Goal: Book appointment/travel/reservation

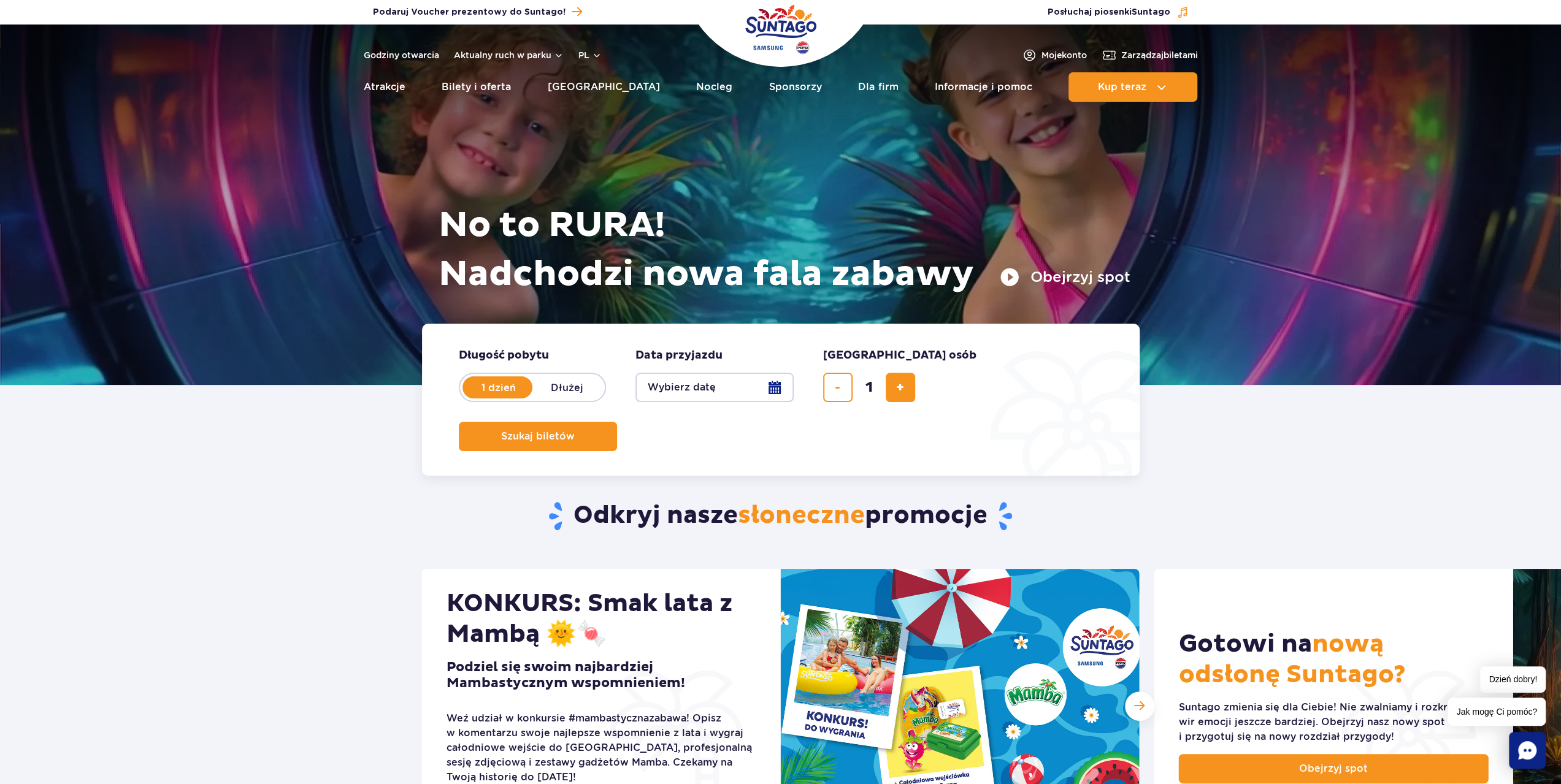
click at [654, 390] on button "Wybierz datę" at bounding box center [715, 388] width 158 height 29
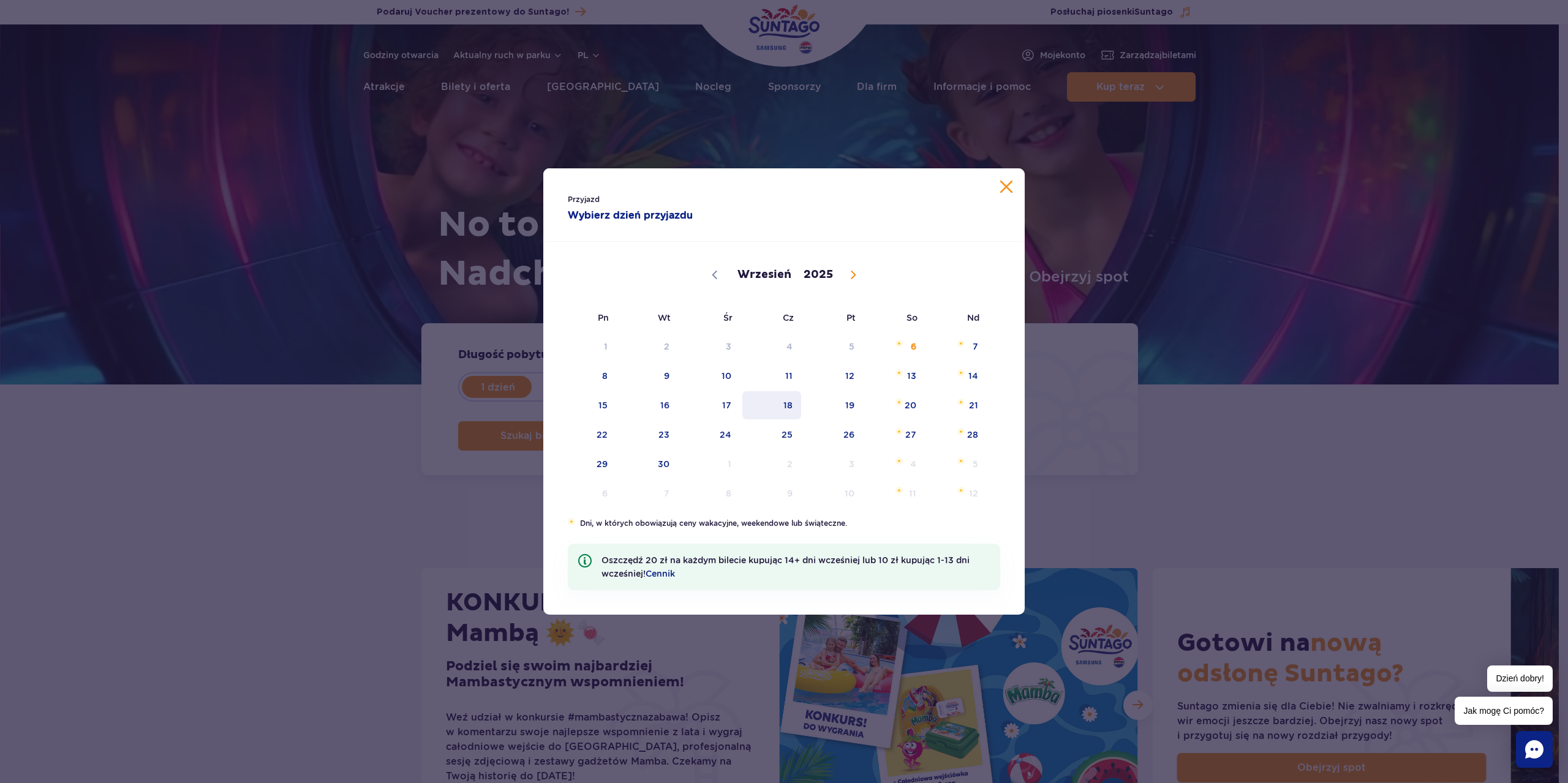
click at [788, 405] on span "18" at bounding box center [771, 405] width 61 height 28
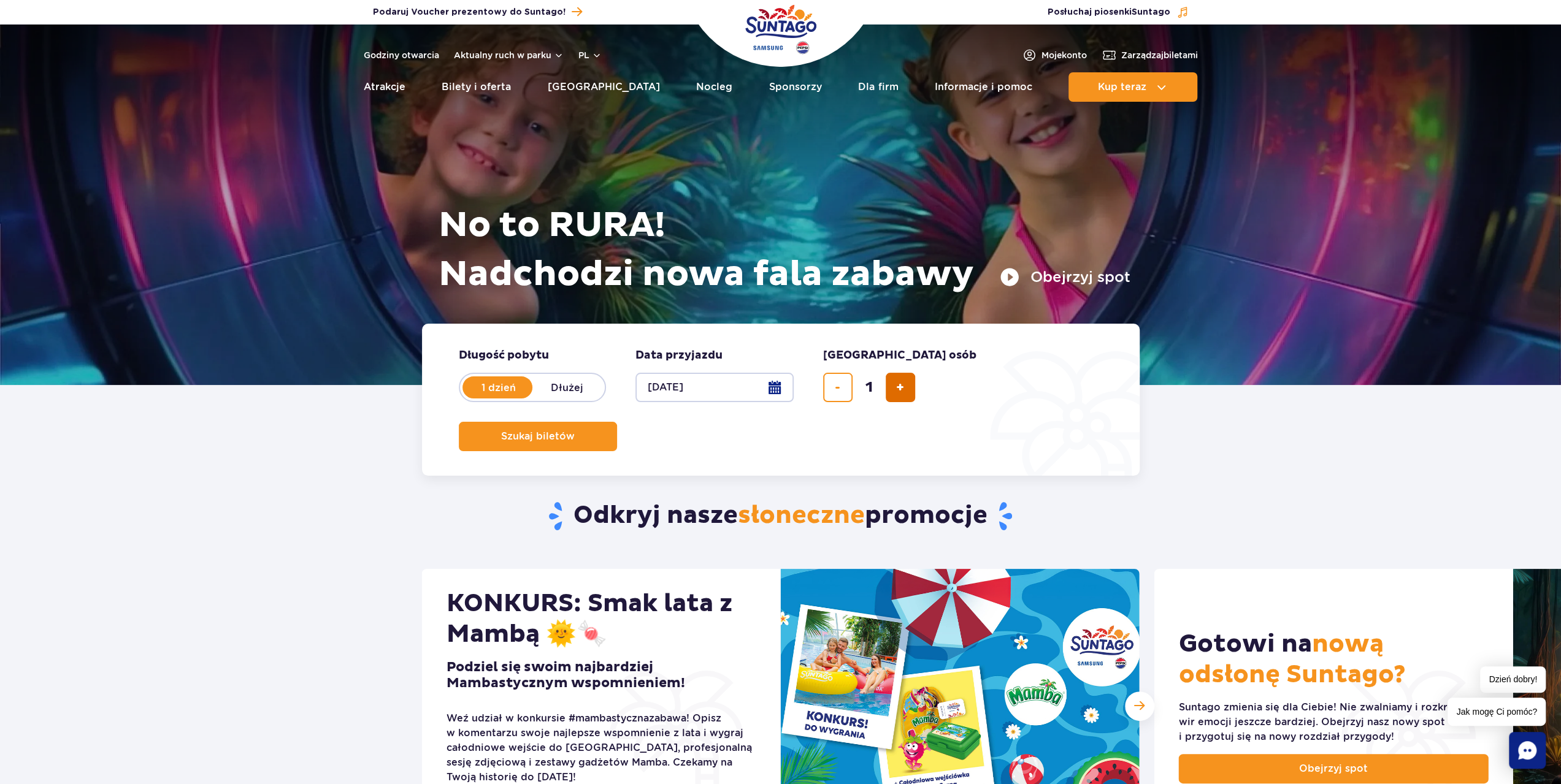
click at [895, 394] on button "dodaj bilet" at bounding box center [901, 388] width 29 height 29
type input "4"
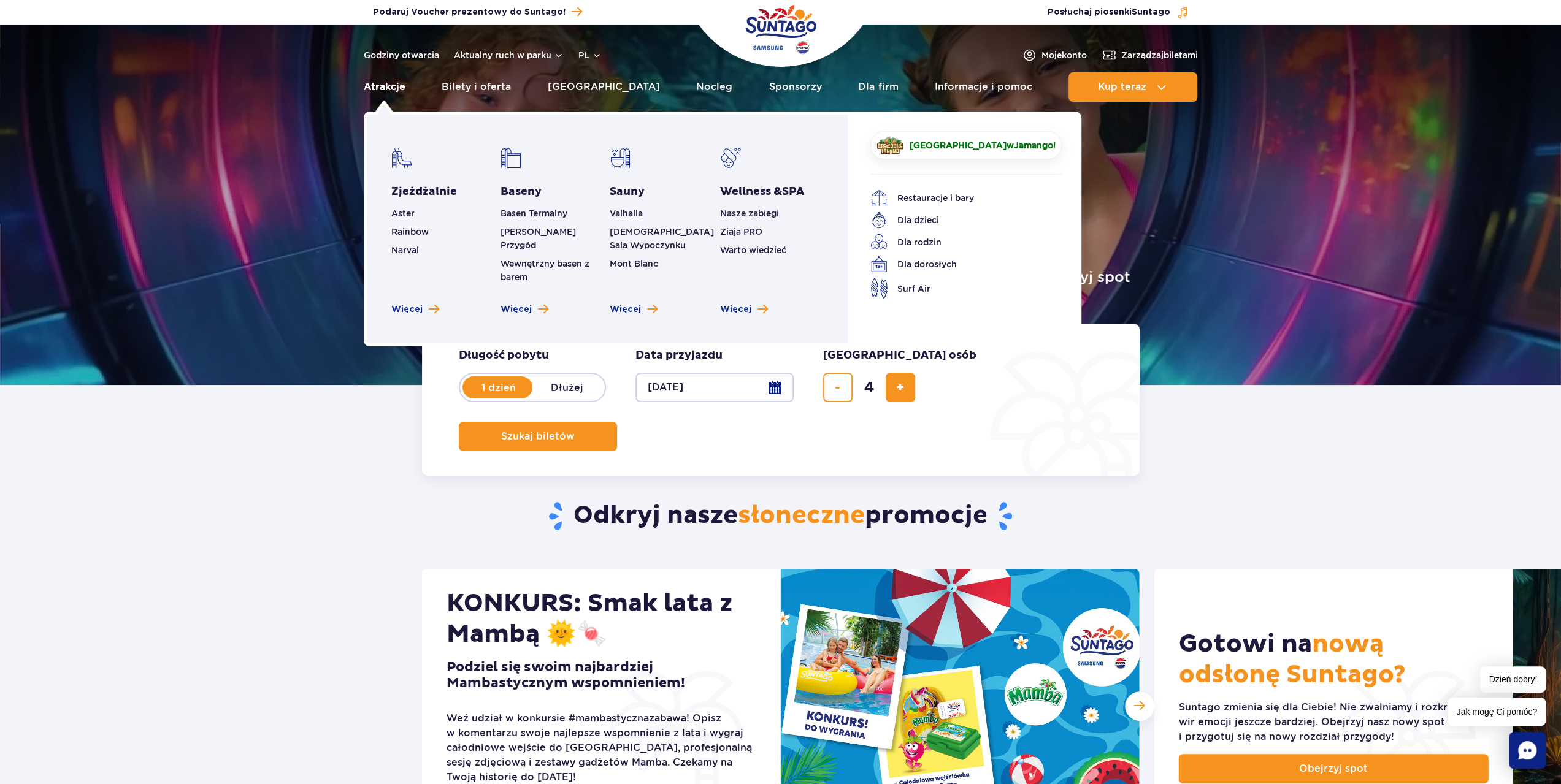
click at [392, 90] on link "Atrakcje" at bounding box center [384, 87] width 42 height 29
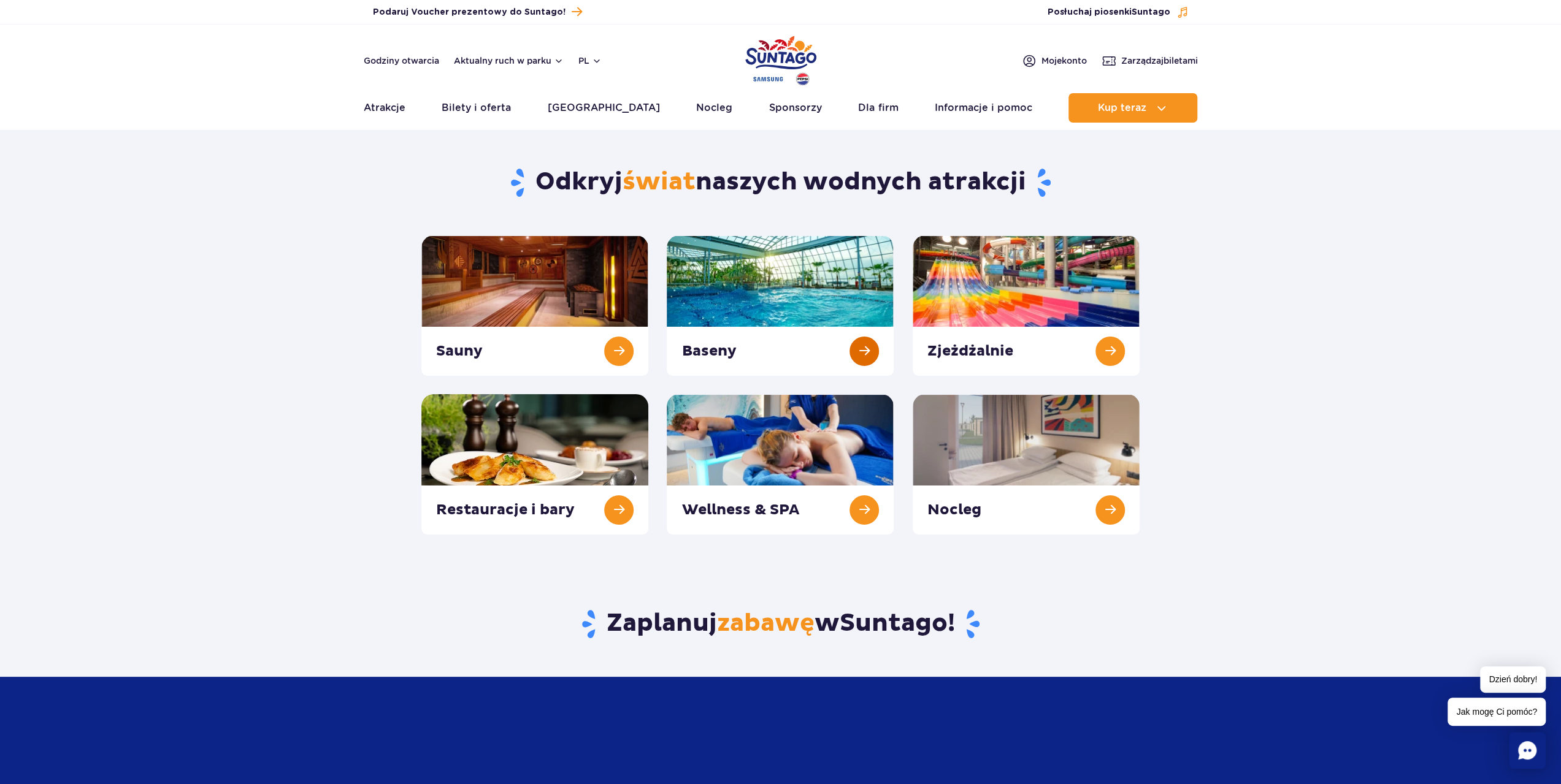
click at [824, 300] on link at bounding box center [780, 306] width 227 height 141
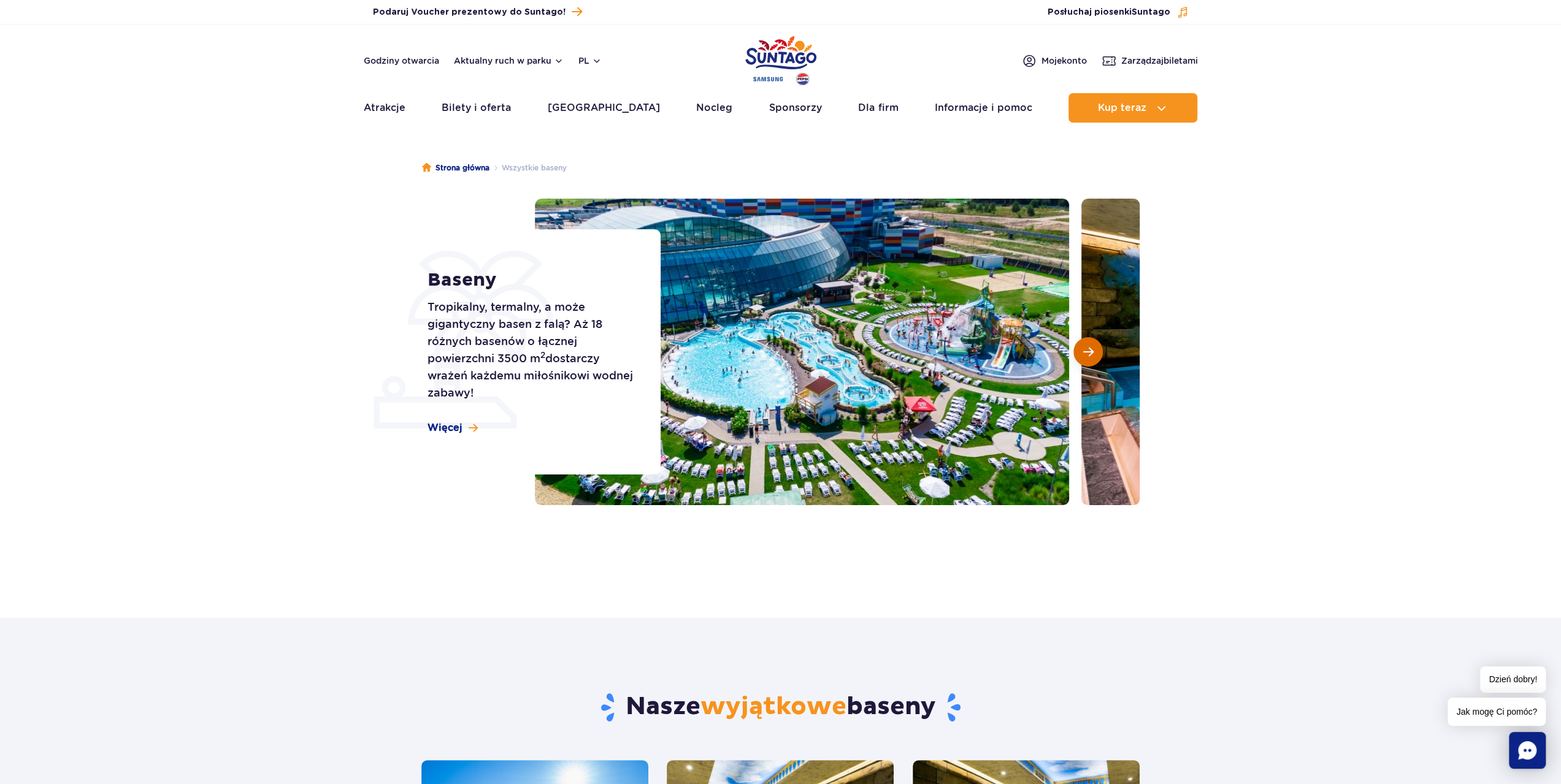
click at [1086, 351] on span "Następny slajd" at bounding box center [1088, 351] width 11 height 11
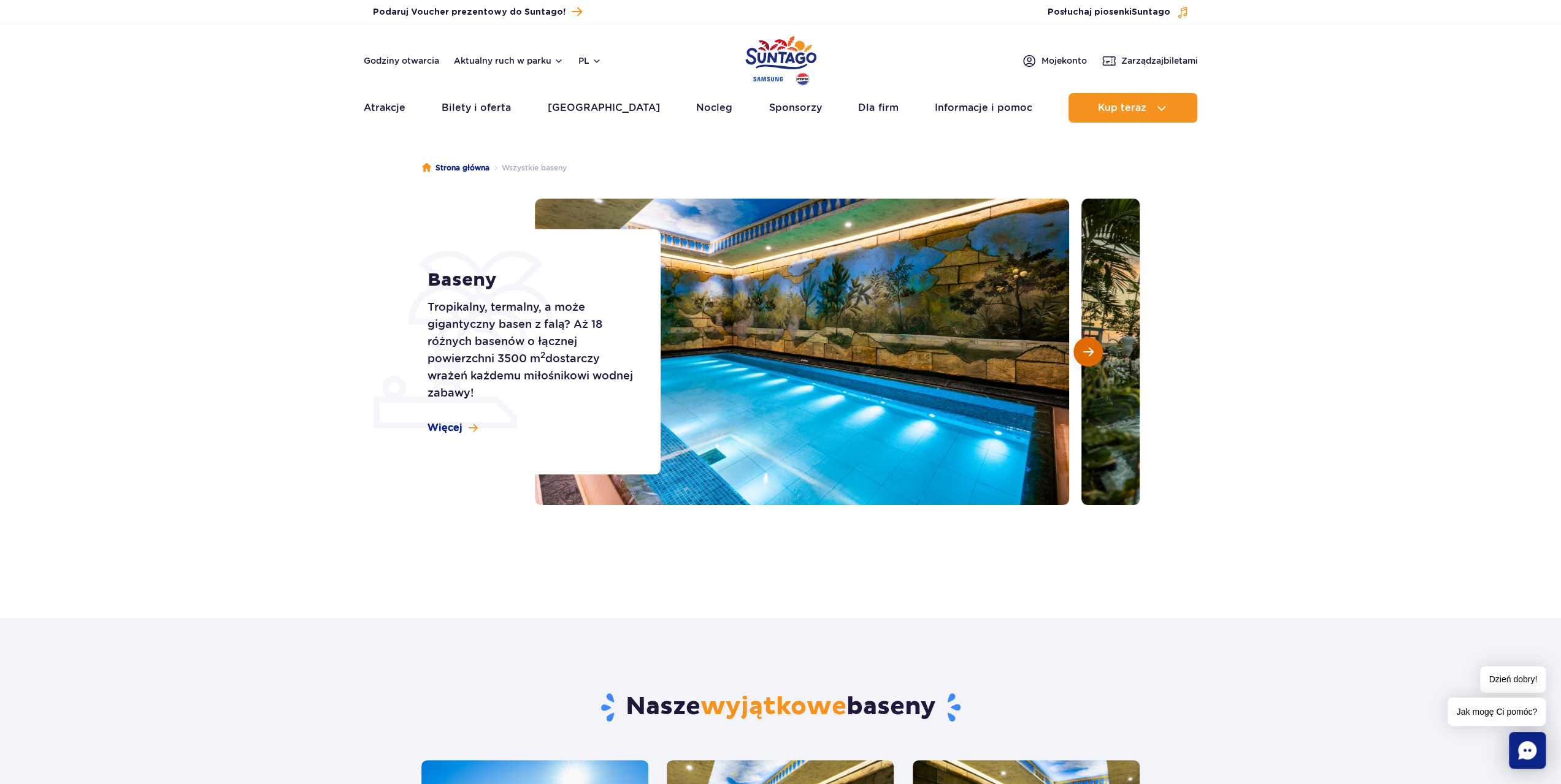
click at [1086, 351] on span "Następny slajd" at bounding box center [1088, 351] width 11 height 11
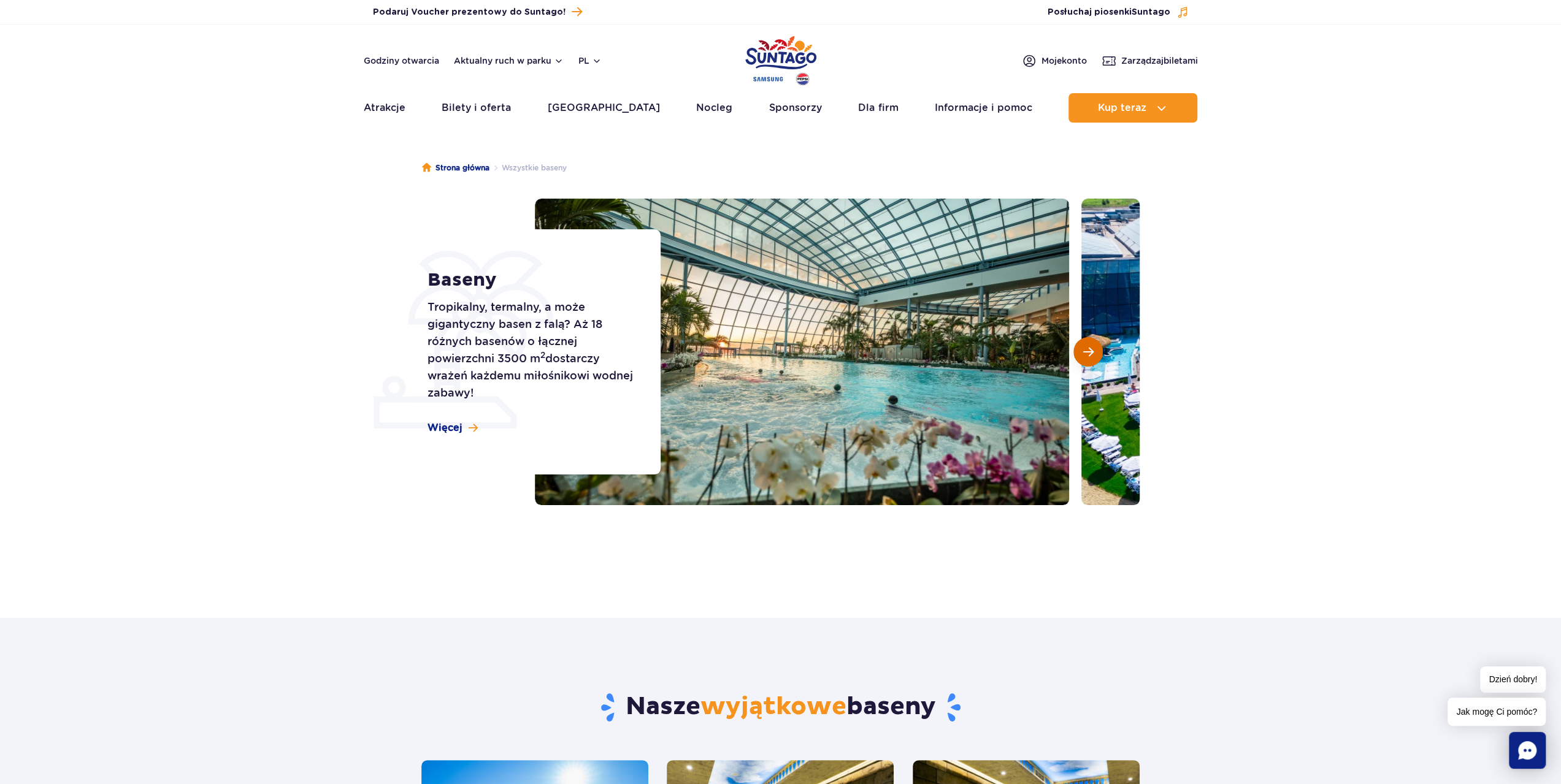
click at [1086, 351] on span "Następny slajd" at bounding box center [1088, 351] width 11 height 11
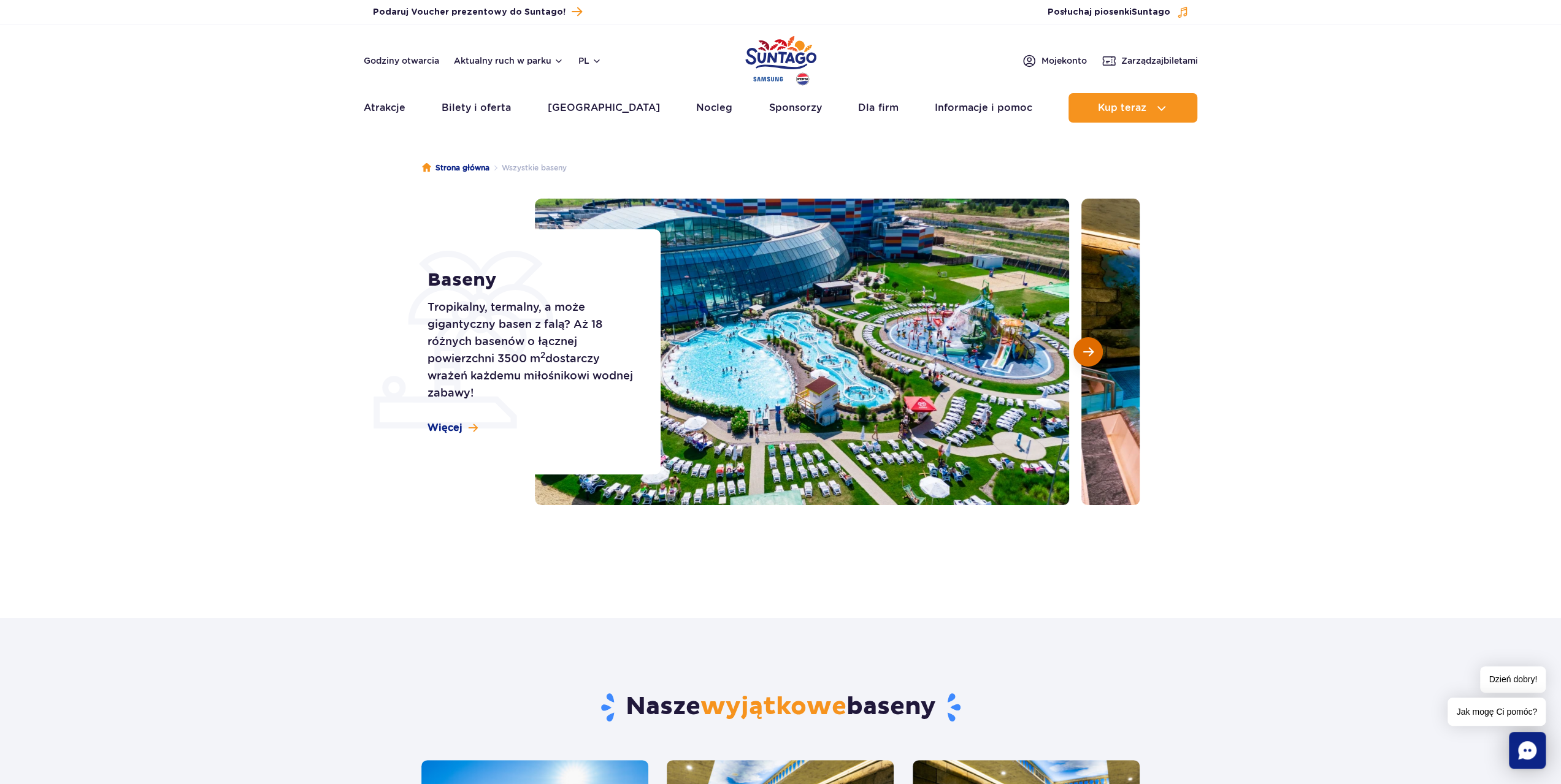
click at [1086, 351] on span "Następny slajd" at bounding box center [1088, 351] width 11 height 11
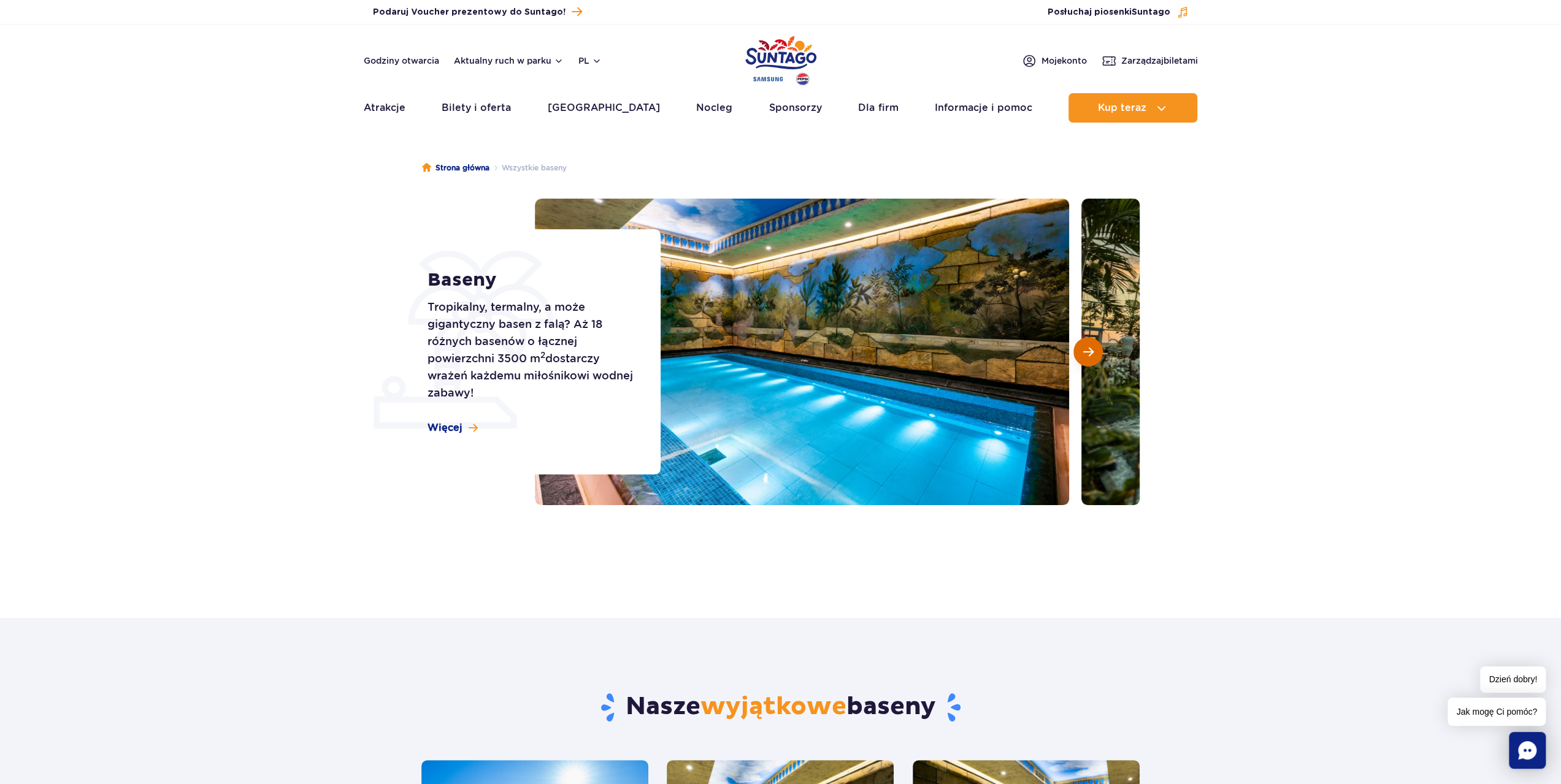
click at [1086, 351] on span "Następny slajd" at bounding box center [1088, 351] width 11 height 11
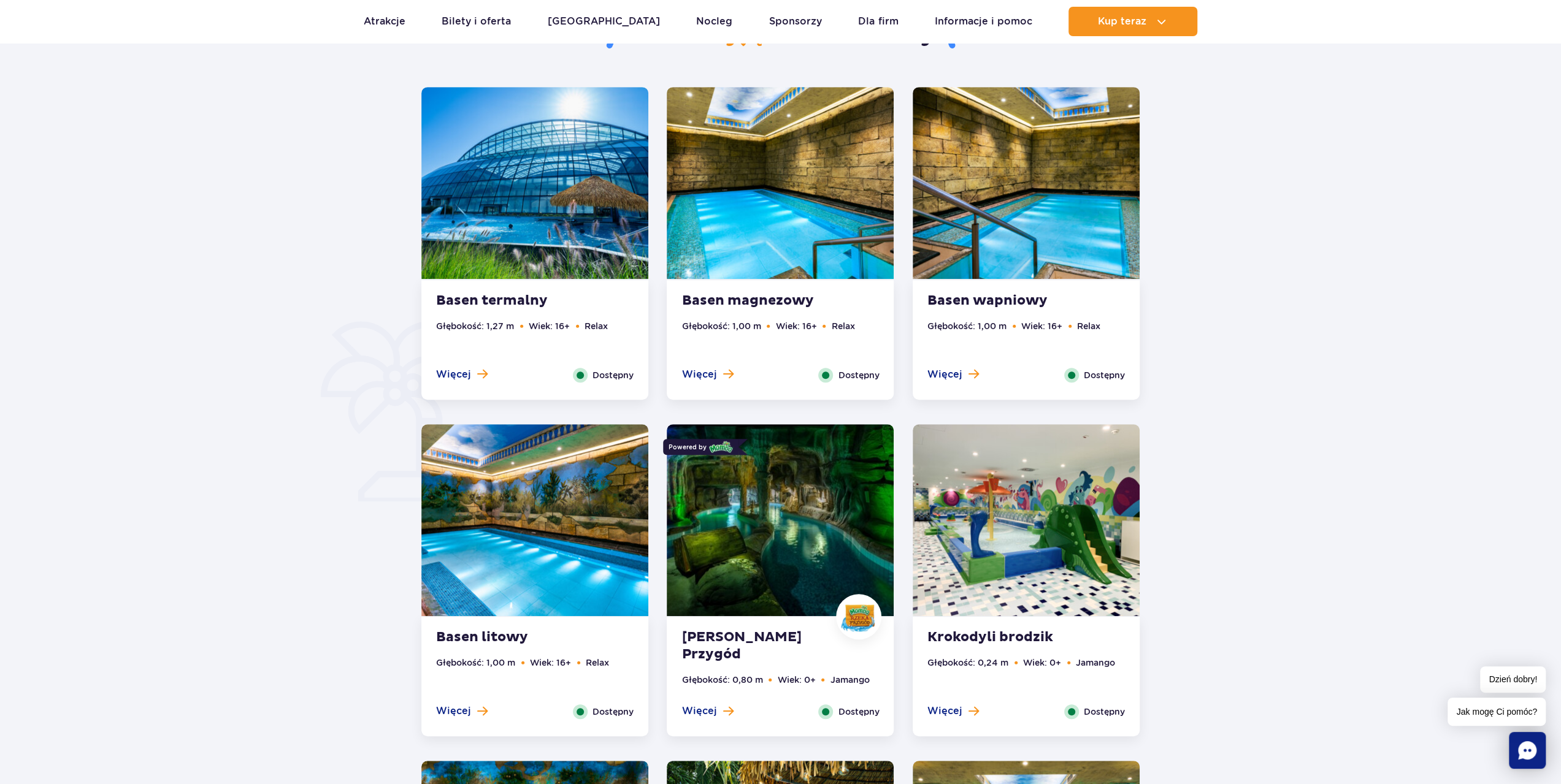
scroll to position [675, 0]
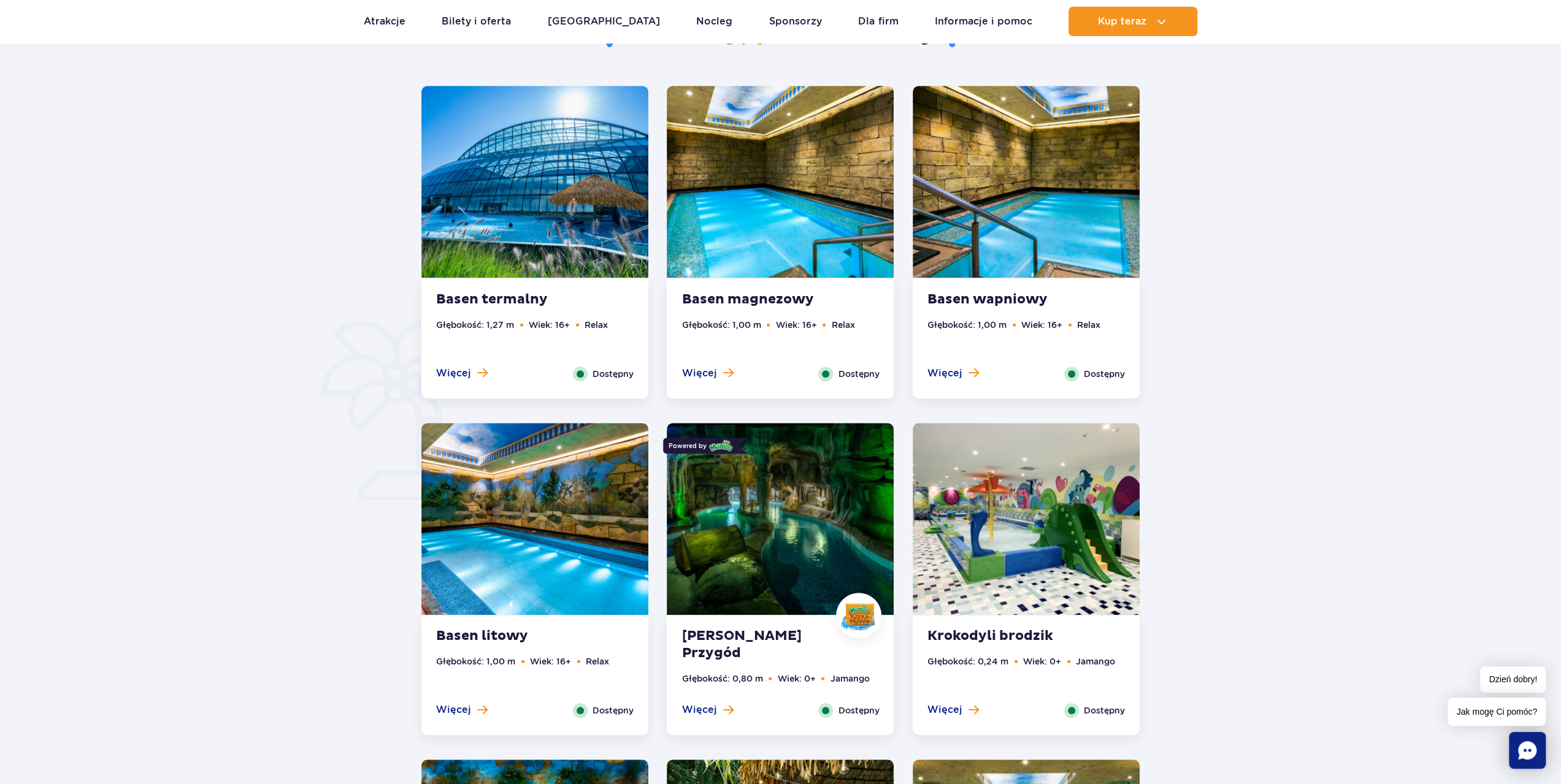
click at [1080, 535] on img at bounding box center [1027, 518] width 227 height 192
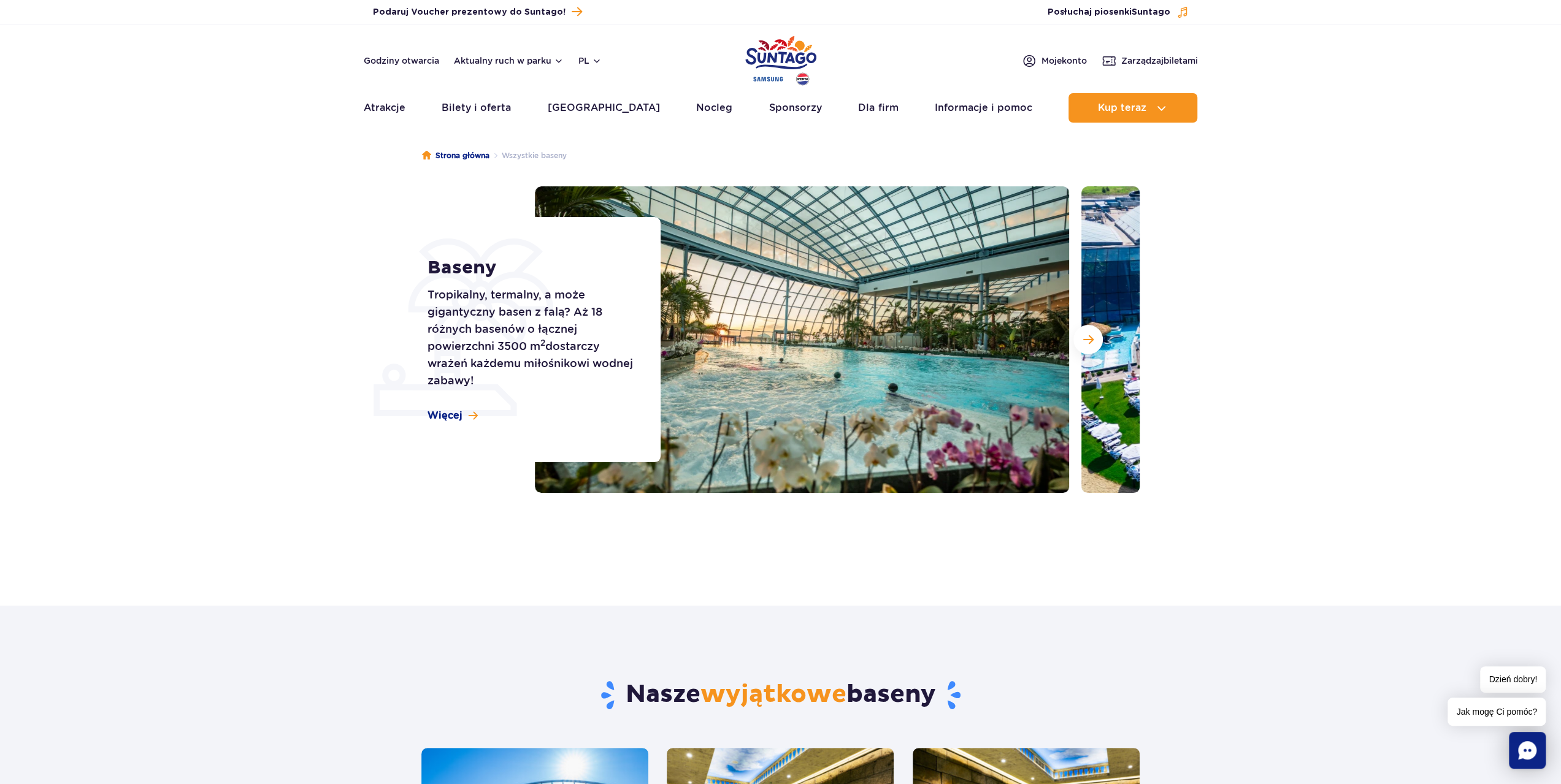
scroll to position [0, 0]
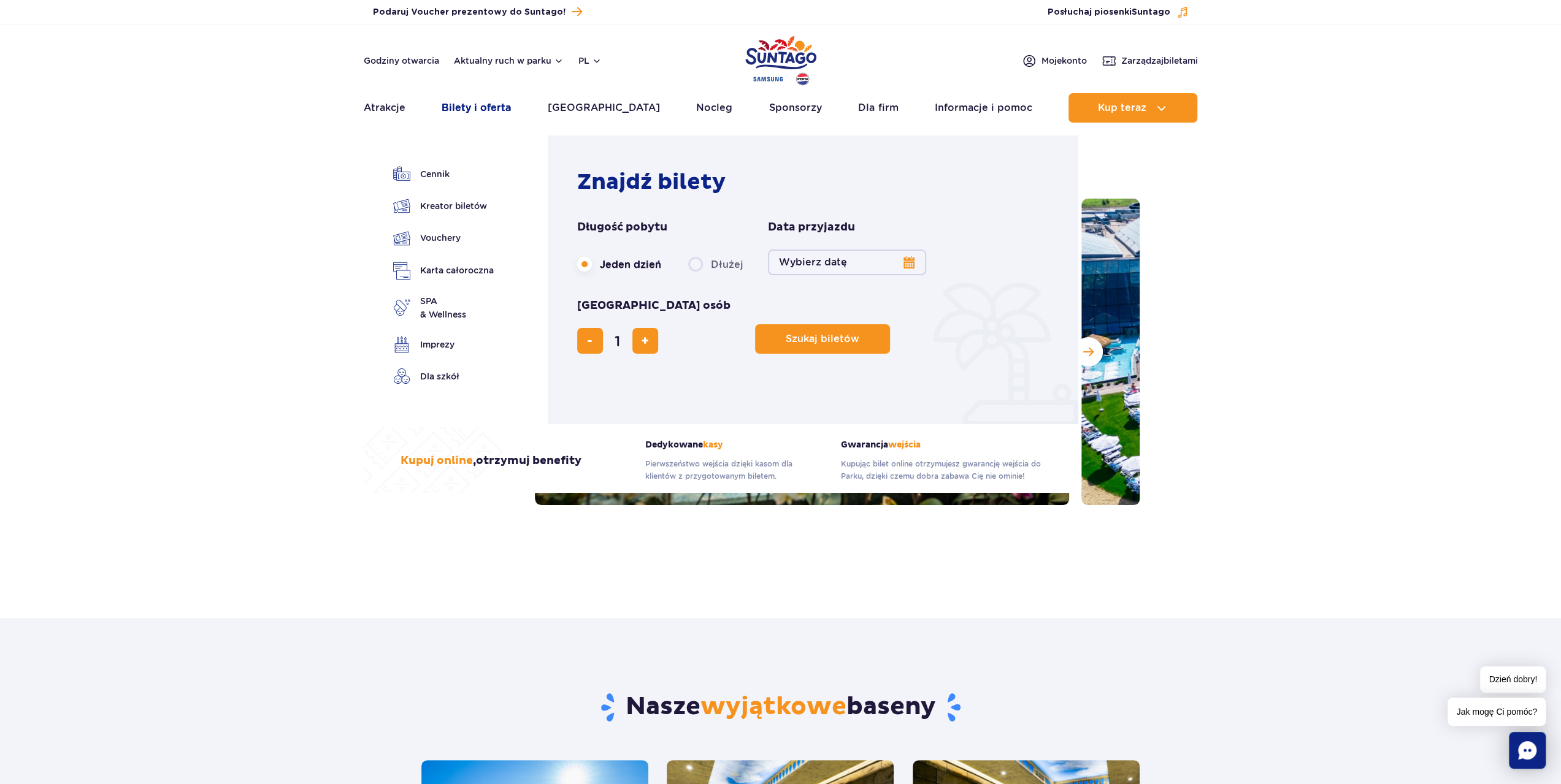
click at [483, 106] on link "Bilety i oferta" at bounding box center [476, 107] width 69 height 29
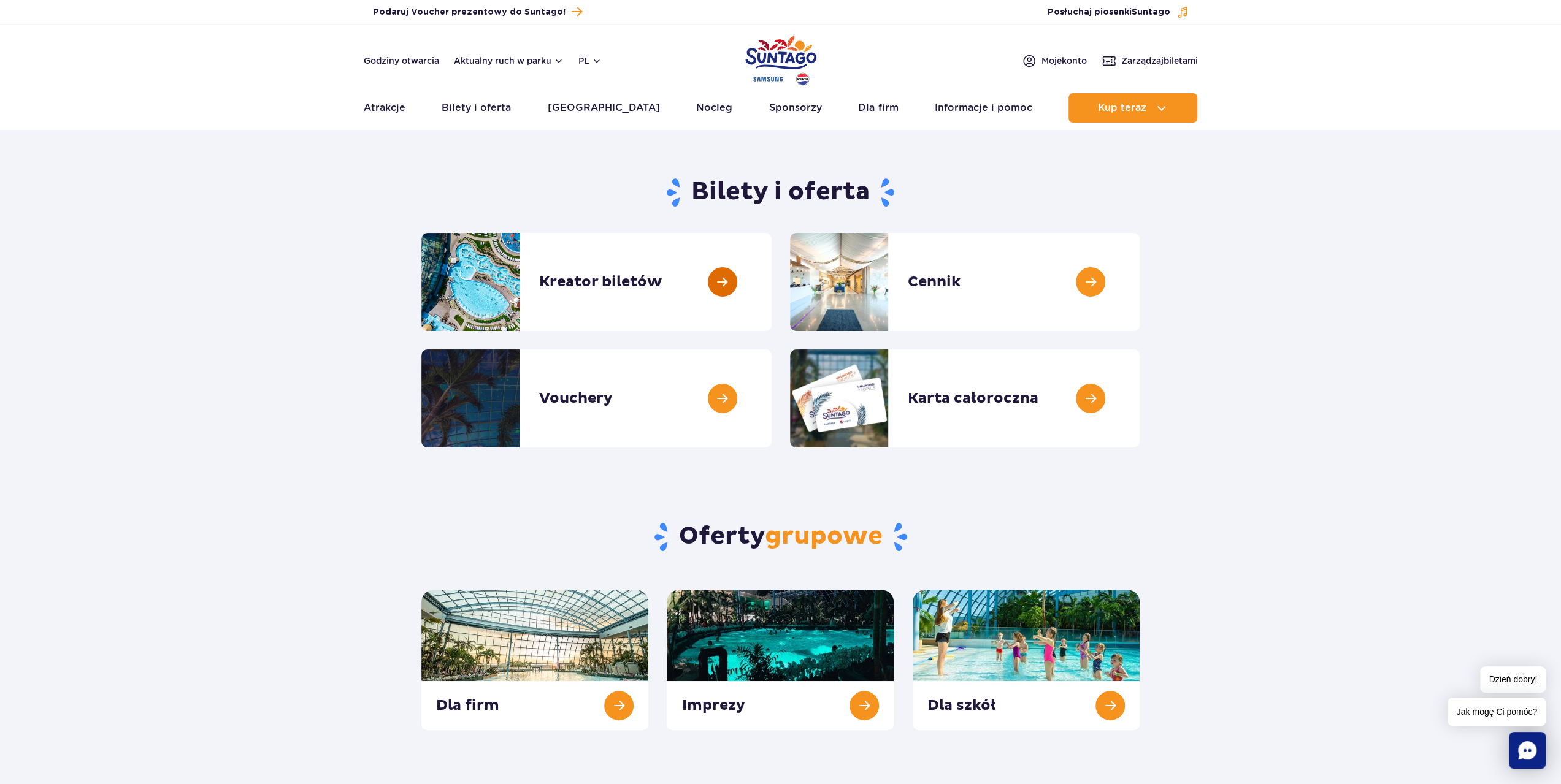
click at [772, 285] on link at bounding box center [772, 282] width 0 height 98
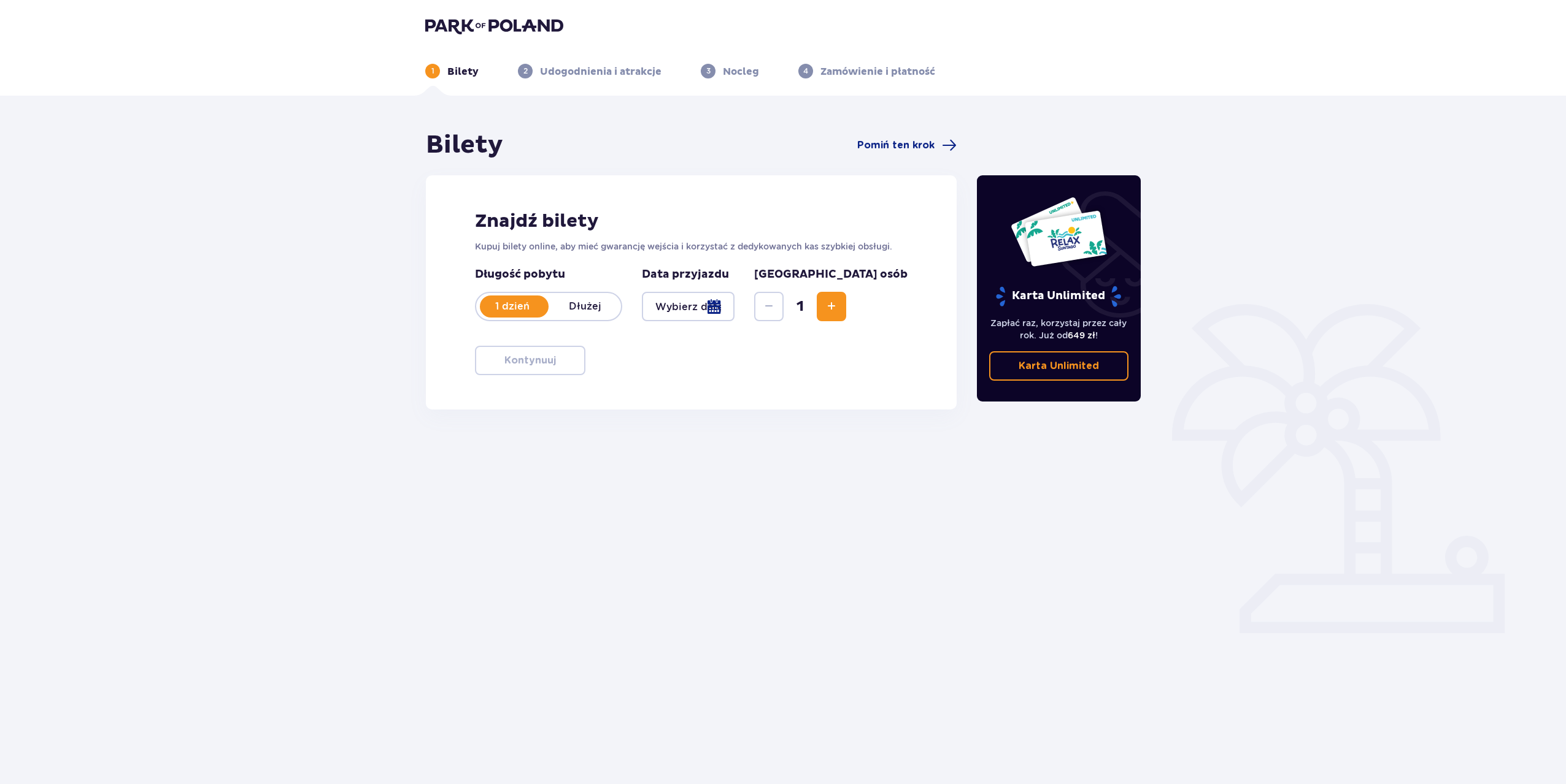
click at [846, 314] on button "Increase" at bounding box center [831, 307] width 29 height 29
click at [839, 310] on span "Increase" at bounding box center [831, 307] width 15 height 15
click at [715, 300] on div at bounding box center [688, 307] width 93 height 29
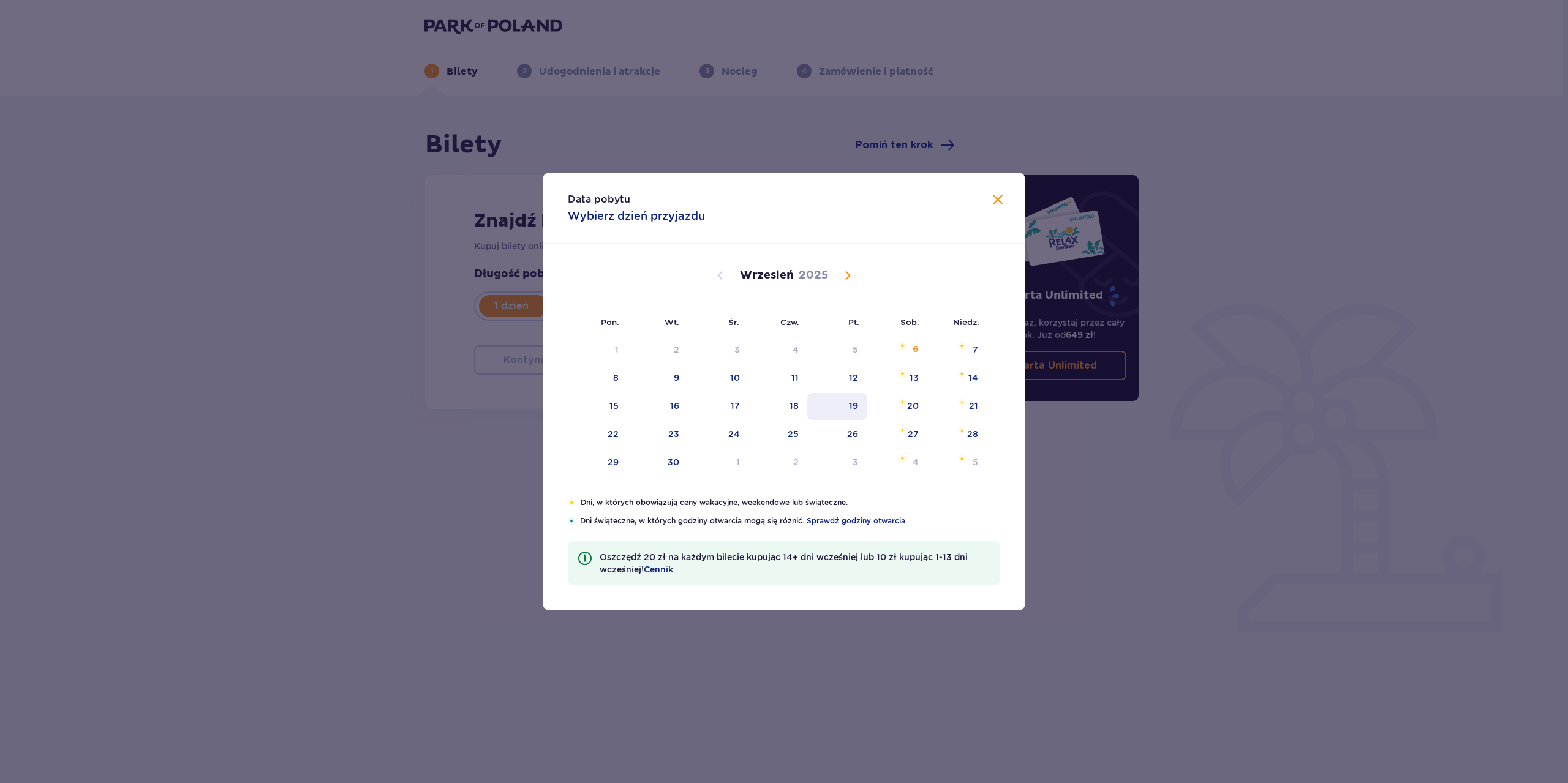
click at [851, 409] on div "19" at bounding box center [853, 406] width 9 height 13
type input "19.09.25"
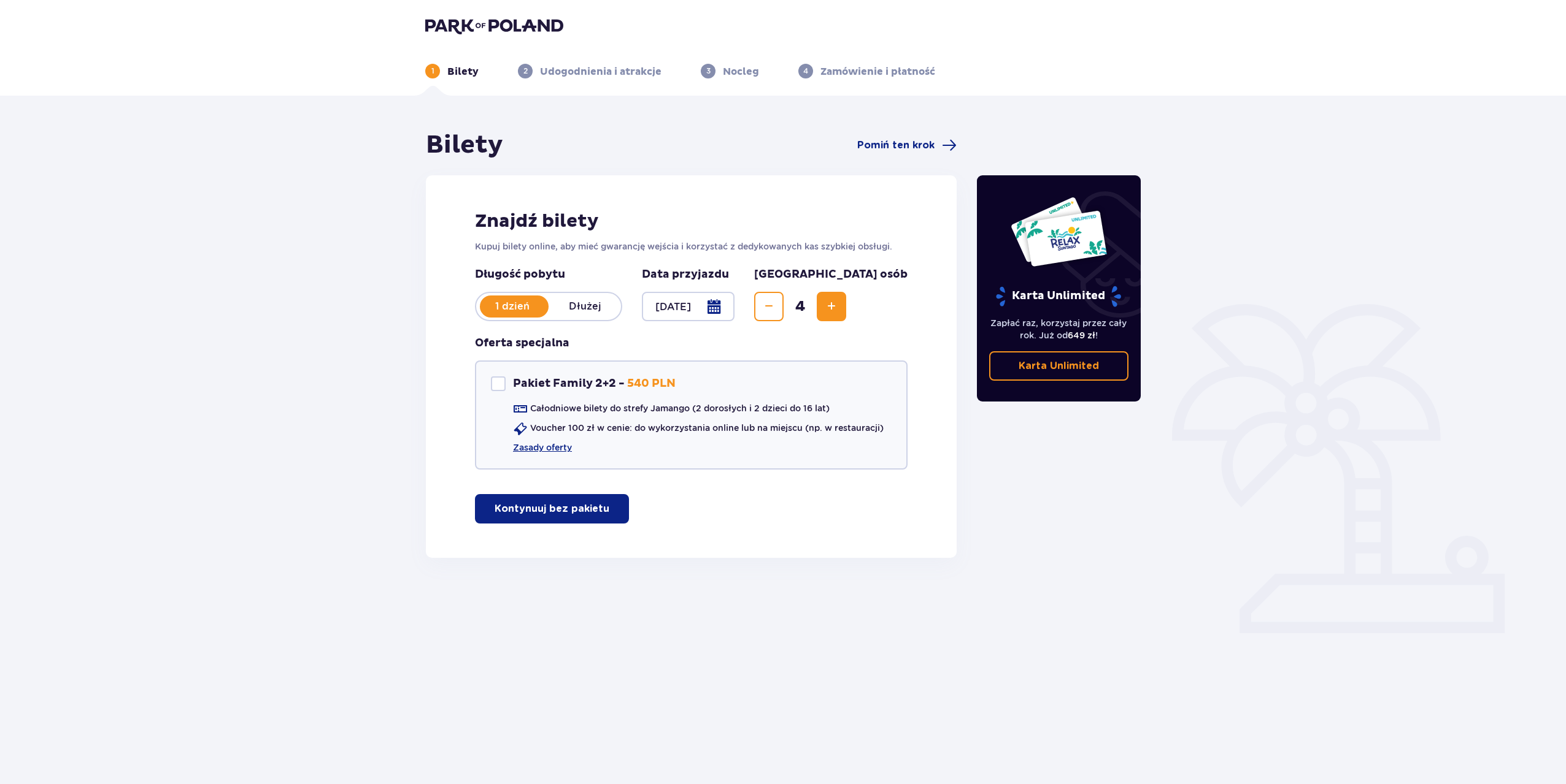
click at [232, 495] on div "Bilety Pomiń ten krok Znajdź bilety Kupuj bilety online, aby mieć gwarancję wej…" at bounding box center [783, 363] width 1566 height 536
click at [499, 382] on div at bounding box center [497, 384] width 15 height 15
checkbox input "true"
click at [557, 448] on link "Zasady oferty" at bounding box center [542, 447] width 59 height 13
click at [524, 507] on p "Kontynuuj" at bounding box center [529, 509] width 52 height 14
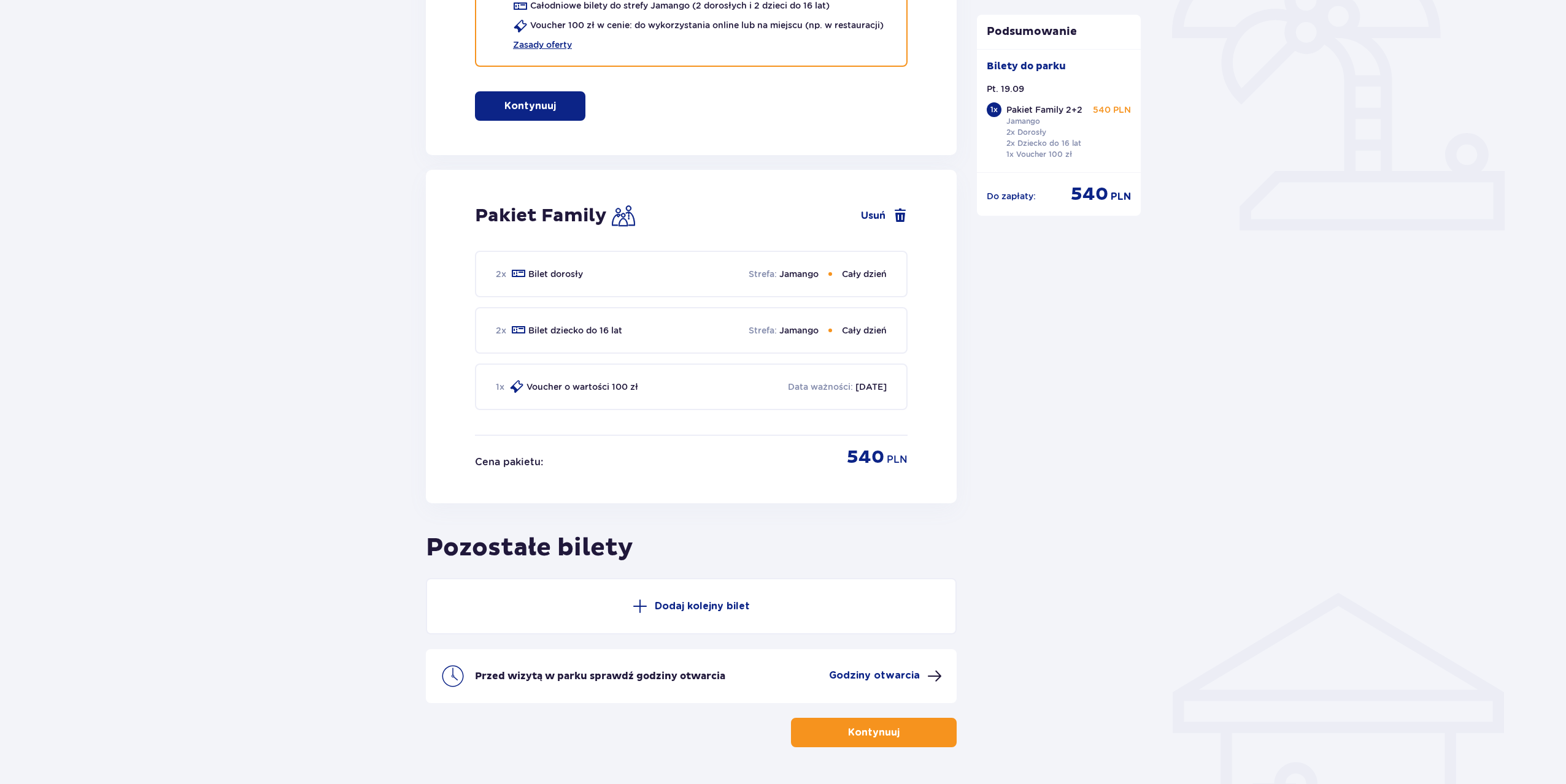
scroll to position [439, 0]
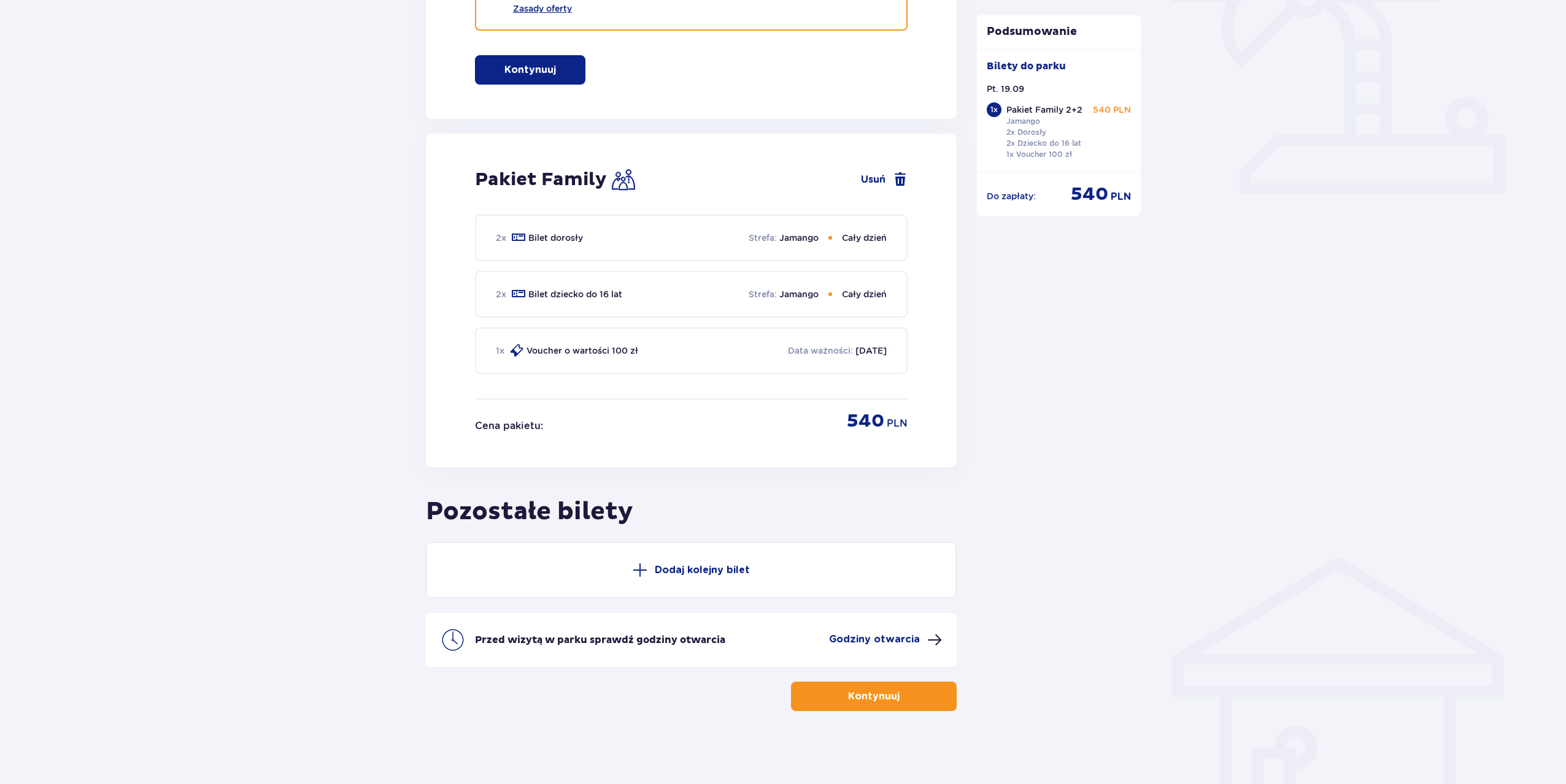
click at [896, 702] on span "button" at bounding box center [902, 696] width 15 height 15
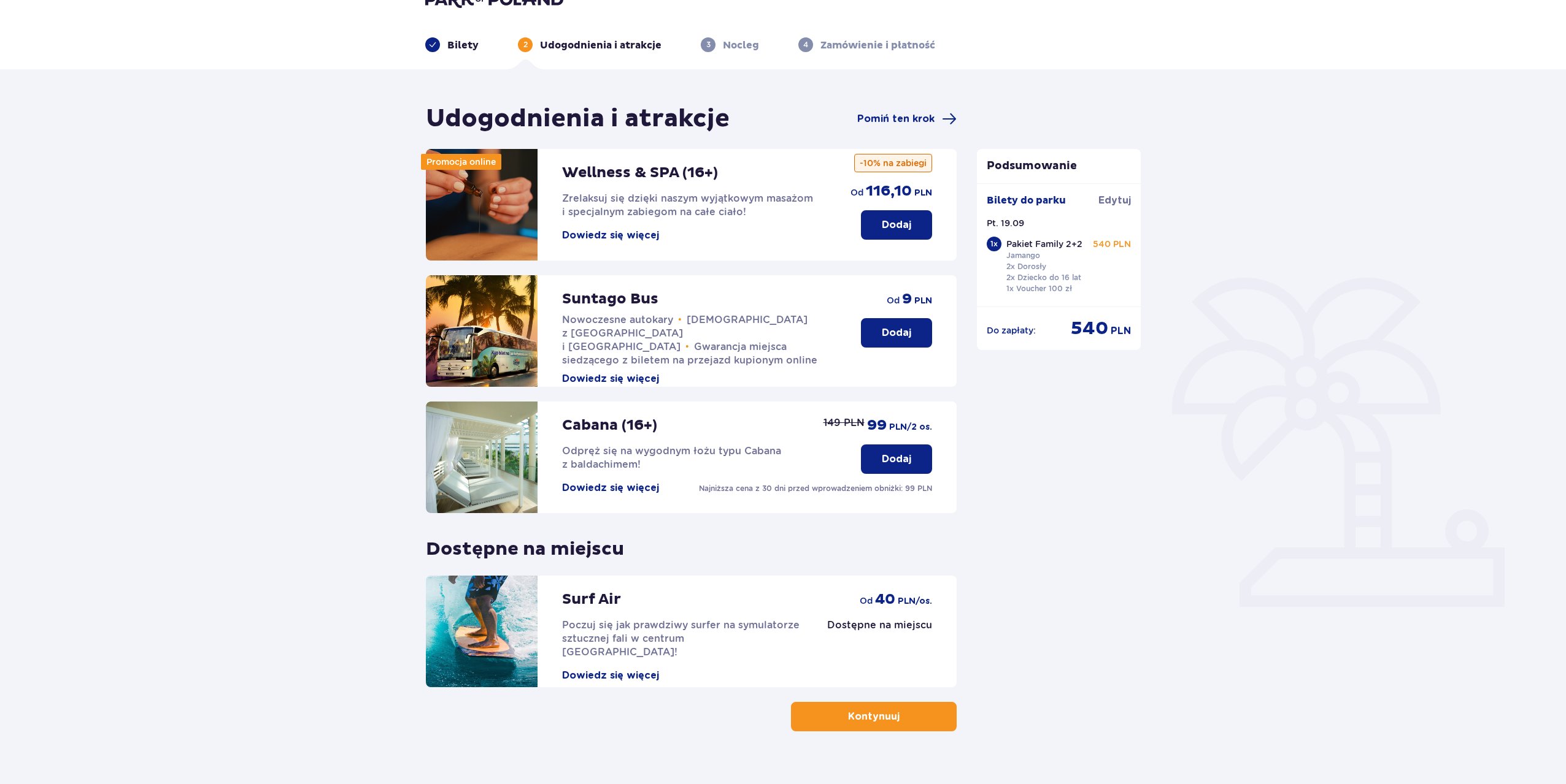
scroll to position [47, 0]
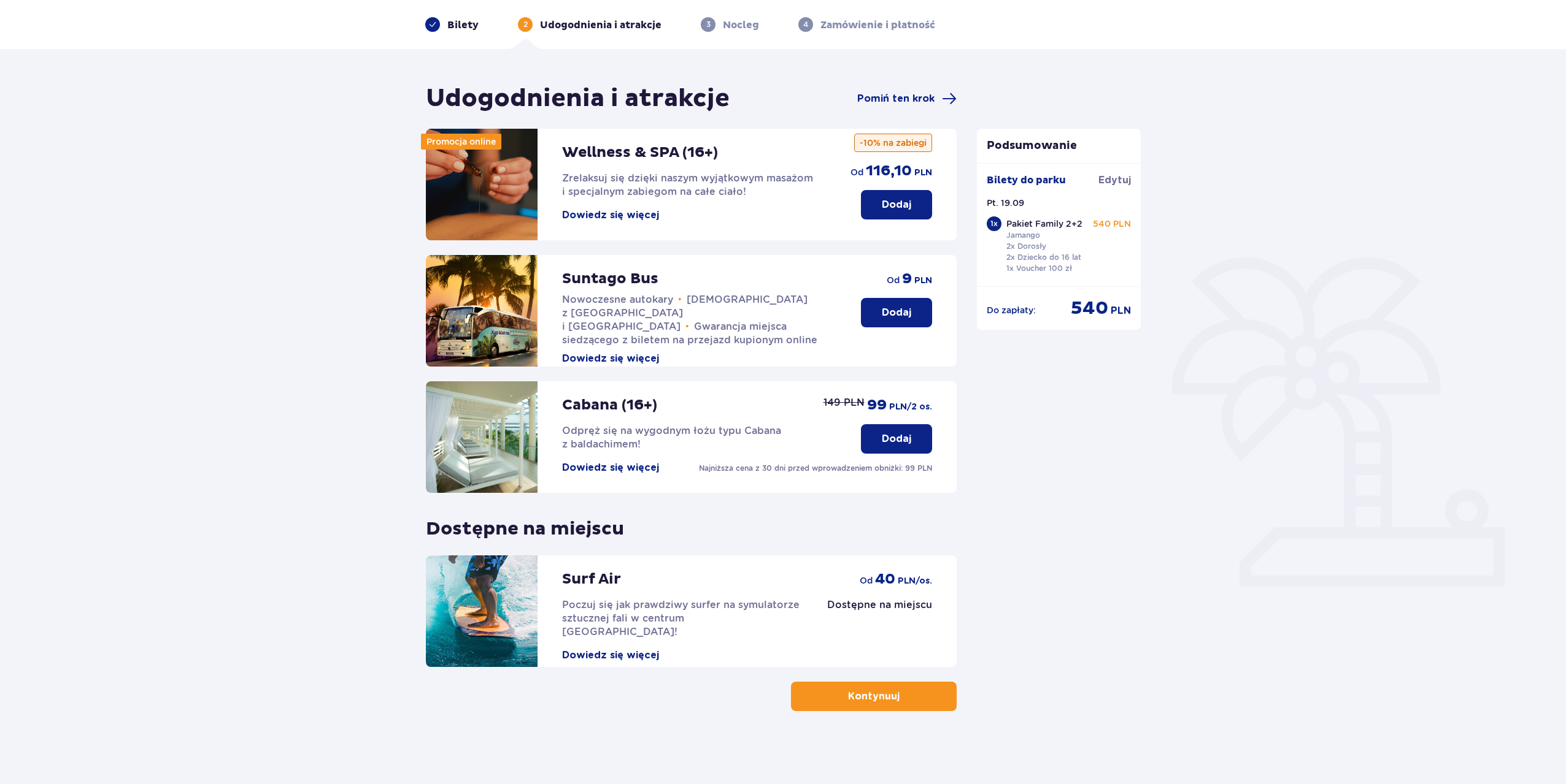
click at [902, 691] on span "button" at bounding box center [902, 696] width 15 height 15
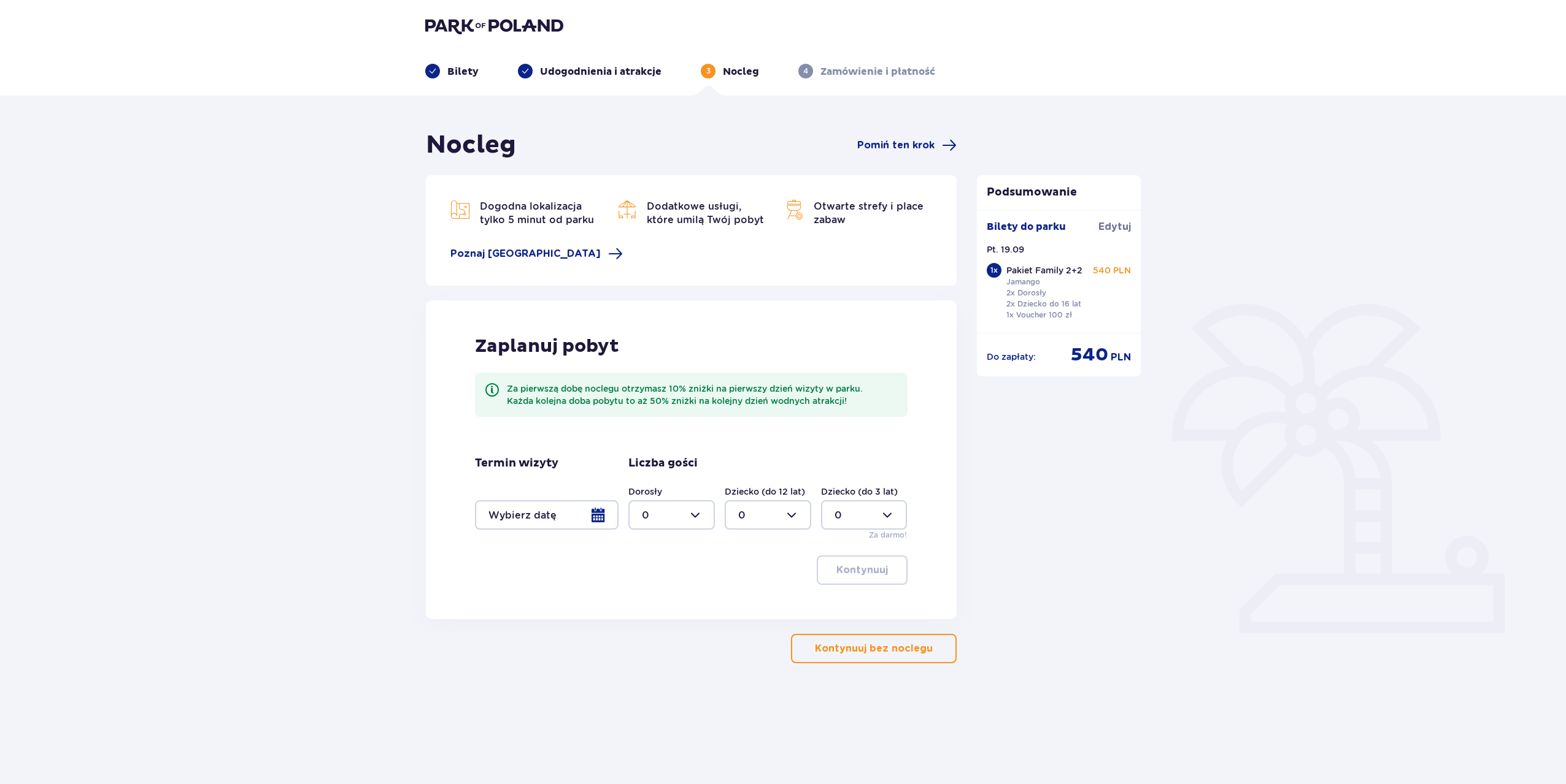
click at [591, 514] on div at bounding box center [546, 516] width 144 height 29
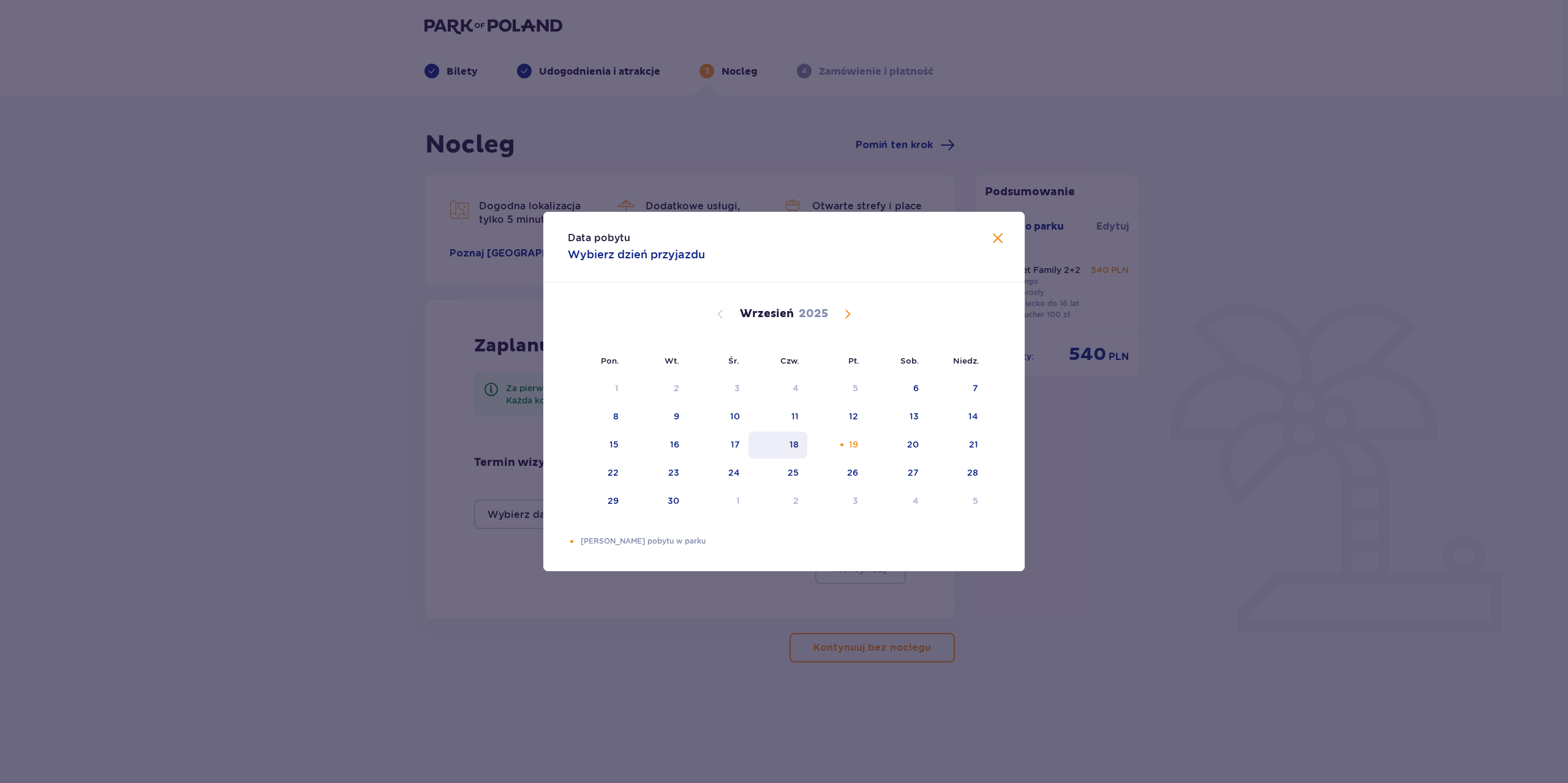
click at [794, 436] on div "18" at bounding box center [778, 446] width 59 height 27
click at [856, 444] on div "19" at bounding box center [853, 445] width 9 height 13
type input "[DATE] - [DATE]"
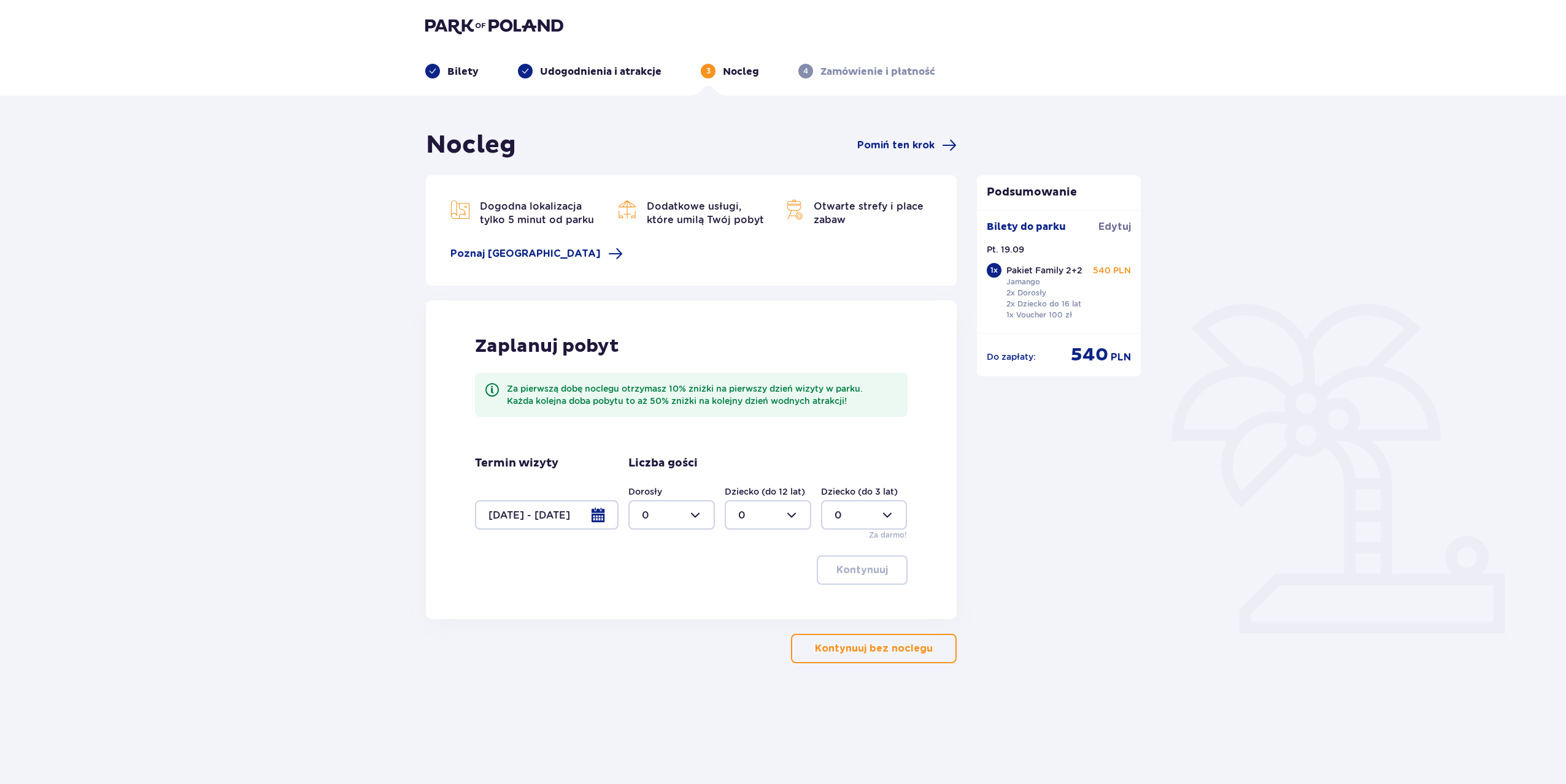
click at [698, 516] on div at bounding box center [671, 516] width 87 height 29
click at [656, 627] on div "3" at bounding box center [671, 630] width 60 height 14
type input "3"
click at [763, 520] on div at bounding box center [768, 516] width 87 height 29
click at [740, 576] on p "1" at bounding box center [741, 578] width 4 height 14
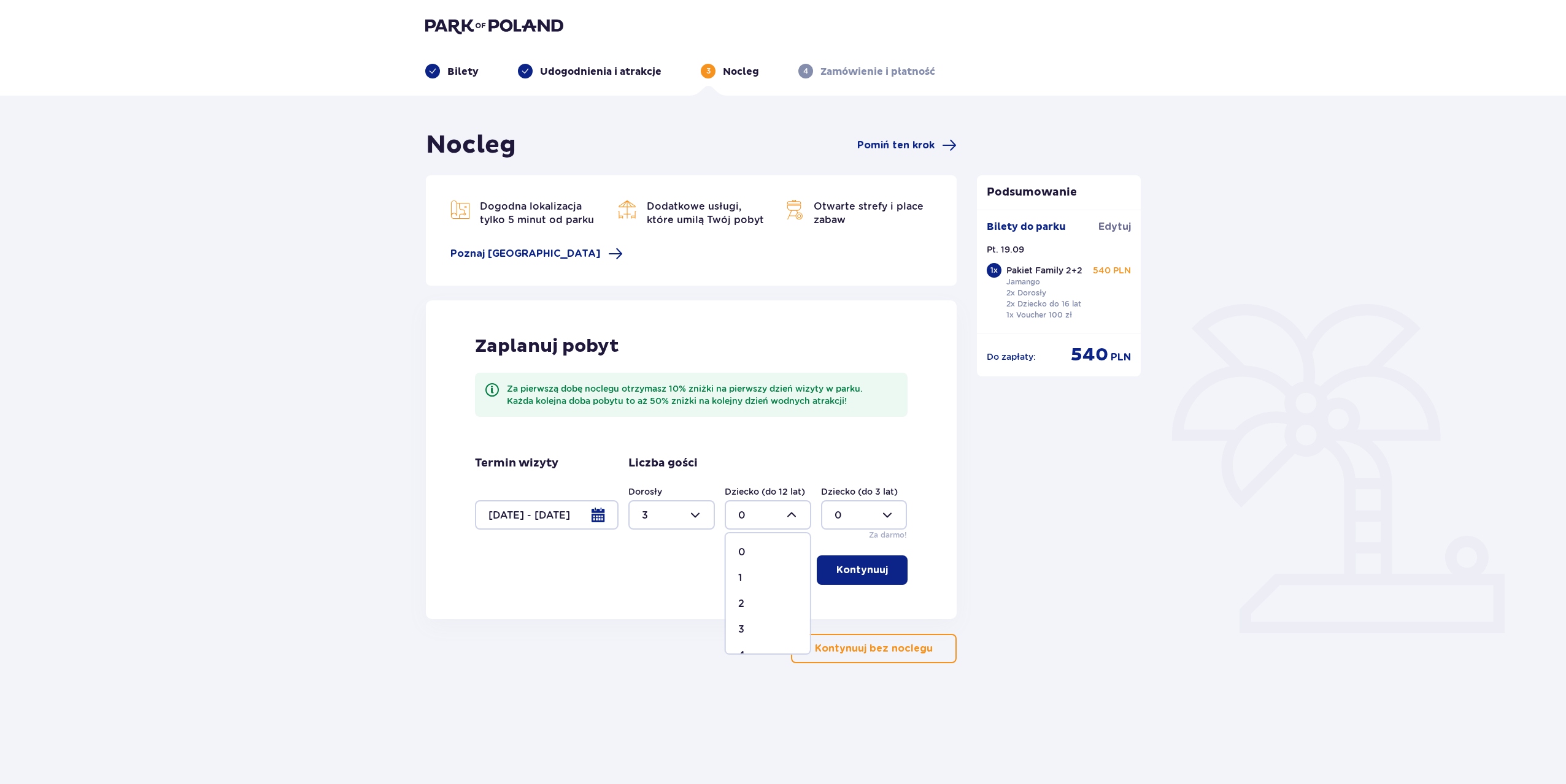
type input "1"
click at [843, 575] on p "Kontynuuj" at bounding box center [862, 570] width 52 height 14
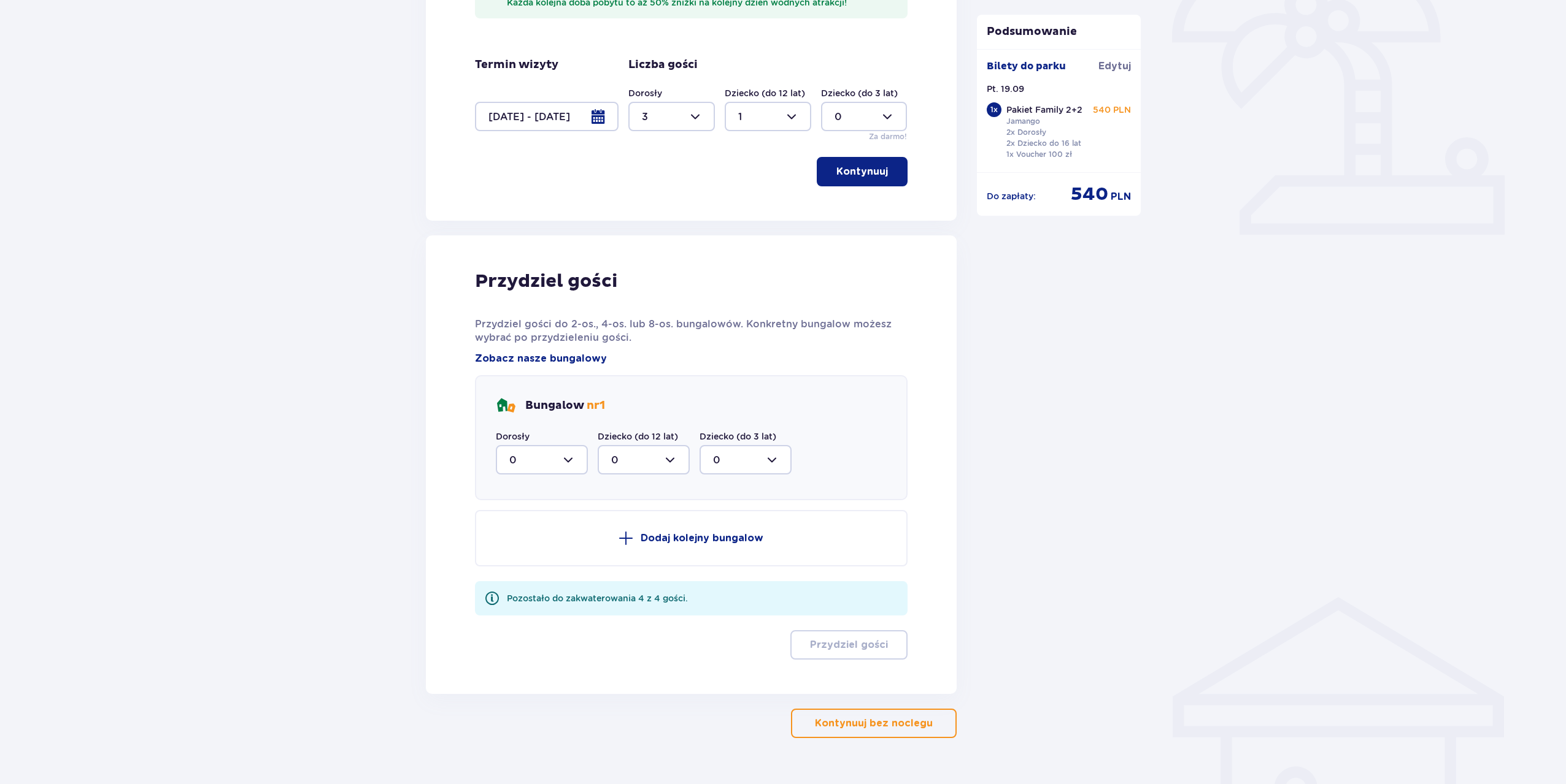
scroll to position [426, 0]
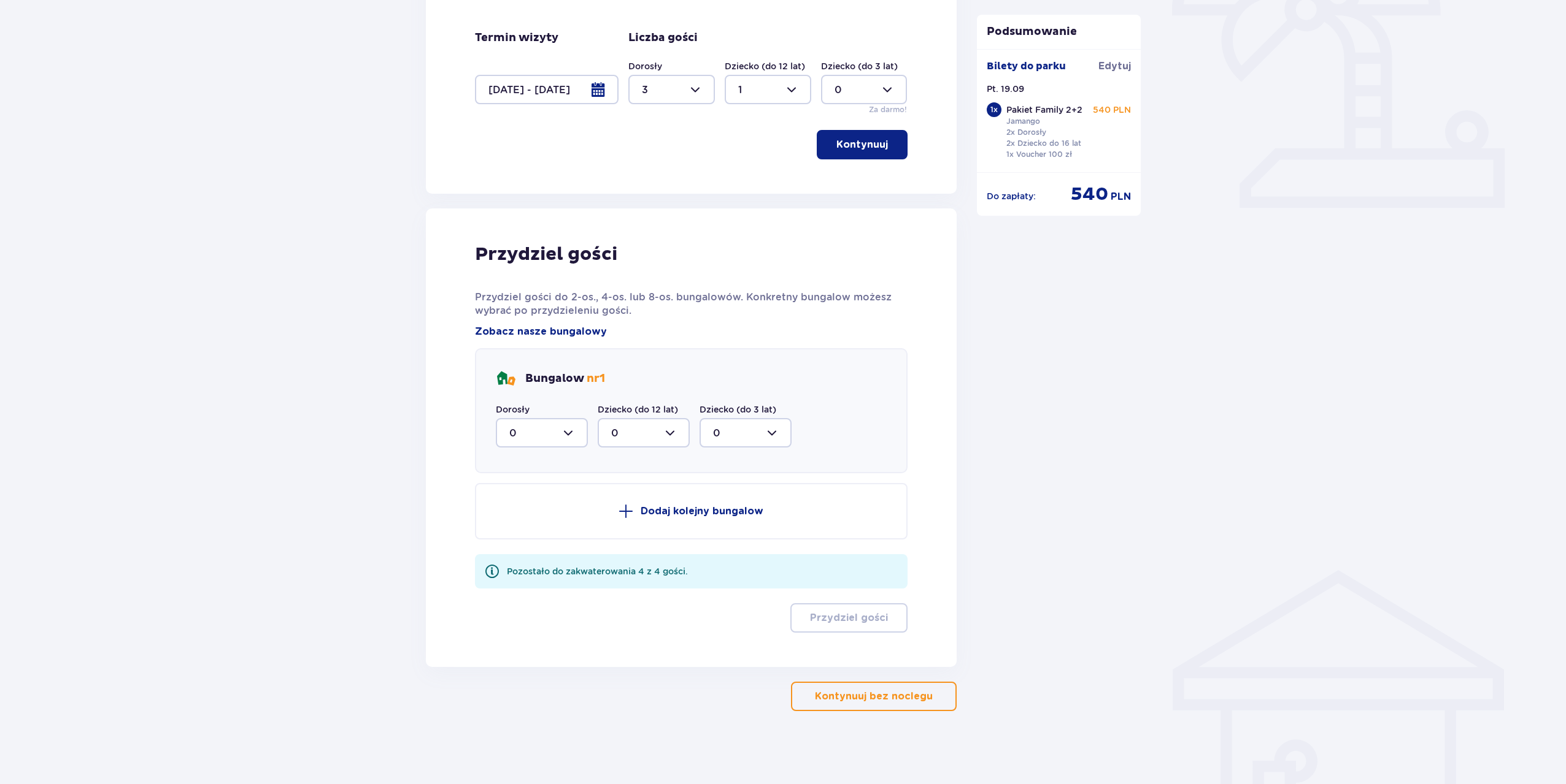
click at [574, 427] on div at bounding box center [541, 433] width 92 height 29
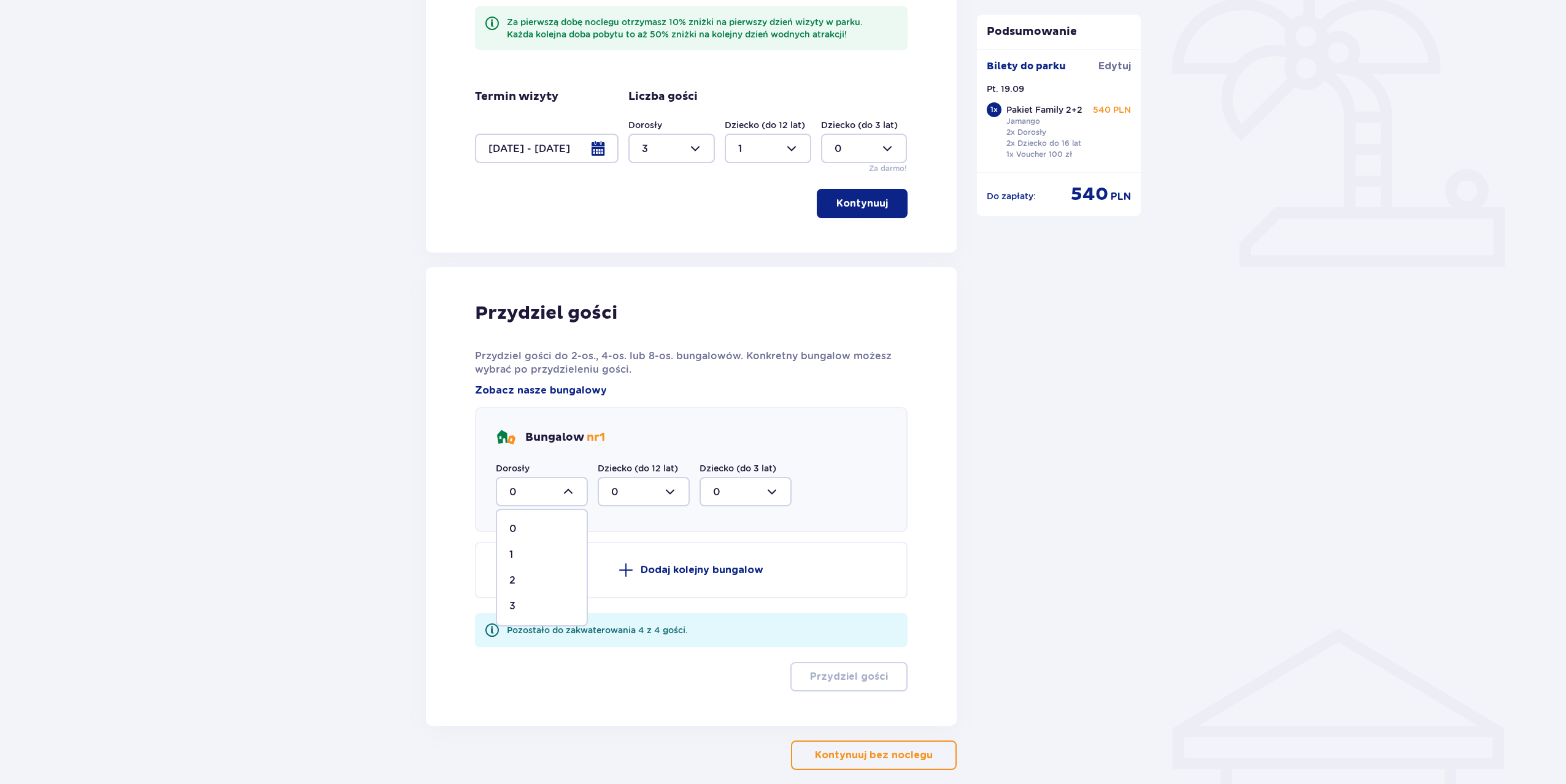
scroll to position [364, 0]
click at [513, 606] on p "3" at bounding box center [512, 609] width 6 height 14
type input "3"
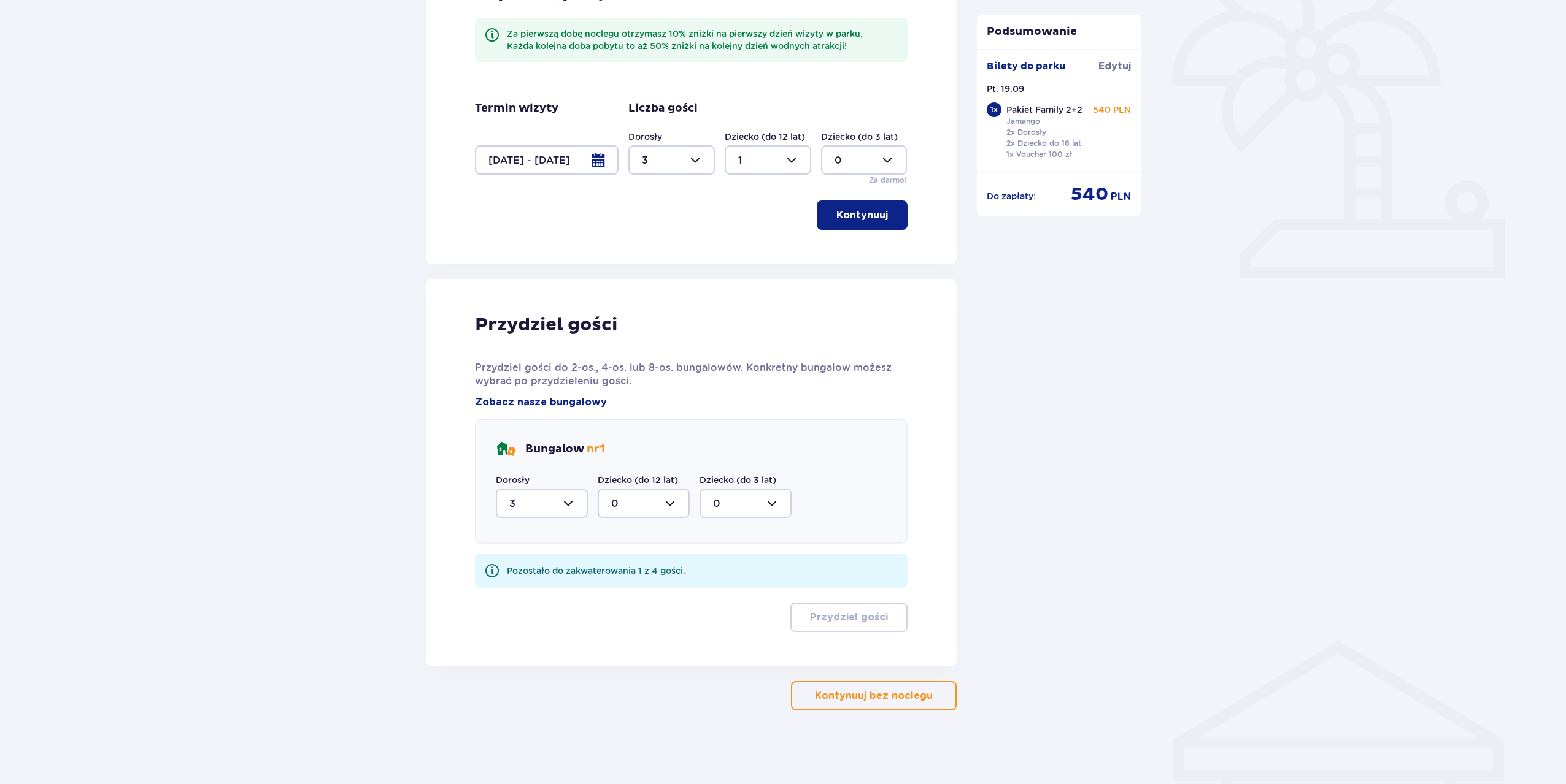
scroll to position [354, 0]
click at [650, 503] on div at bounding box center [644, 504] width 92 height 29
click at [619, 568] on div "1" at bounding box center [644, 567] width 65 height 14
type input "1"
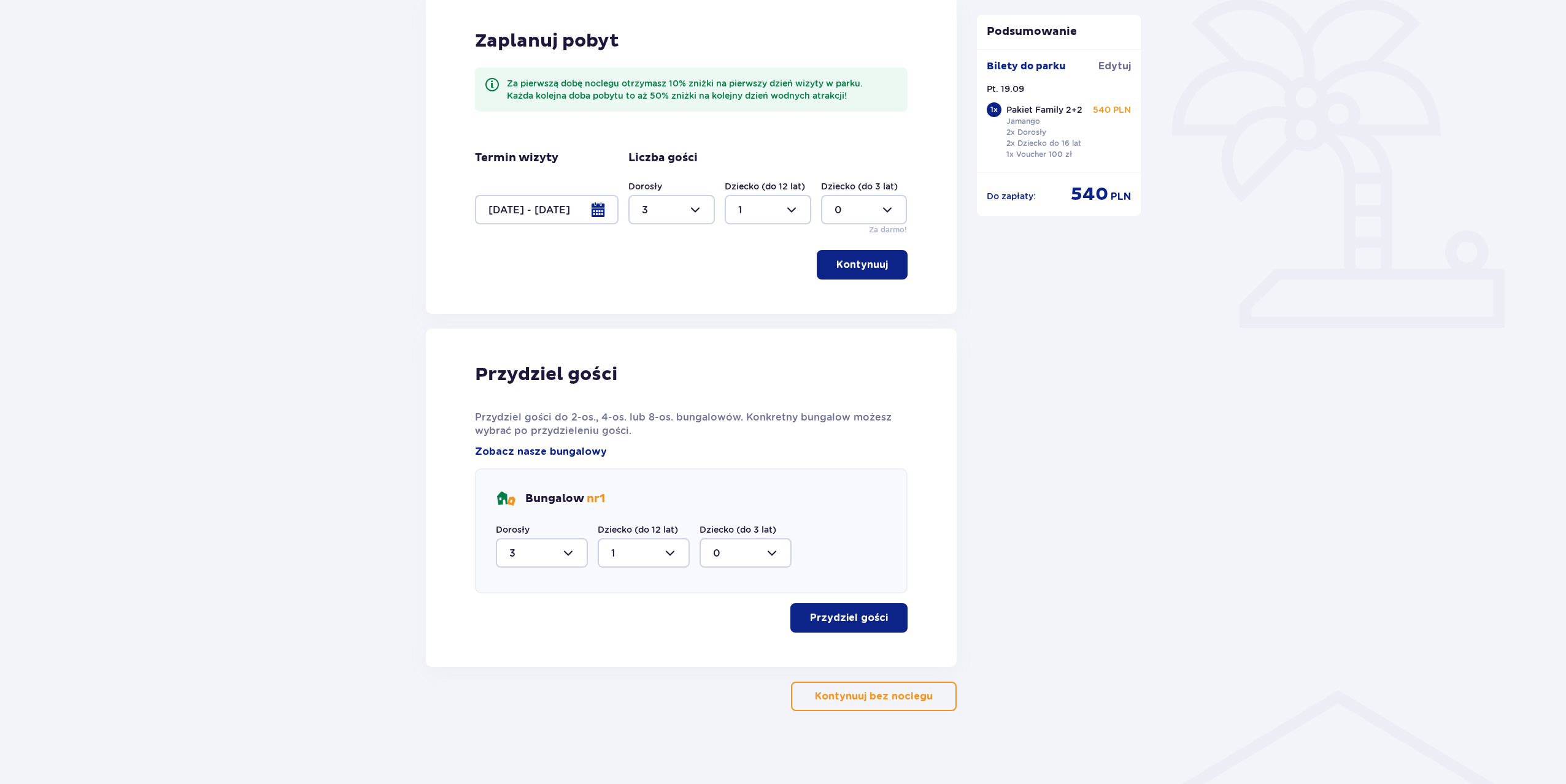
click at [830, 625] on button "Przydziel gości" at bounding box center [849, 618] width 117 height 29
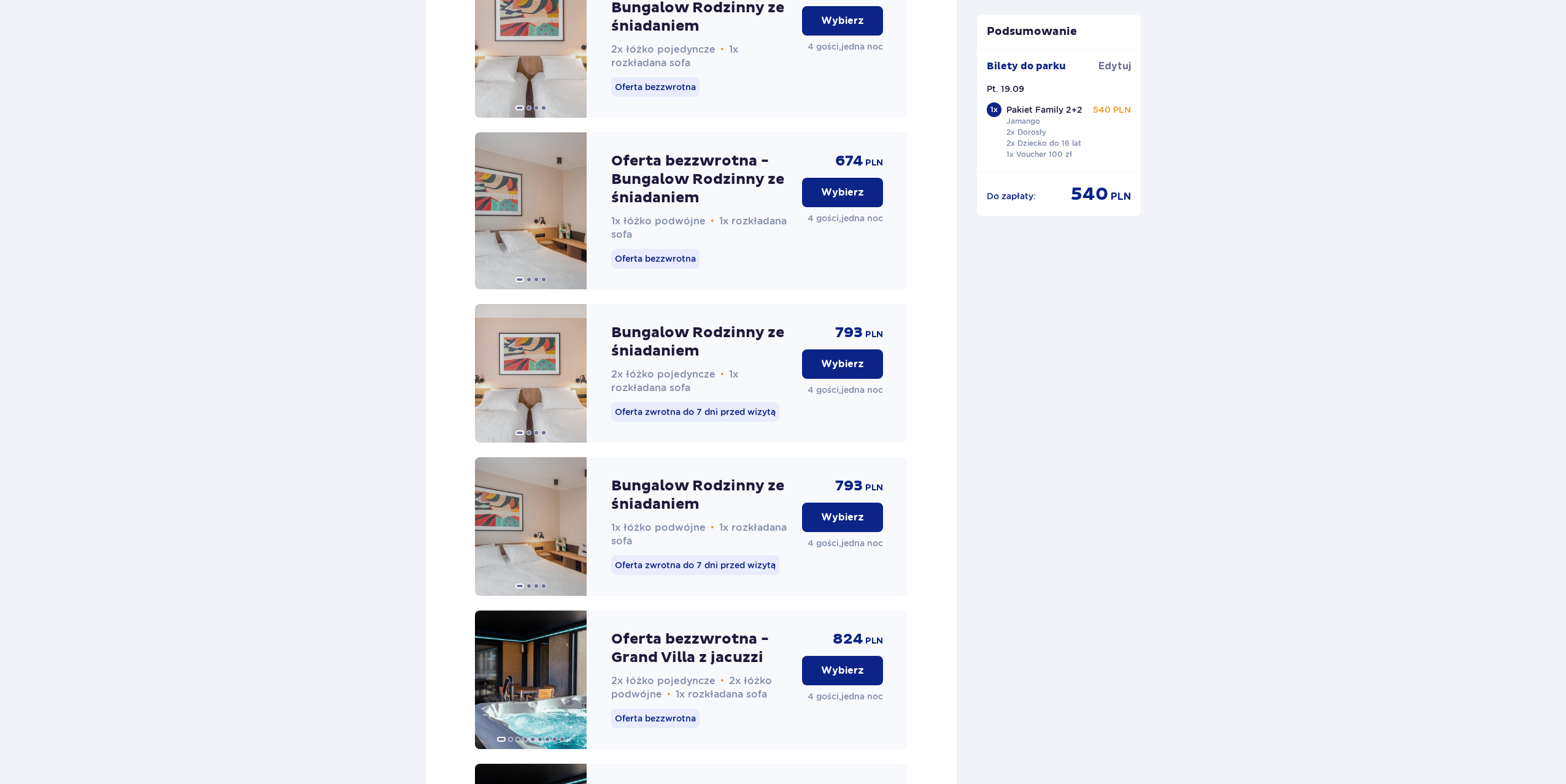
scroll to position [1709, 0]
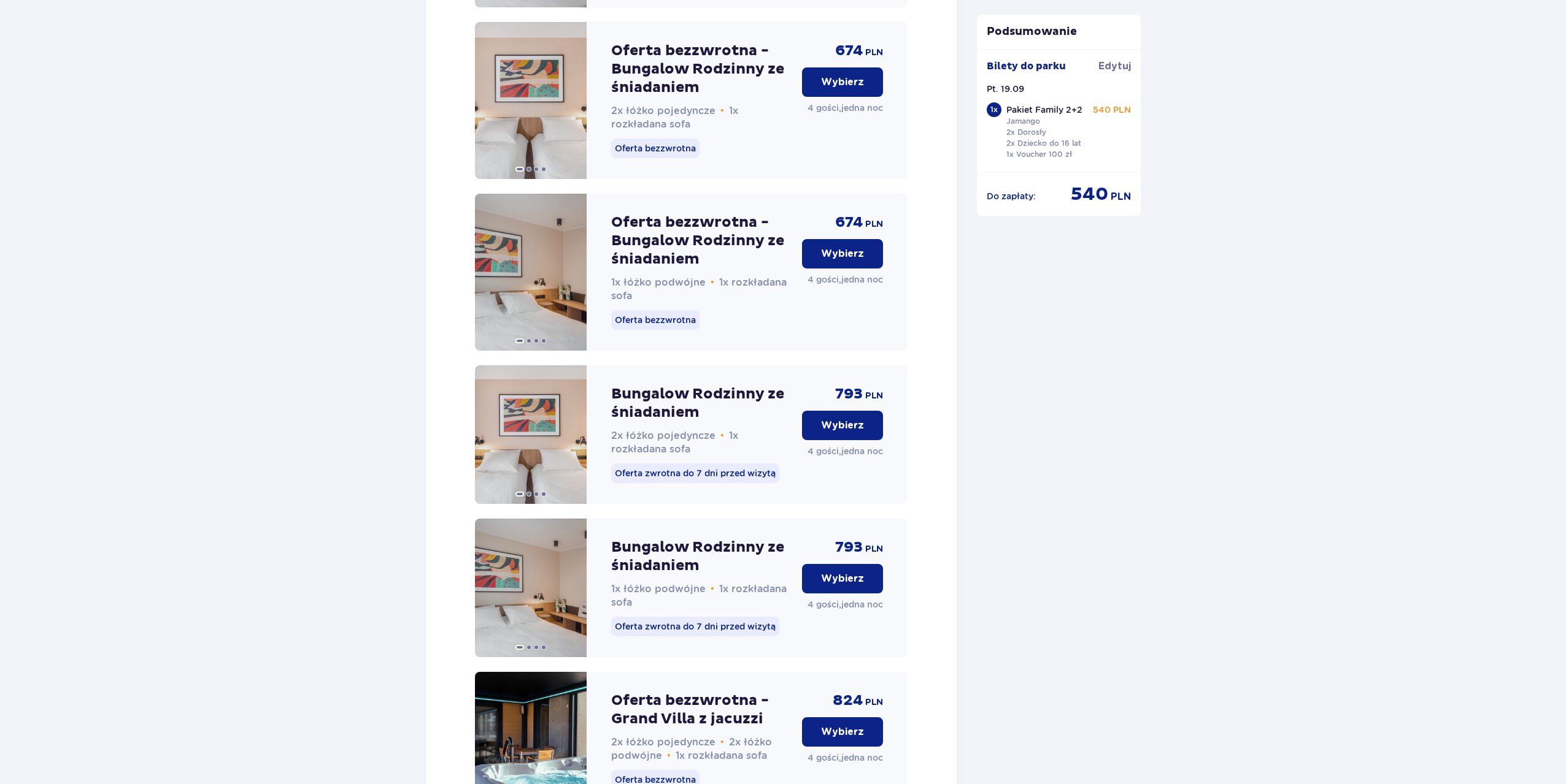
click at [855, 261] on p "Wybierz" at bounding box center [842, 254] width 43 height 14
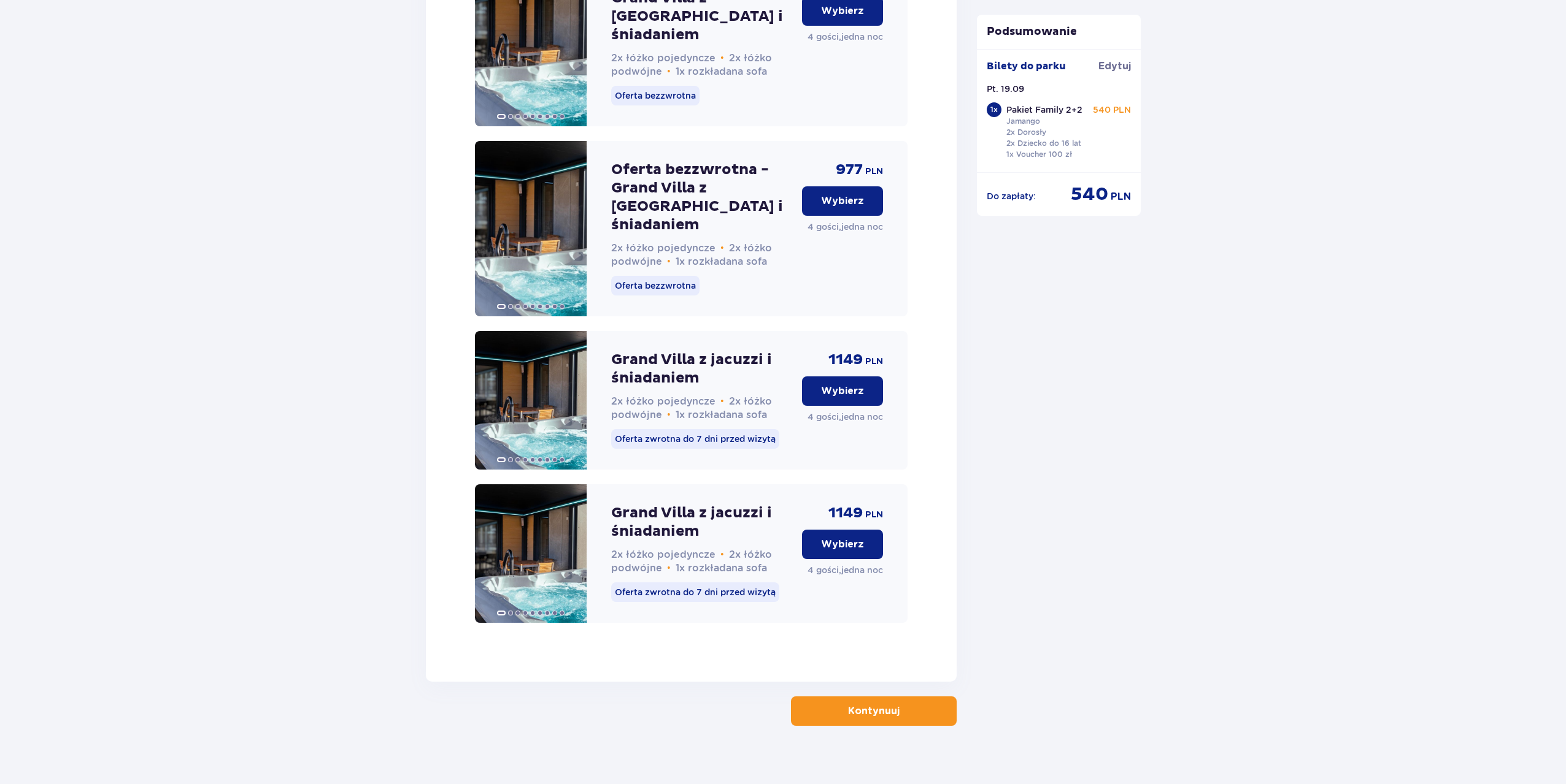
scroll to position [3016, 0]
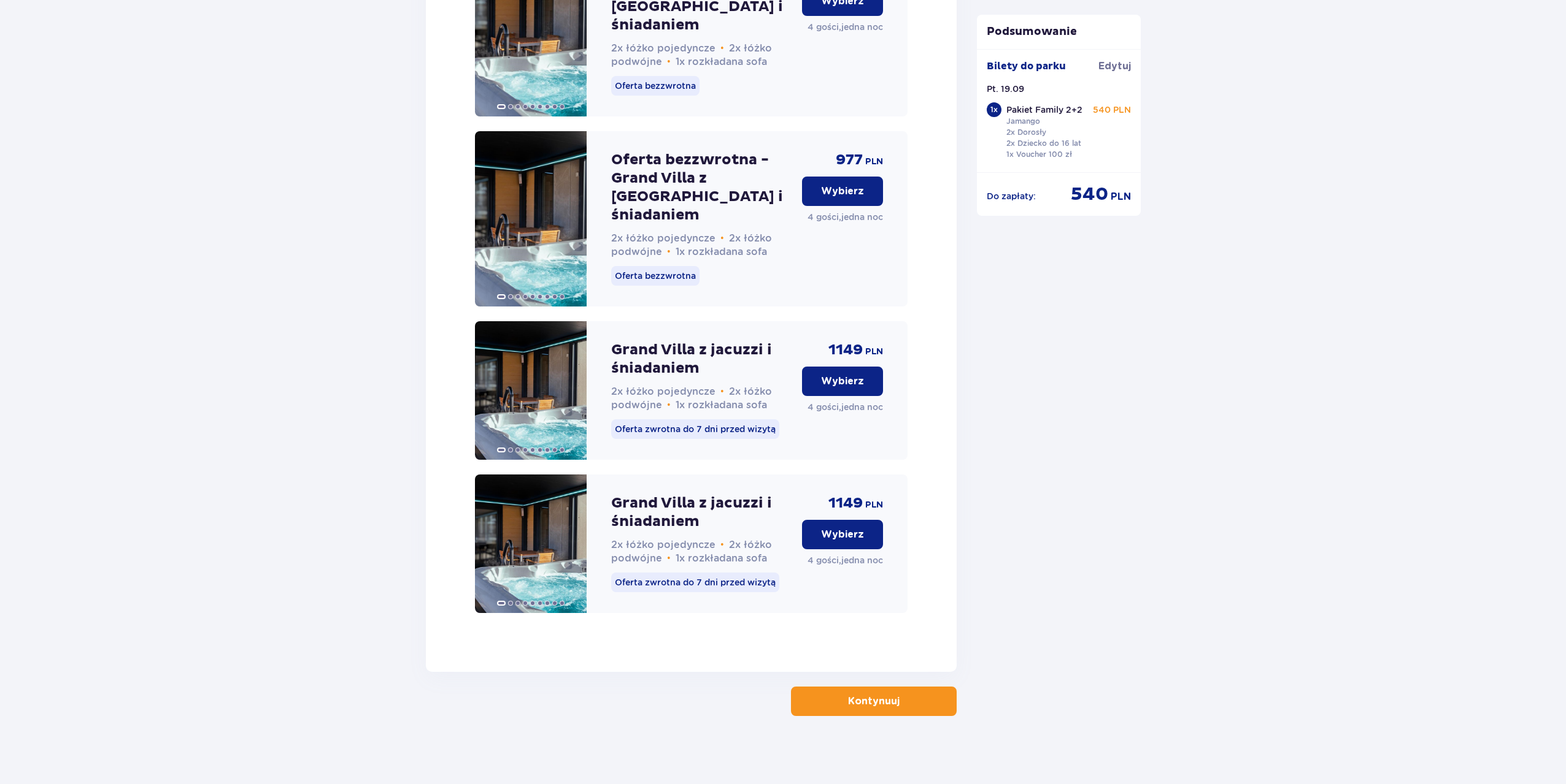
click at [872, 700] on p "Kontynuuj" at bounding box center [873, 702] width 52 height 14
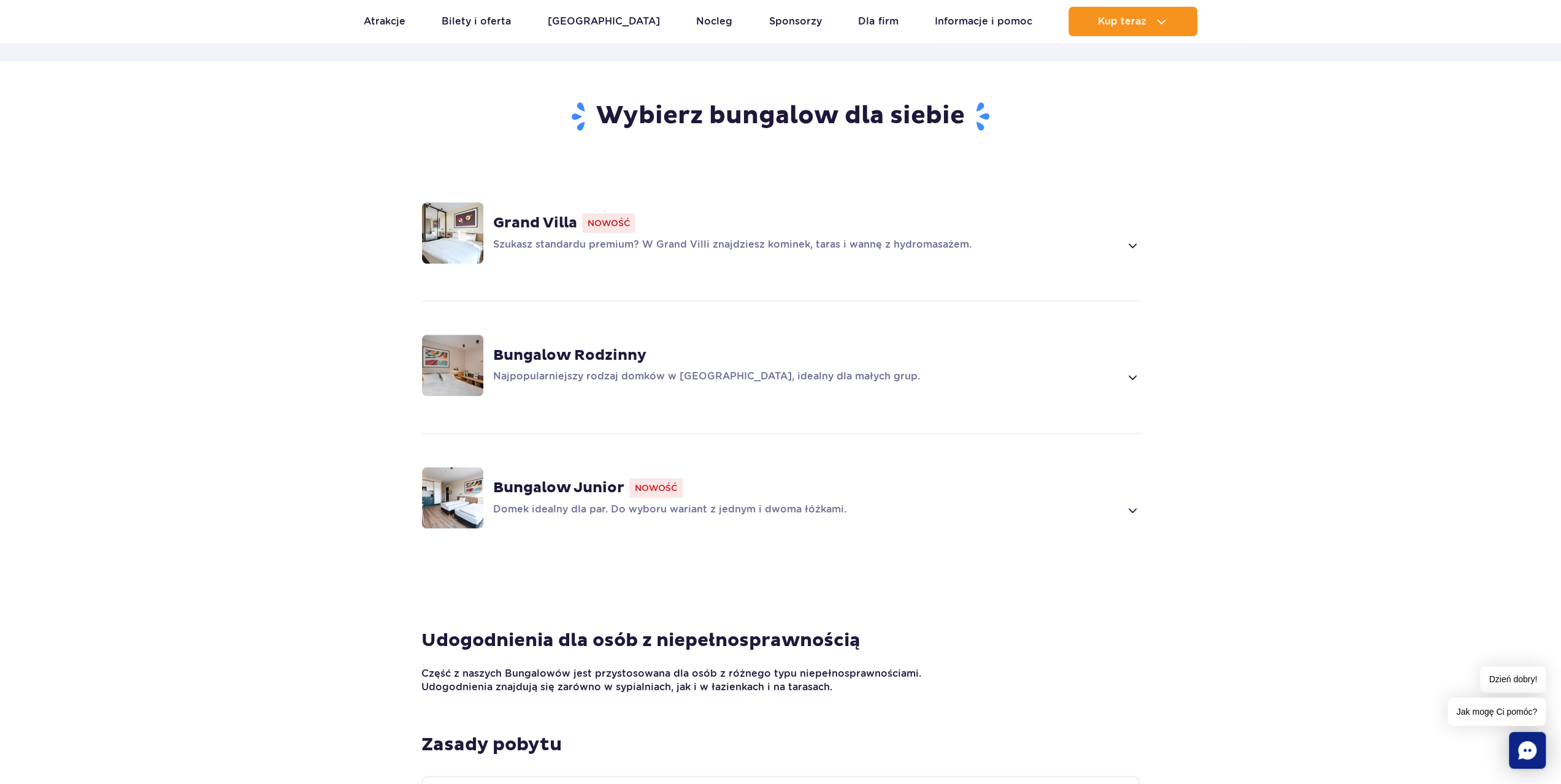
scroll to position [798, 0]
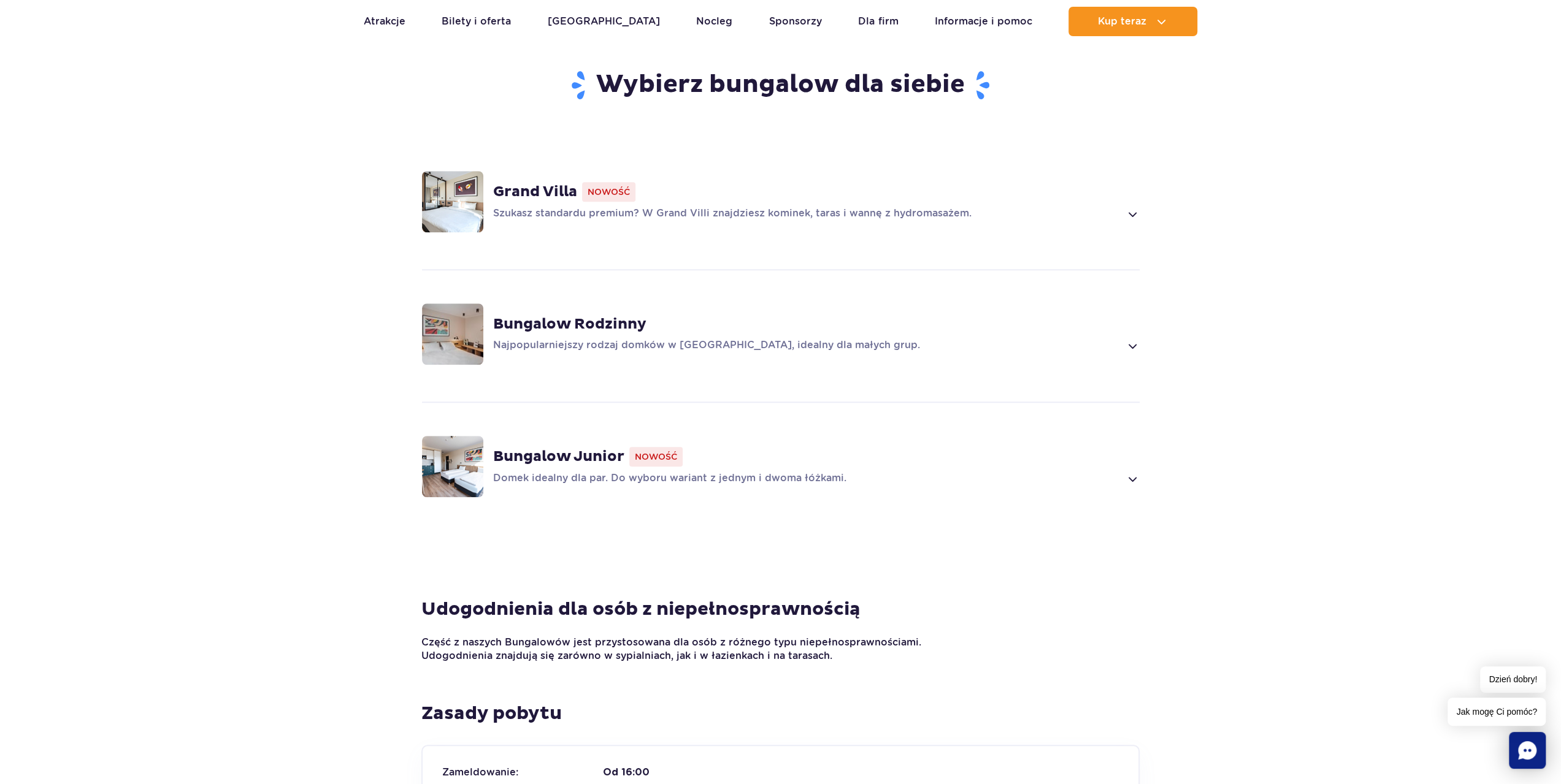
click at [618, 316] on div "Bungalow Rodzinny Najpopularniejszy rodzaj domków w [GEOGRAPHIC_DATA], idealny …" at bounding box center [817, 334] width 647 height 38
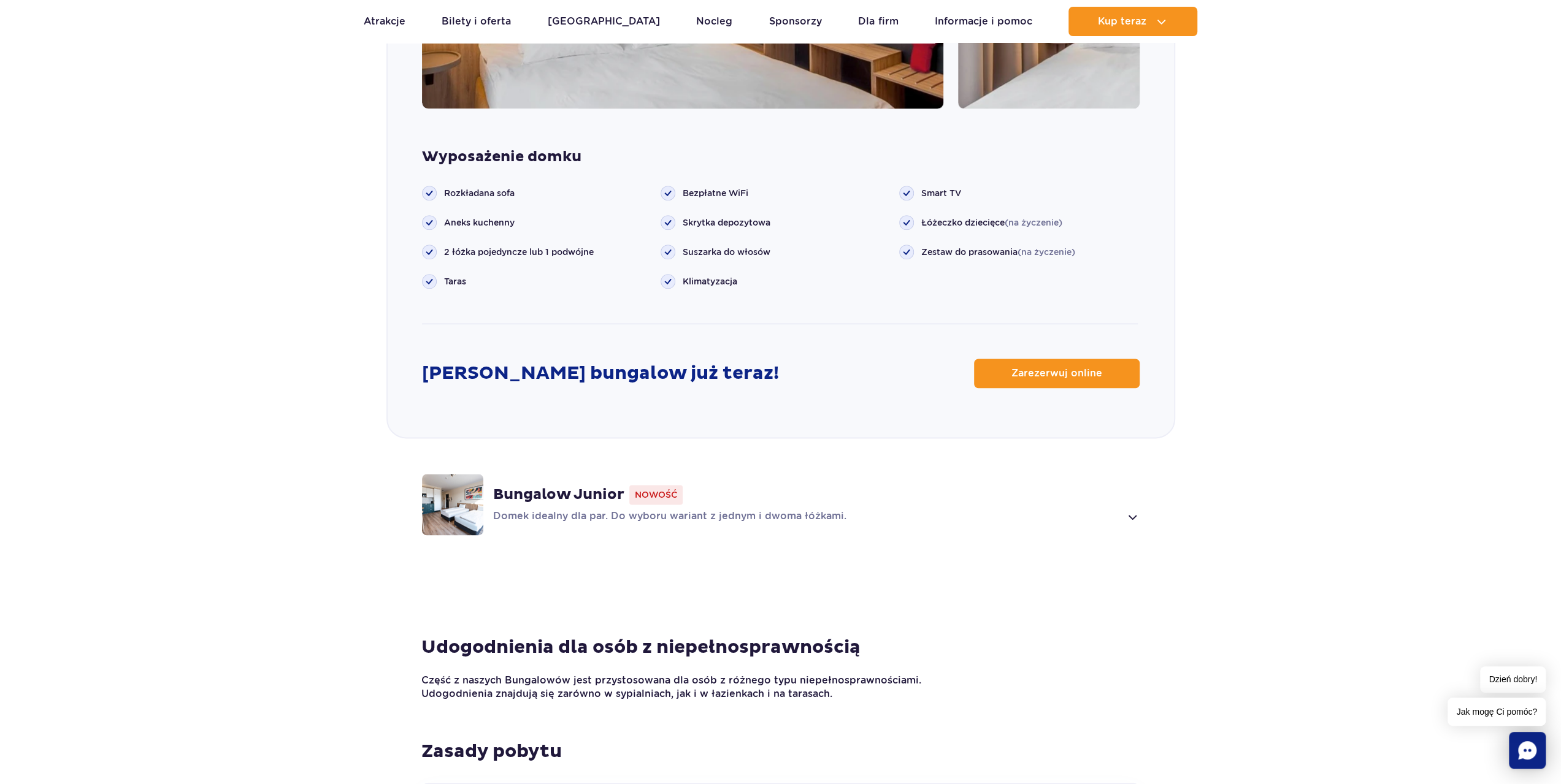
scroll to position [1421, 0]
click at [1069, 365] on link "Zarezerwuj online" at bounding box center [1057, 373] width 166 height 29
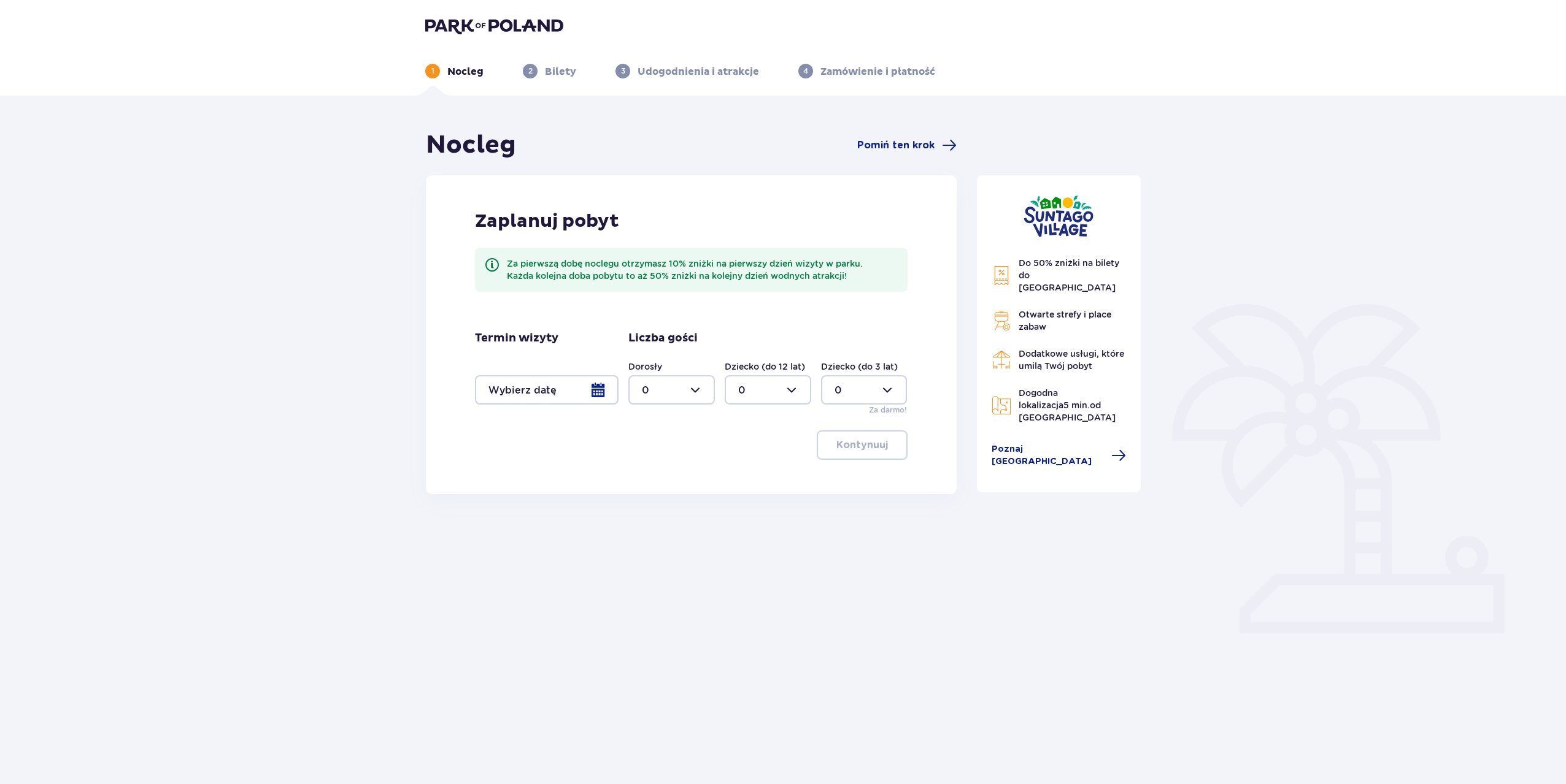
click at [578, 392] on div at bounding box center [546, 390] width 144 height 29
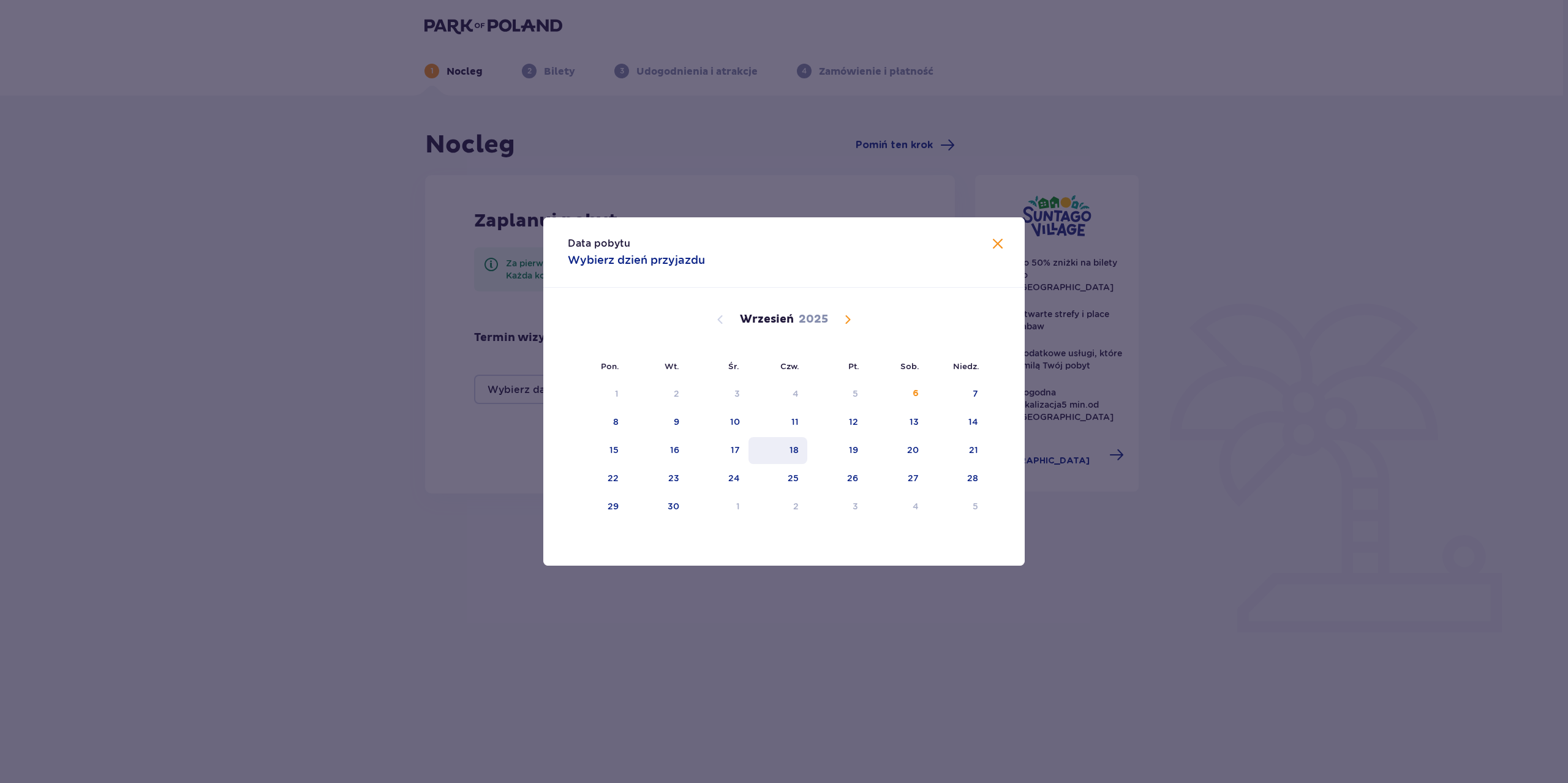
click at [797, 457] on div "18" at bounding box center [778, 450] width 59 height 27
click at [855, 451] on div "19" at bounding box center [853, 450] width 9 height 13
type input "[DATE] - [DATE]"
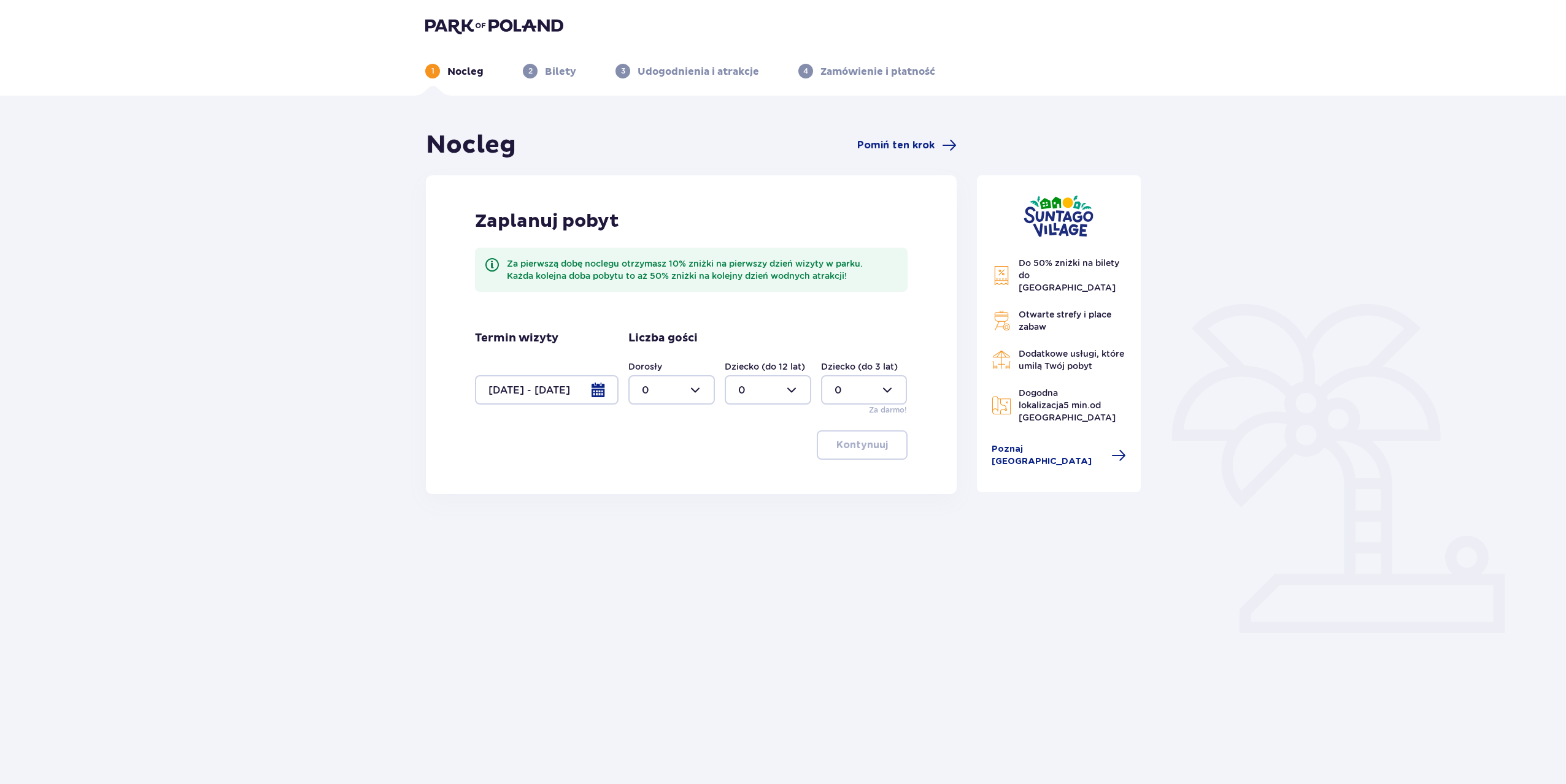
click at [704, 392] on div at bounding box center [671, 390] width 87 height 29
click at [656, 497] on span "3" at bounding box center [671, 505] width 84 height 25
type input "3"
click at [789, 395] on div at bounding box center [768, 390] width 87 height 29
click at [737, 452] on span "1" at bounding box center [768, 453] width 84 height 25
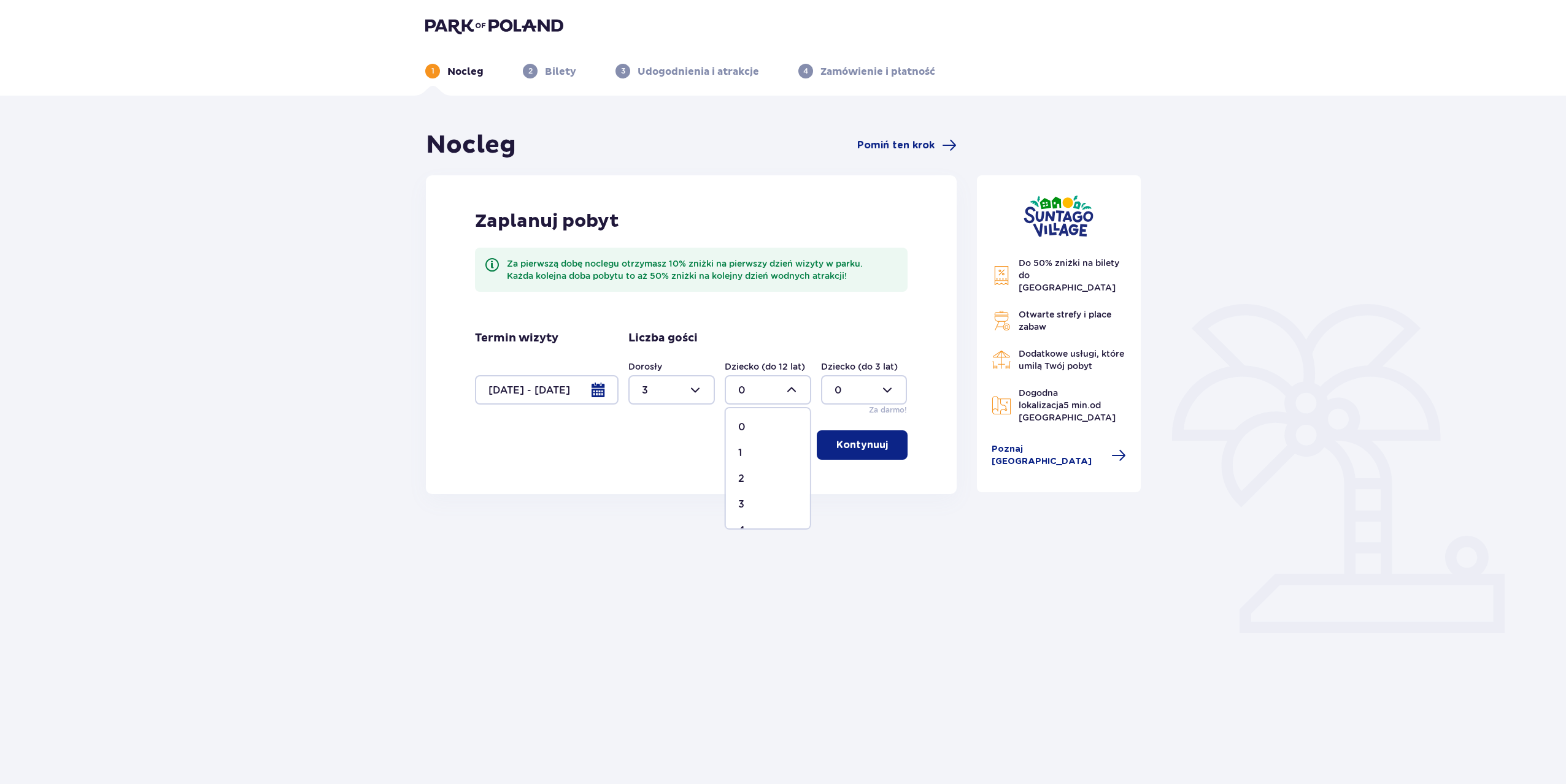
type input "1"
click at [845, 447] on p "Kontynuuj" at bounding box center [862, 445] width 52 height 14
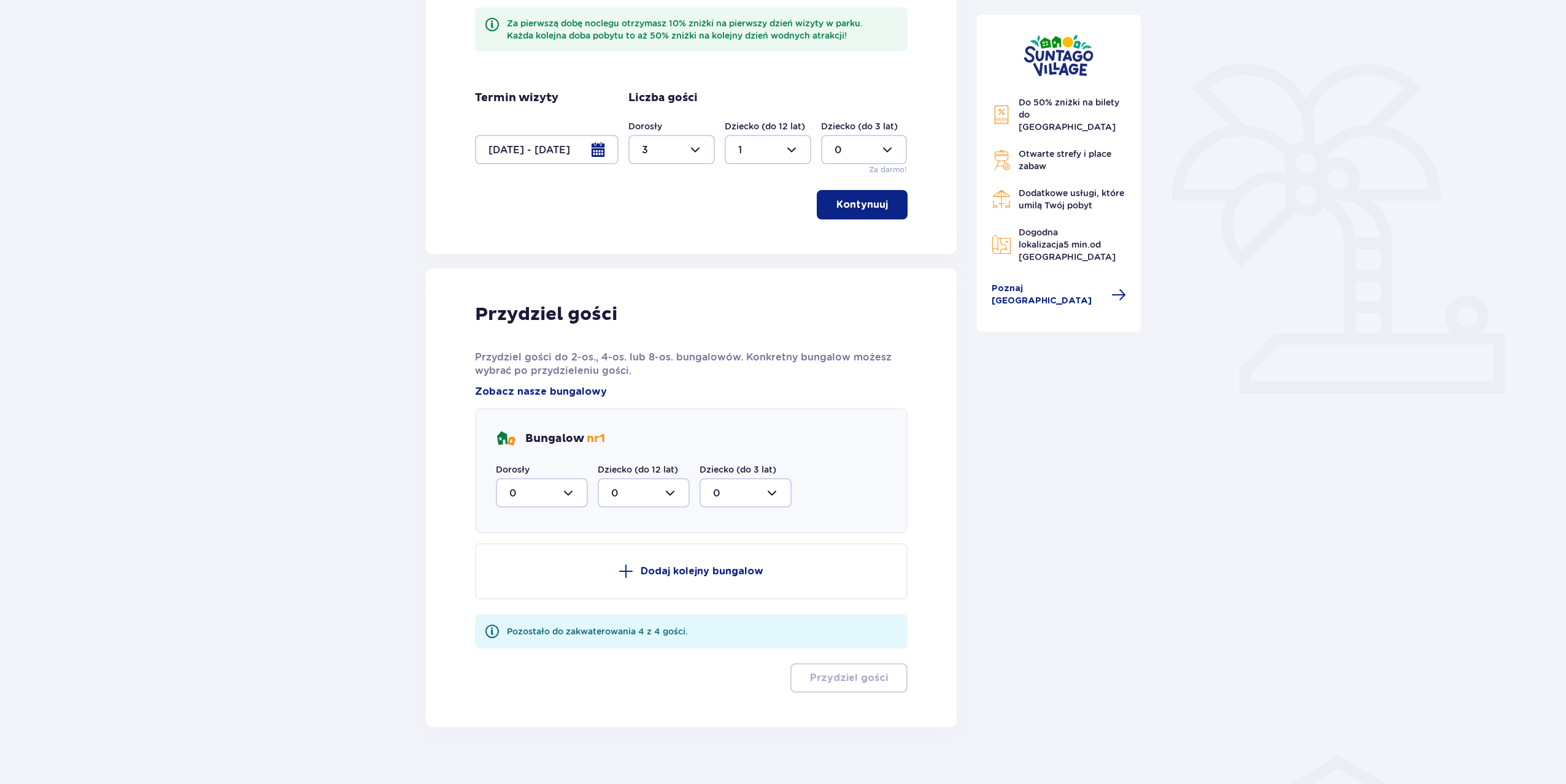
scroll to position [257, 0]
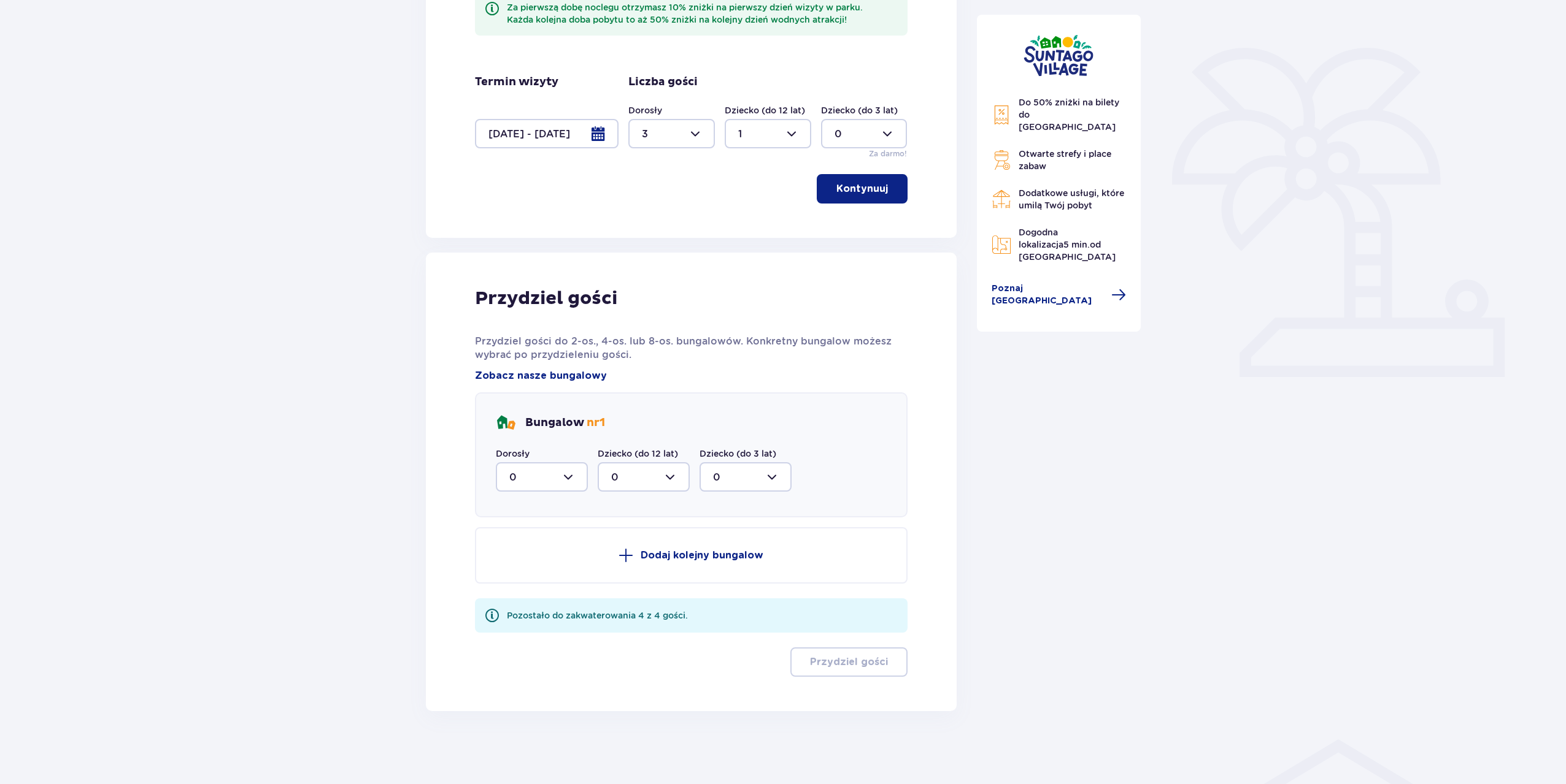
click at [571, 479] on div at bounding box center [541, 477] width 92 height 29
click at [529, 591] on div "3" at bounding box center [541, 592] width 65 height 14
type input "3"
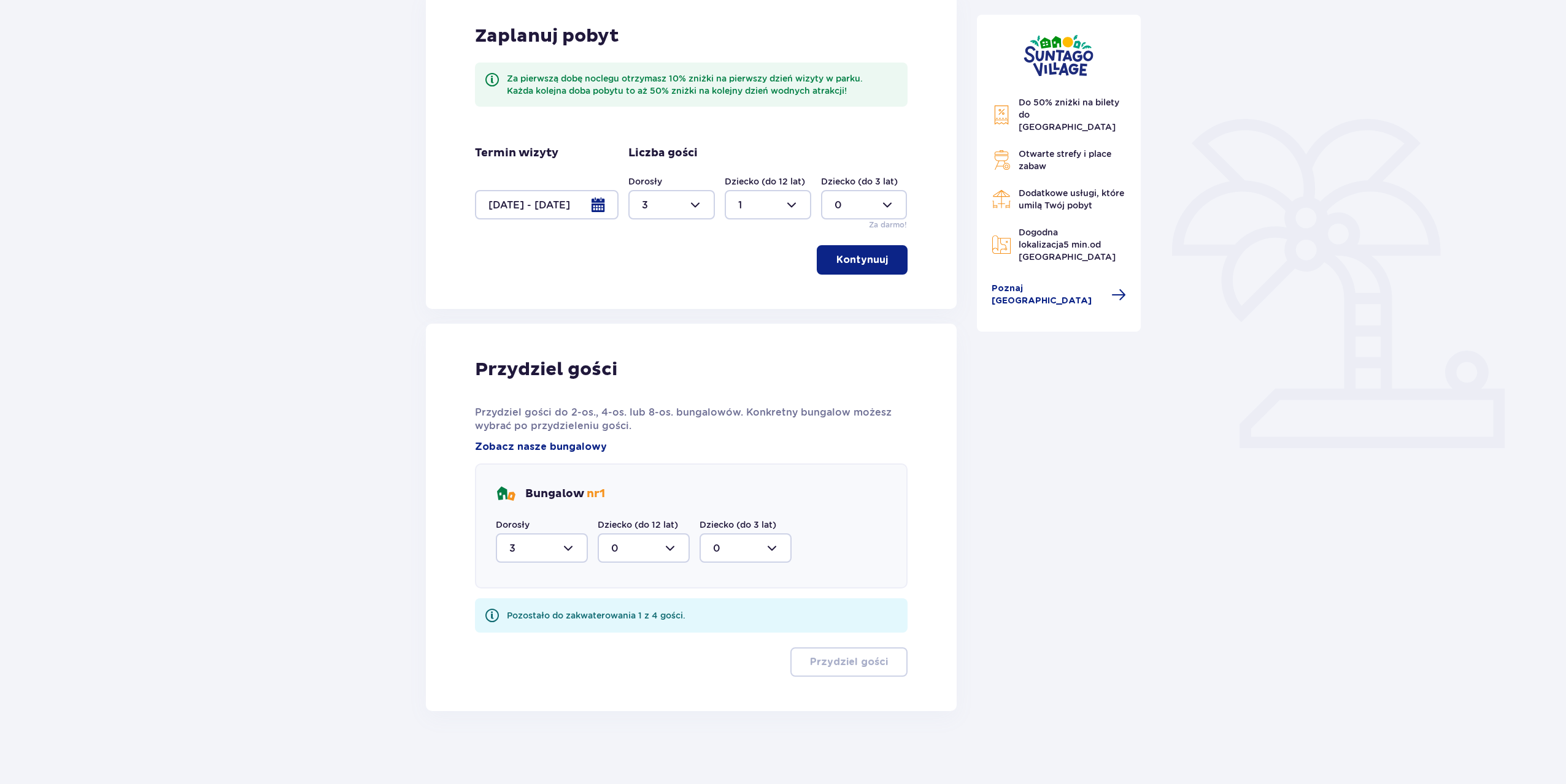
click at [634, 549] on div at bounding box center [644, 548] width 92 height 29
click at [623, 607] on div "1" at bounding box center [644, 611] width 65 height 14
type input "1"
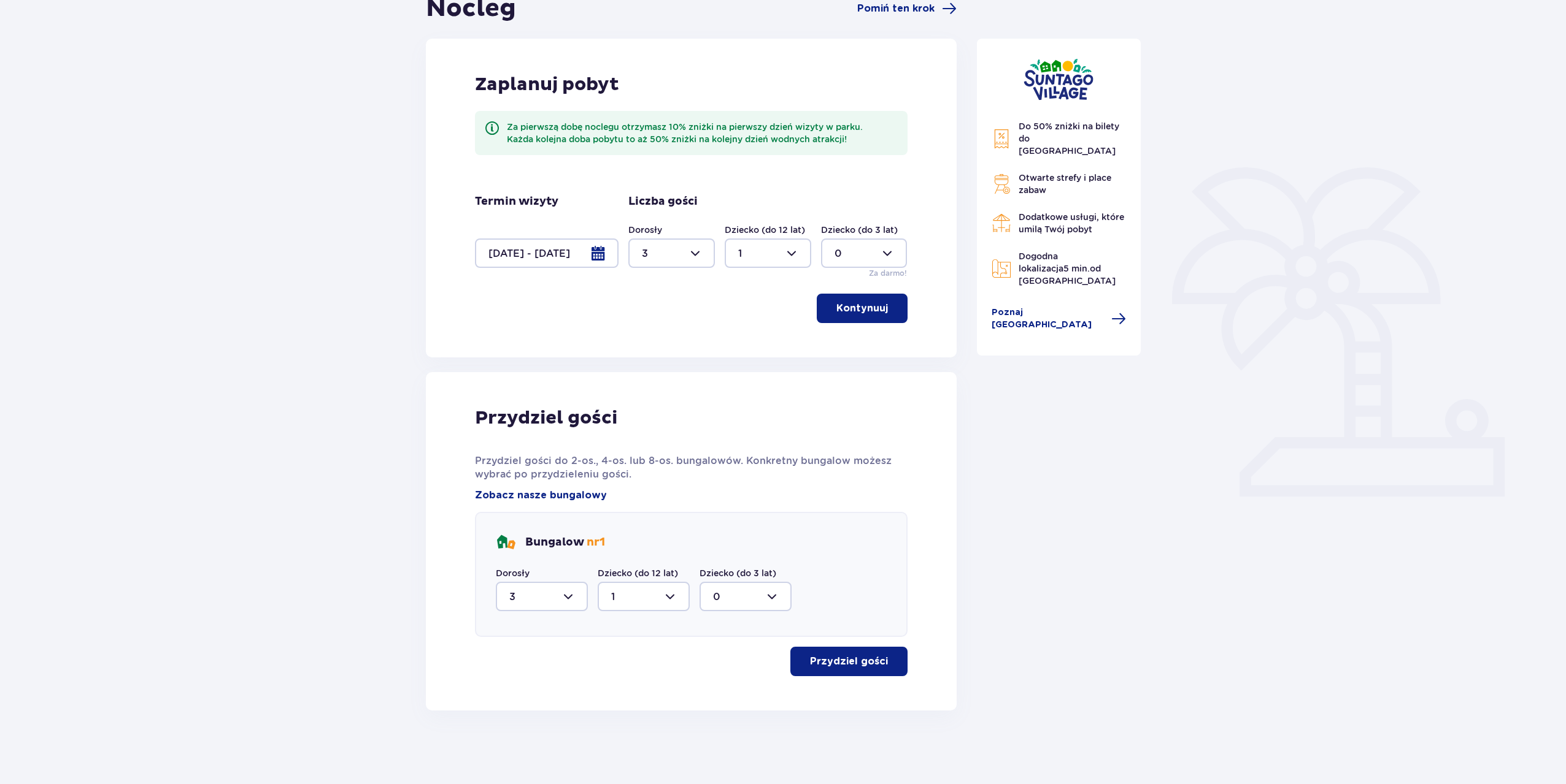
scroll to position [136, 0]
click at [844, 680] on div "Przydziel gości Przydziel gości do 2-os., 4-os. lub 8-os. bungalowów. Konkretny…" at bounding box center [691, 542] width 530 height 339
click at [872, 664] on p "Przydziel gości" at bounding box center [849, 662] width 78 height 14
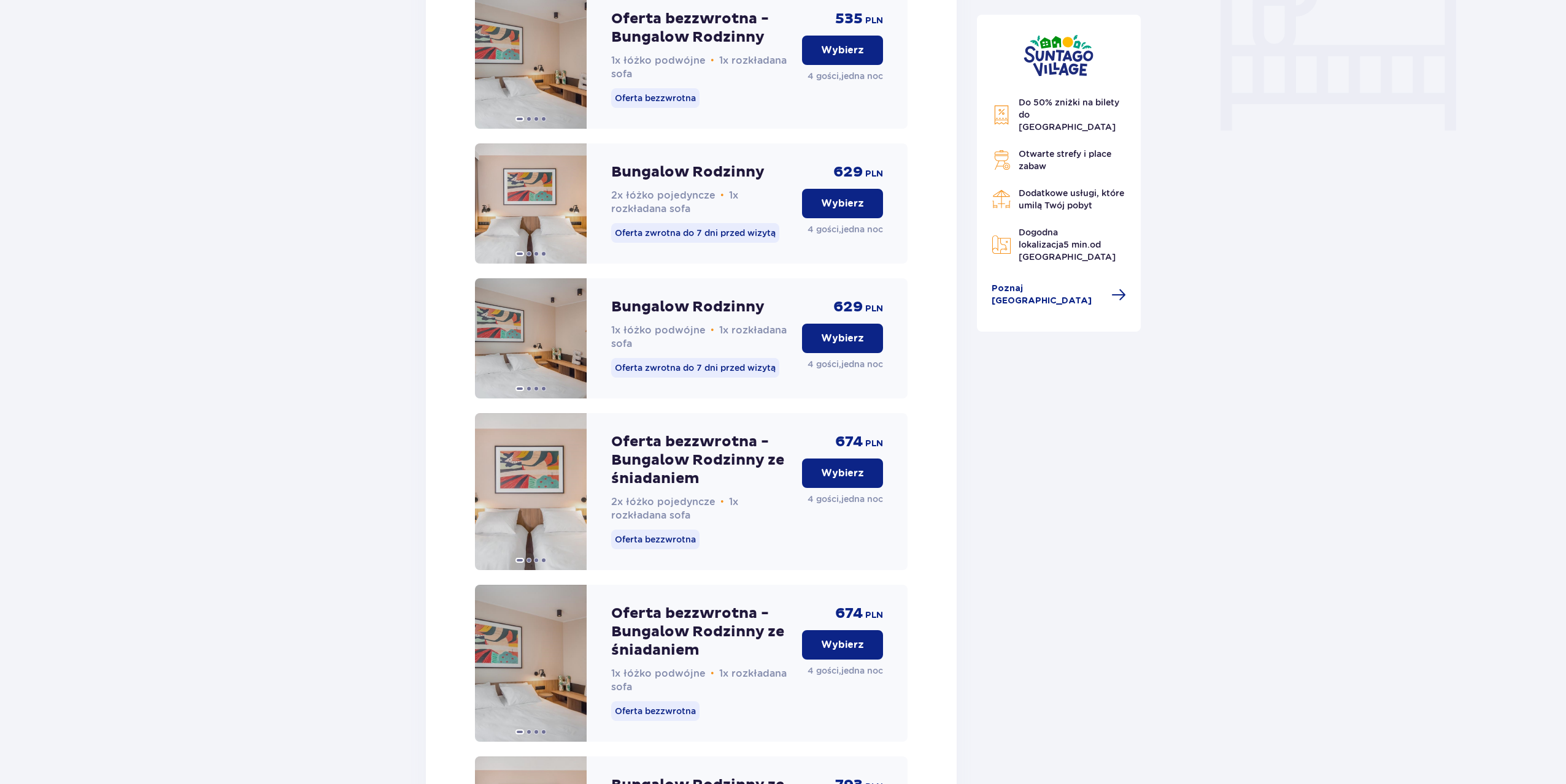
scroll to position [1216, 0]
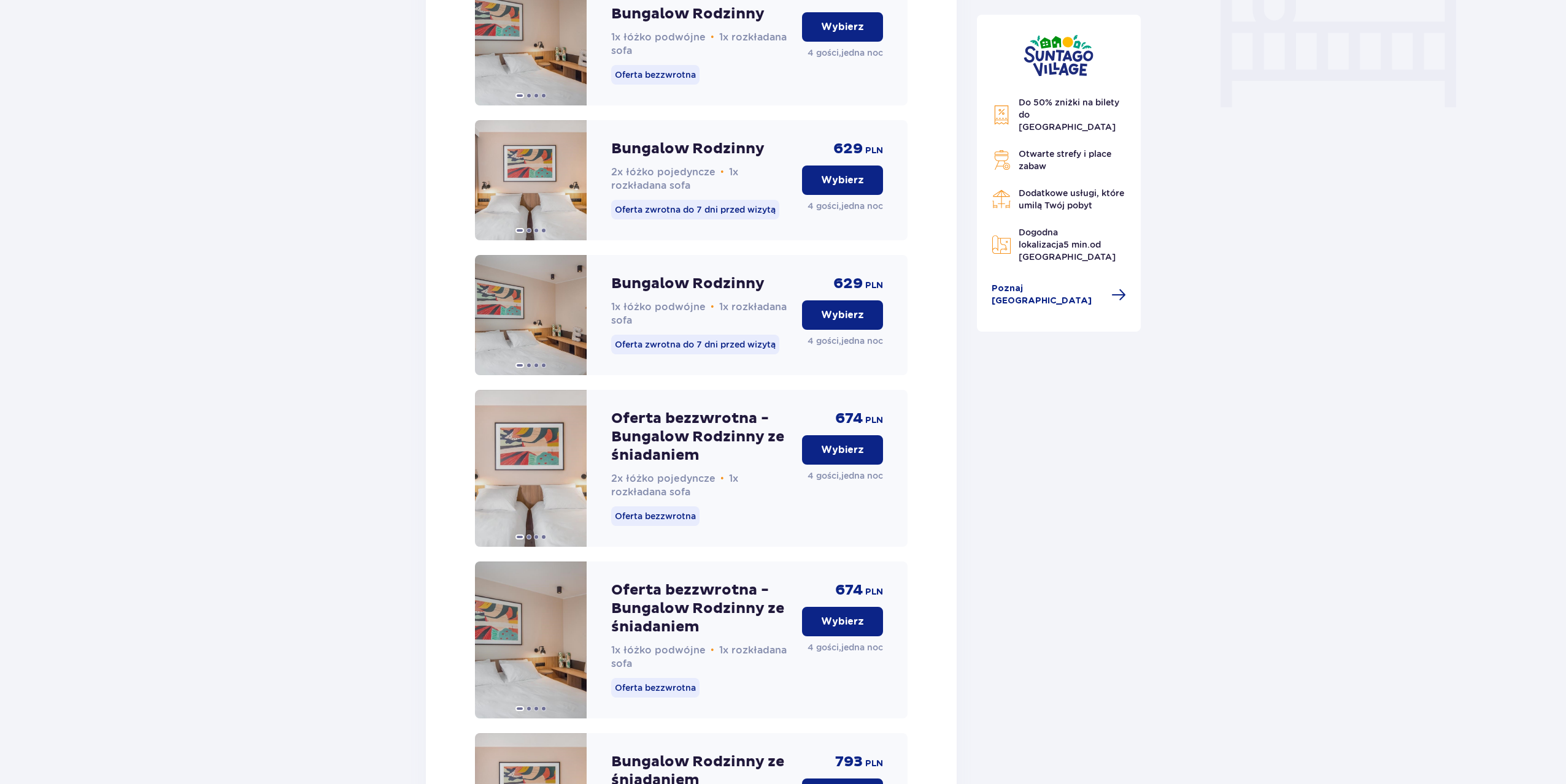
click at [825, 465] on button "Wybierz" at bounding box center [842, 450] width 81 height 29
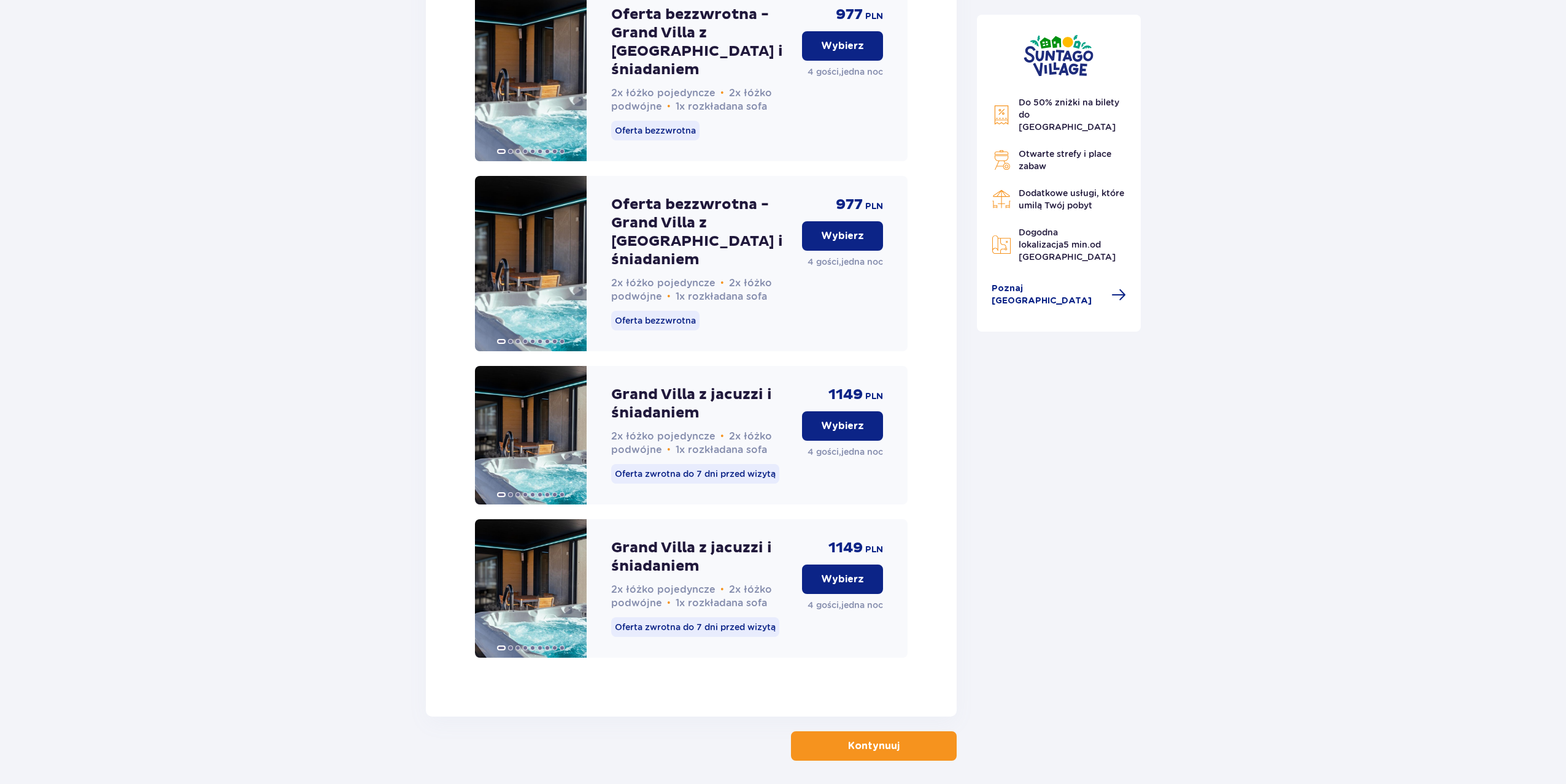
scroll to position [2891, 0]
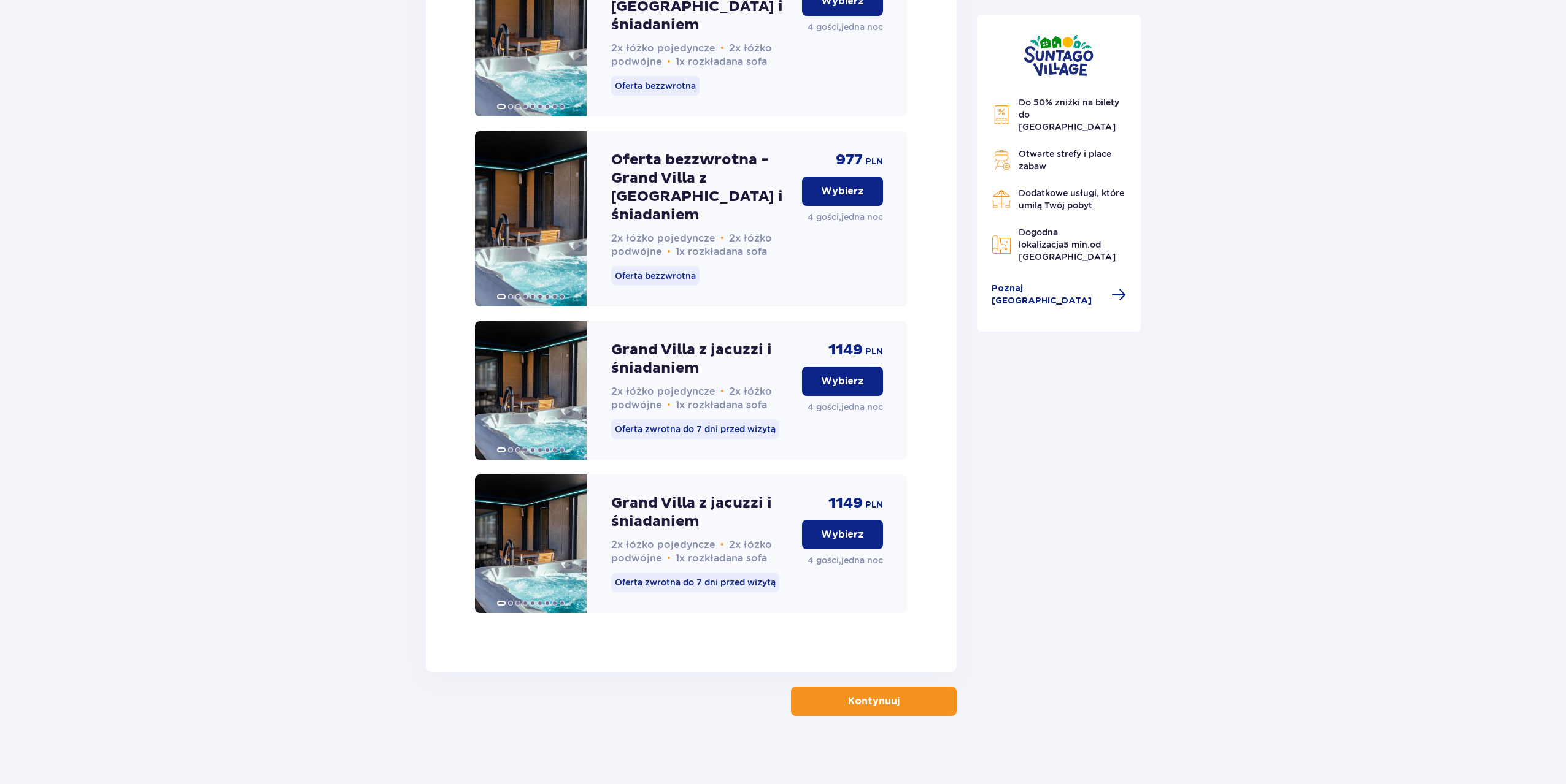
click at [848, 701] on p "Kontynuuj" at bounding box center [873, 702] width 52 height 14
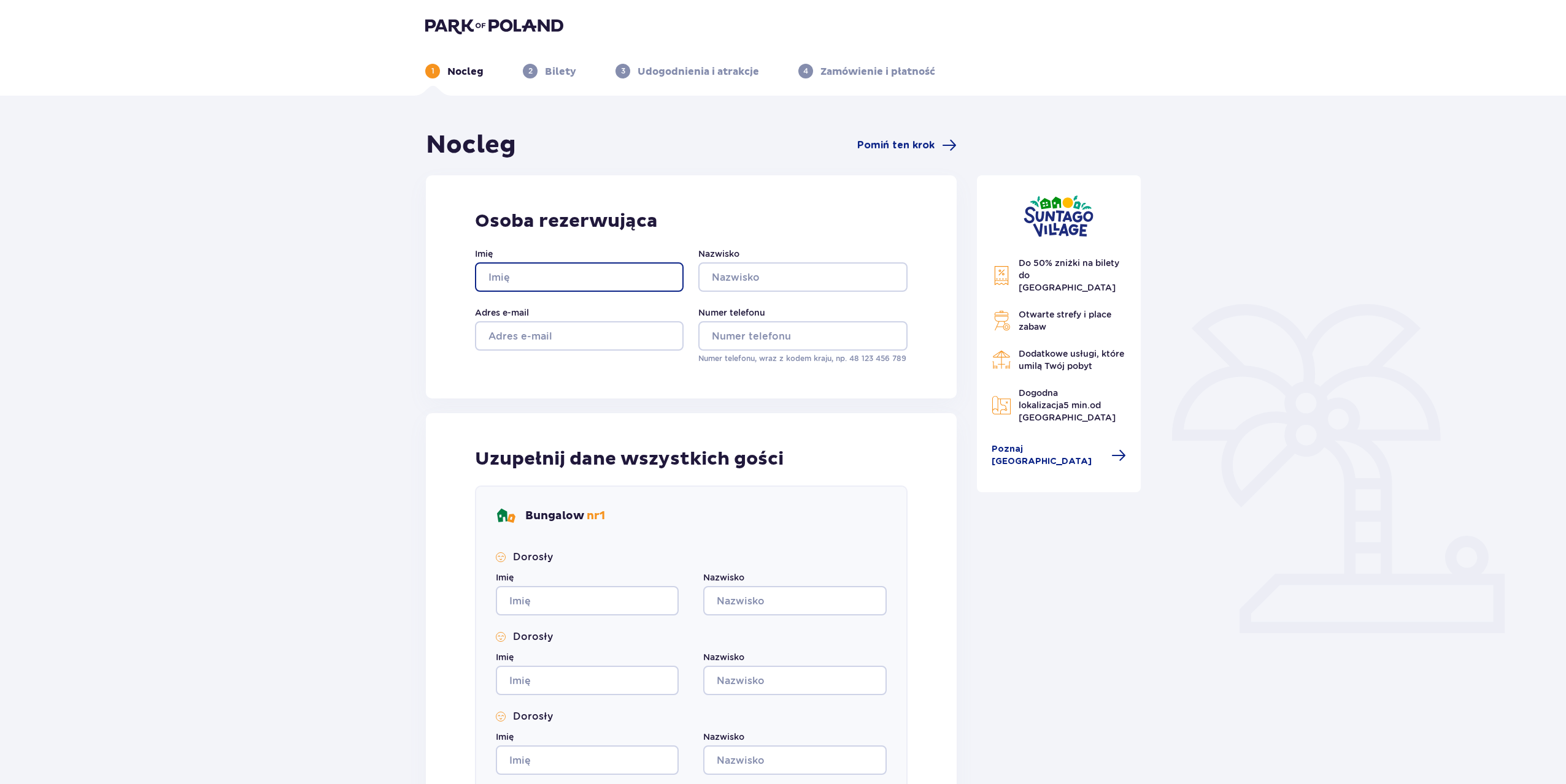
click at [555, 279] on input "Imię" at bounding box center [579, 277] width 209 height 29
type input "[PERSON_NAME]"
type input "biernaczyk"
click at [516, 329] on input "Adres e-mail" at bounding box center [579, 336] width 209 height 29
type input "[EMAIL_ADDRESS][DOMAIN_NAME]"
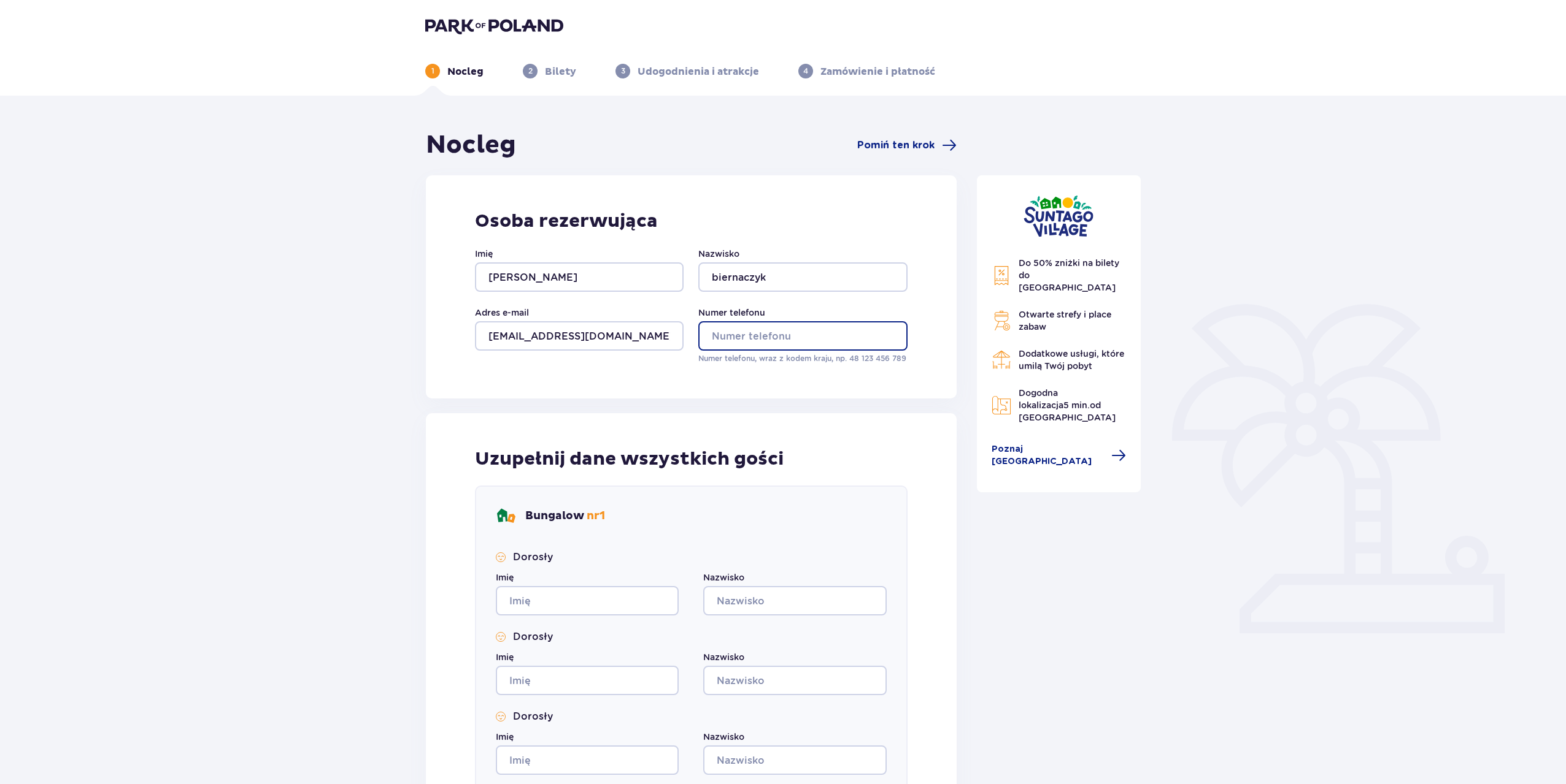
click at [741, 332] on input "Numer telefonu" at bounding box center [803, 336] width 209 height 29
type input "721888807"
click at [595, 592] on input "Imię" at bounding box center [586, 600] width 183 height 29
type input "[PERSON_NAME]"
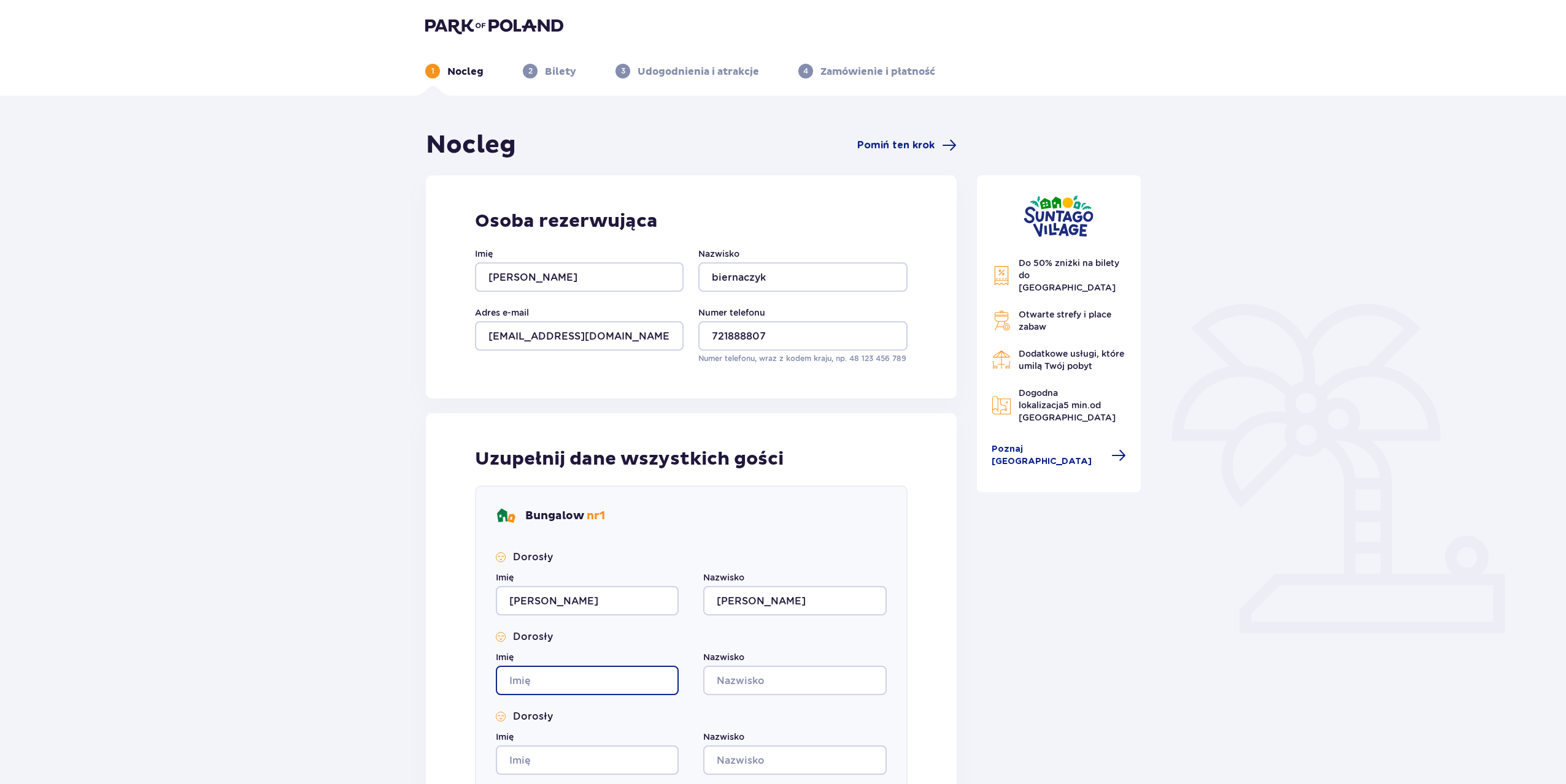
click at [577, 678] on input "Imię" at bounding box center [586, 681] width 183 height 29
type input "[PERSON_NAME]"
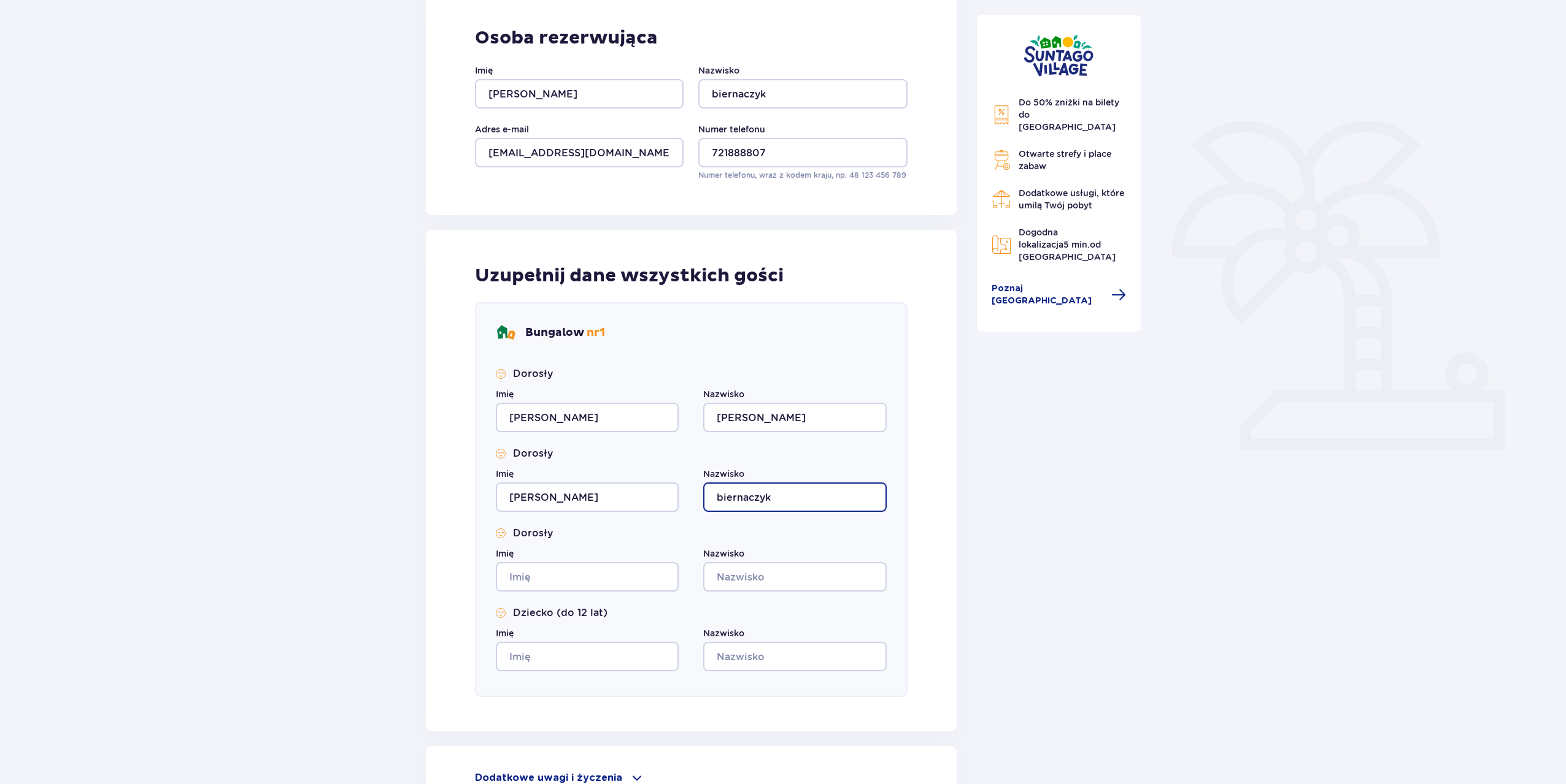
scroll to position [184, 0]
type input "biernaczyk"
click at [667, 591] on input "Imię" at bounding box center [586, 576] width 183 height 29
type input "[PERSON_NAME]"
click at [734, 584] on input "Nazwisko" at bounding box center [794, 576] width 183 height 29
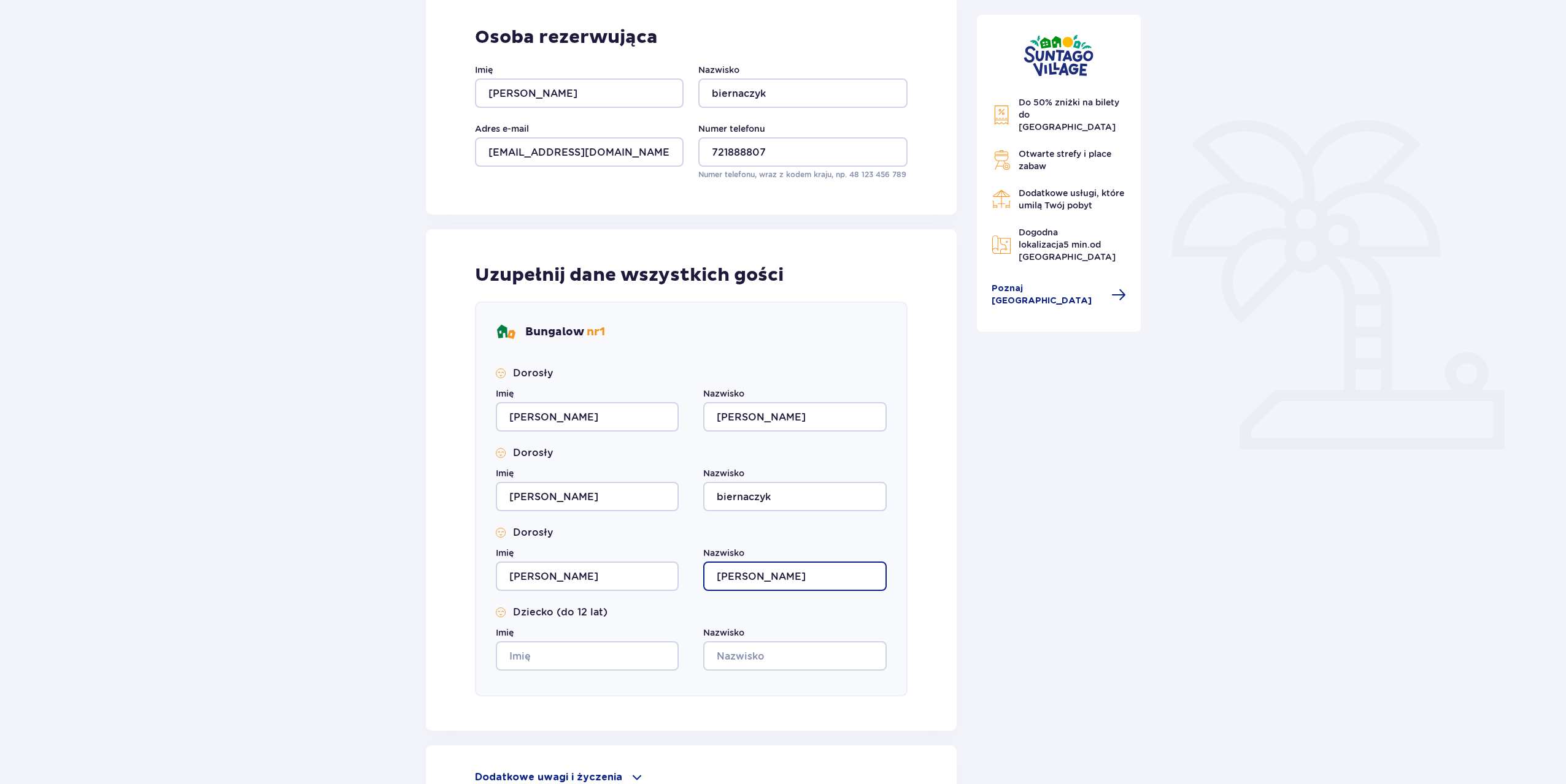
type input "[PERSON_NAME]"
click at [626, 666] on input "Imię" at bounding box center [586, 656] width 183 height 29
type input "[PERSON_NAME]"
click at [714, 647] on input "Nazwisko" at bounding box center [794, 656] width 183 height 29
type input "[PERSON_NAME]"
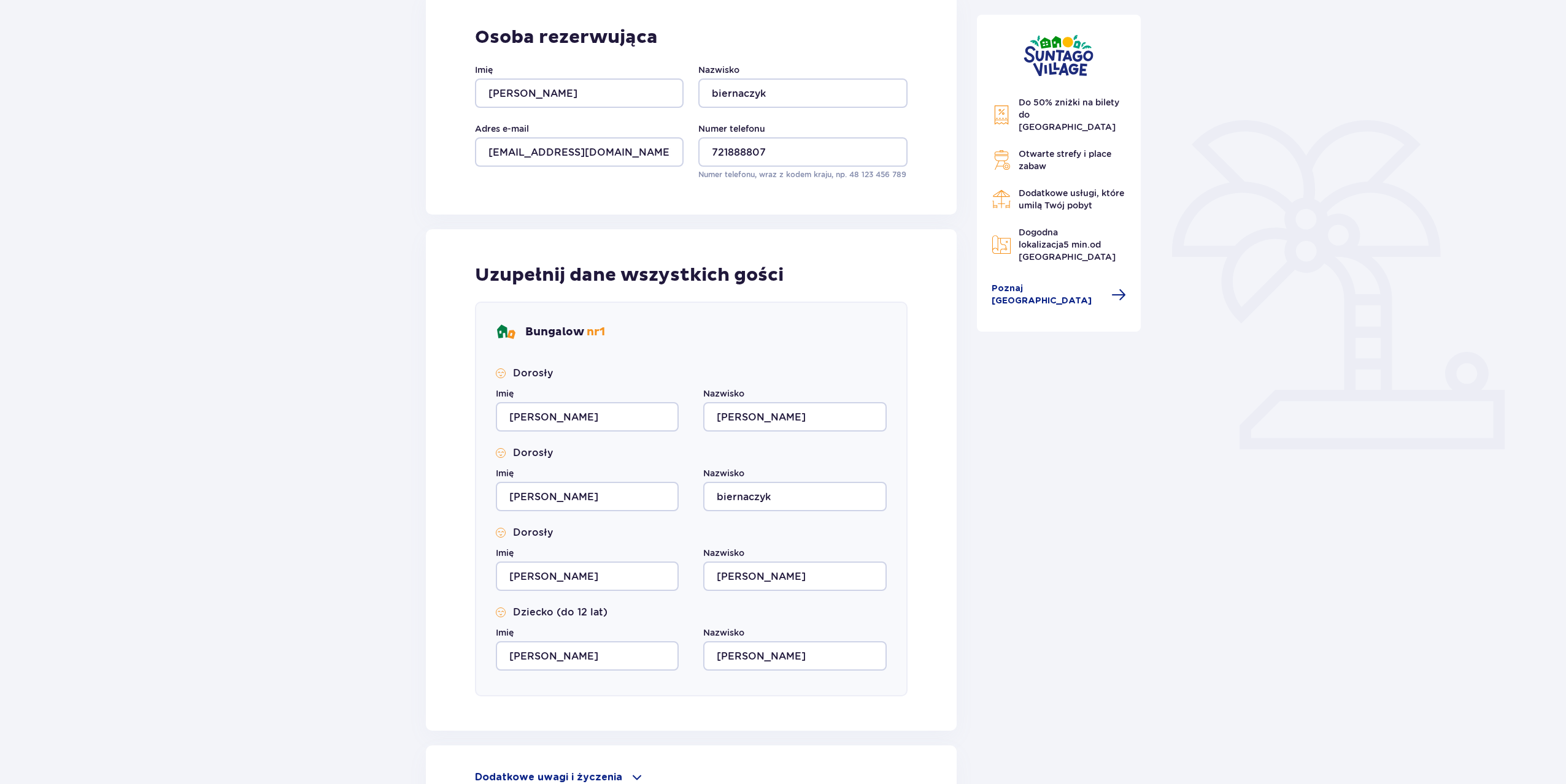
click at [1113, 375] on div "Do 50% zniżki na bilety do [GEOGRAPHIC_DATA] Otwarte strefy i place zabaw Dodat…" at bounding box center [1059, 400] width 184 height 908
click at [517, 410] on input "[PERSON_NAME]" at bounding box center [586, 417] width 183 height 29
type input "[PERSON_NAME]"
click at [997, 432] on div "Do 50% zniżki na bilety do [GEOGRAPHIC_DATA] Otwarte strefy i place zabaw Dodat…" at bounding box center [1059, 400] width 184 height 908
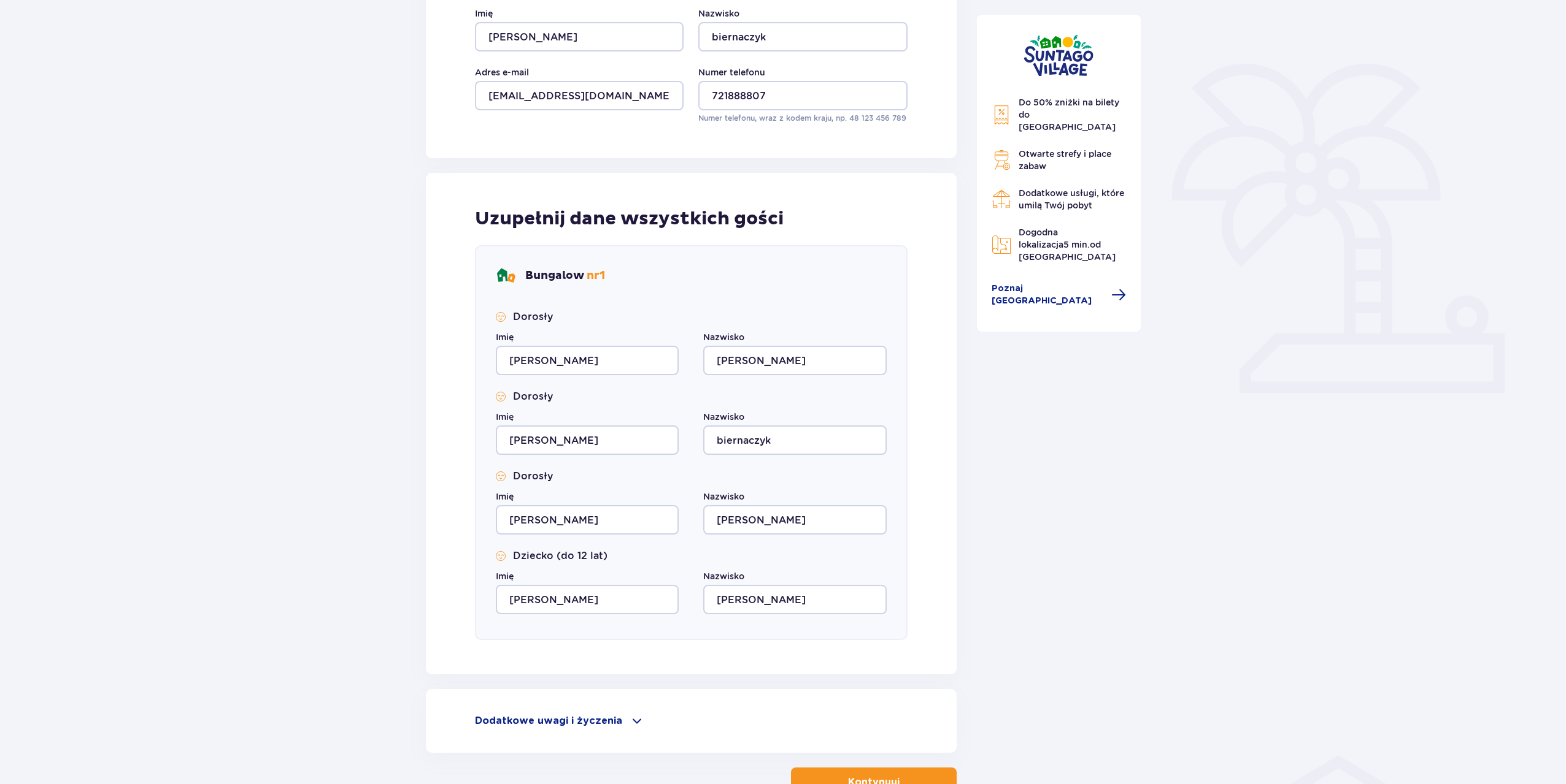
scroll to position [326, 0]
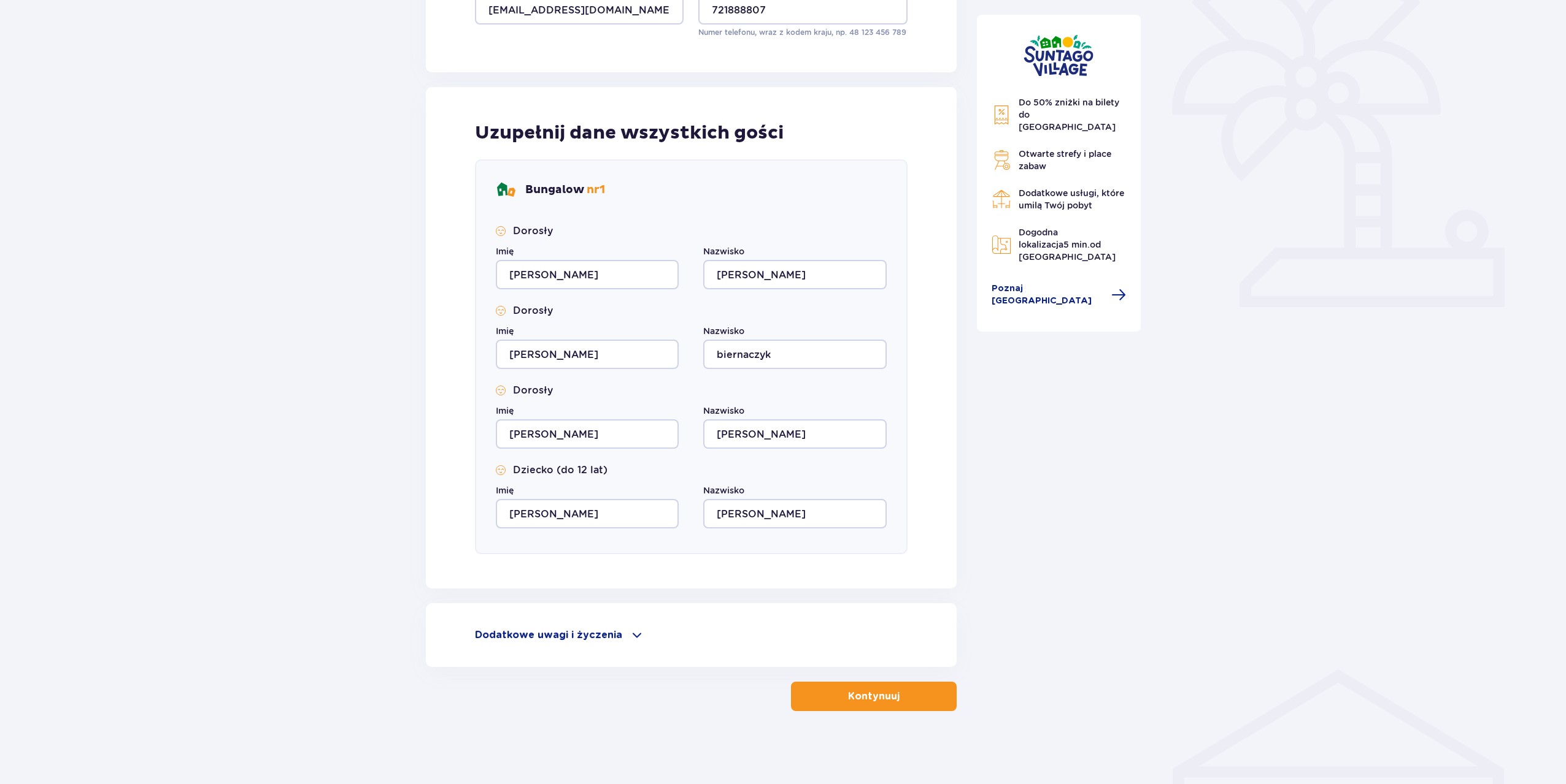
click at [899, 691] on span "button" at bounding box center [902, 696] width 15 height 15
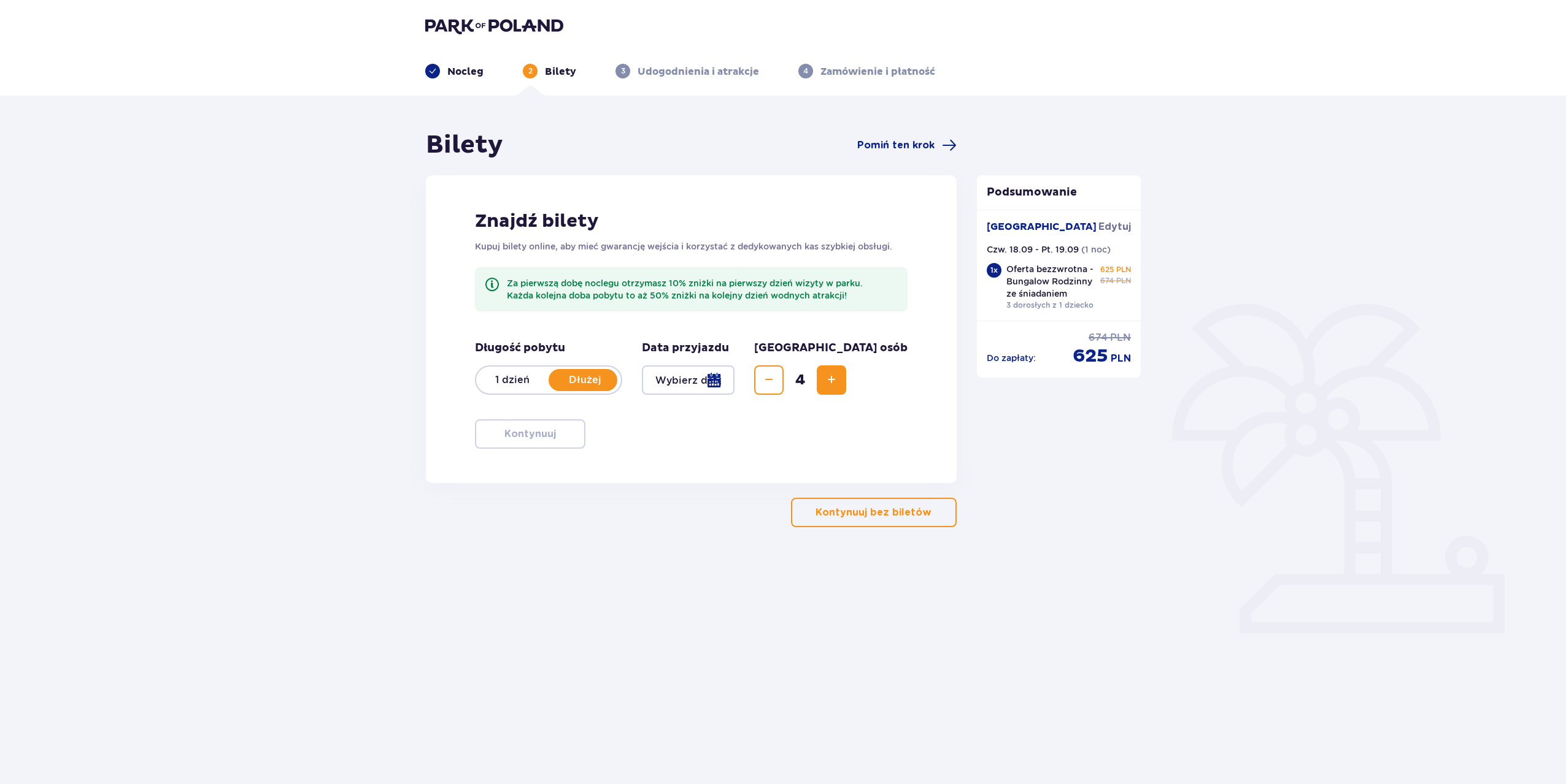
click at [692, 386] on div at bounding box center [688, 380] width 93 height 29
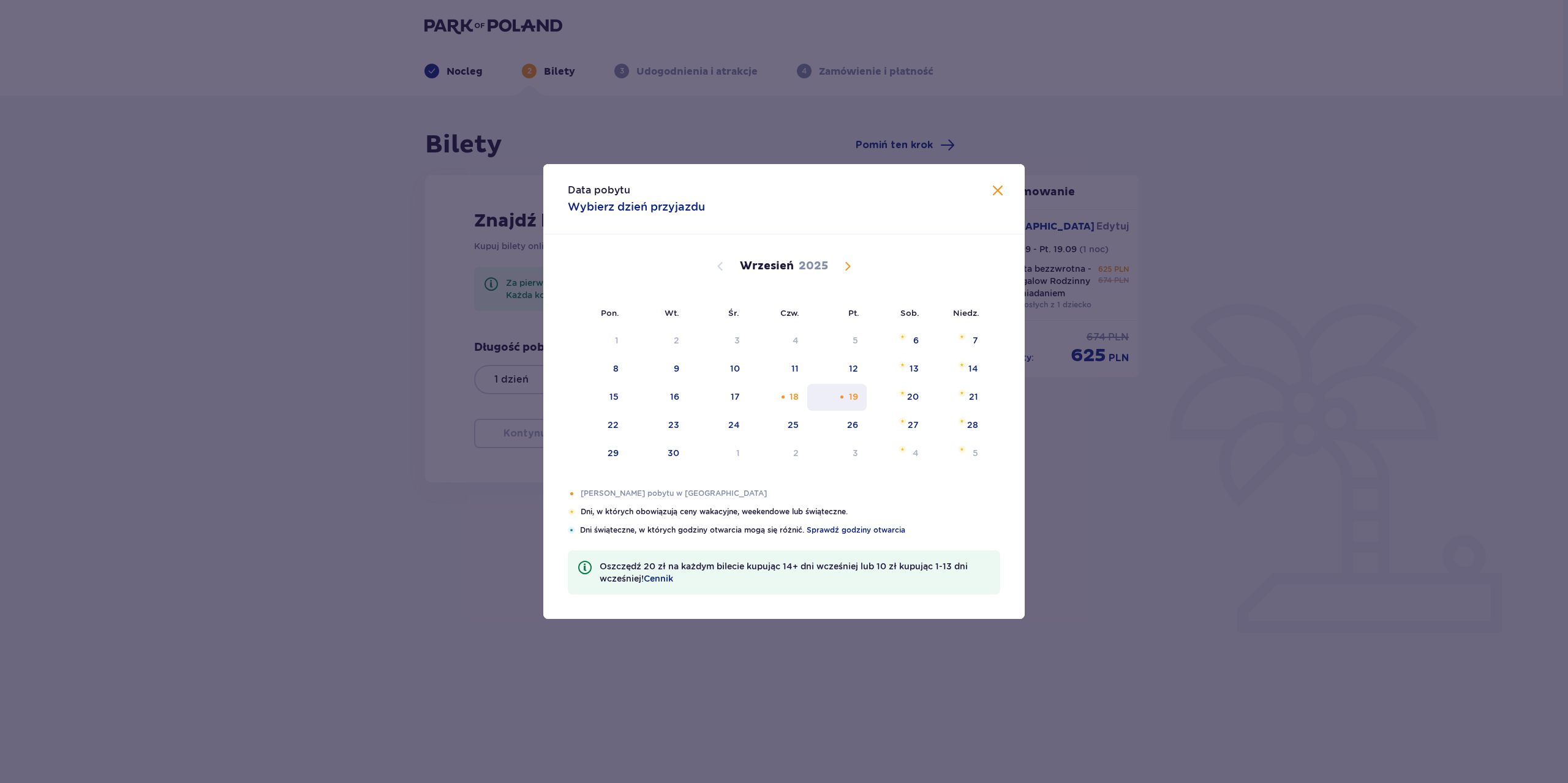
click at [847, 400] on div "19" at bounding box center [837, 398] width 59 height 27
click at [996, 190] on span at bounding box center [998, 190] width 15 height 15
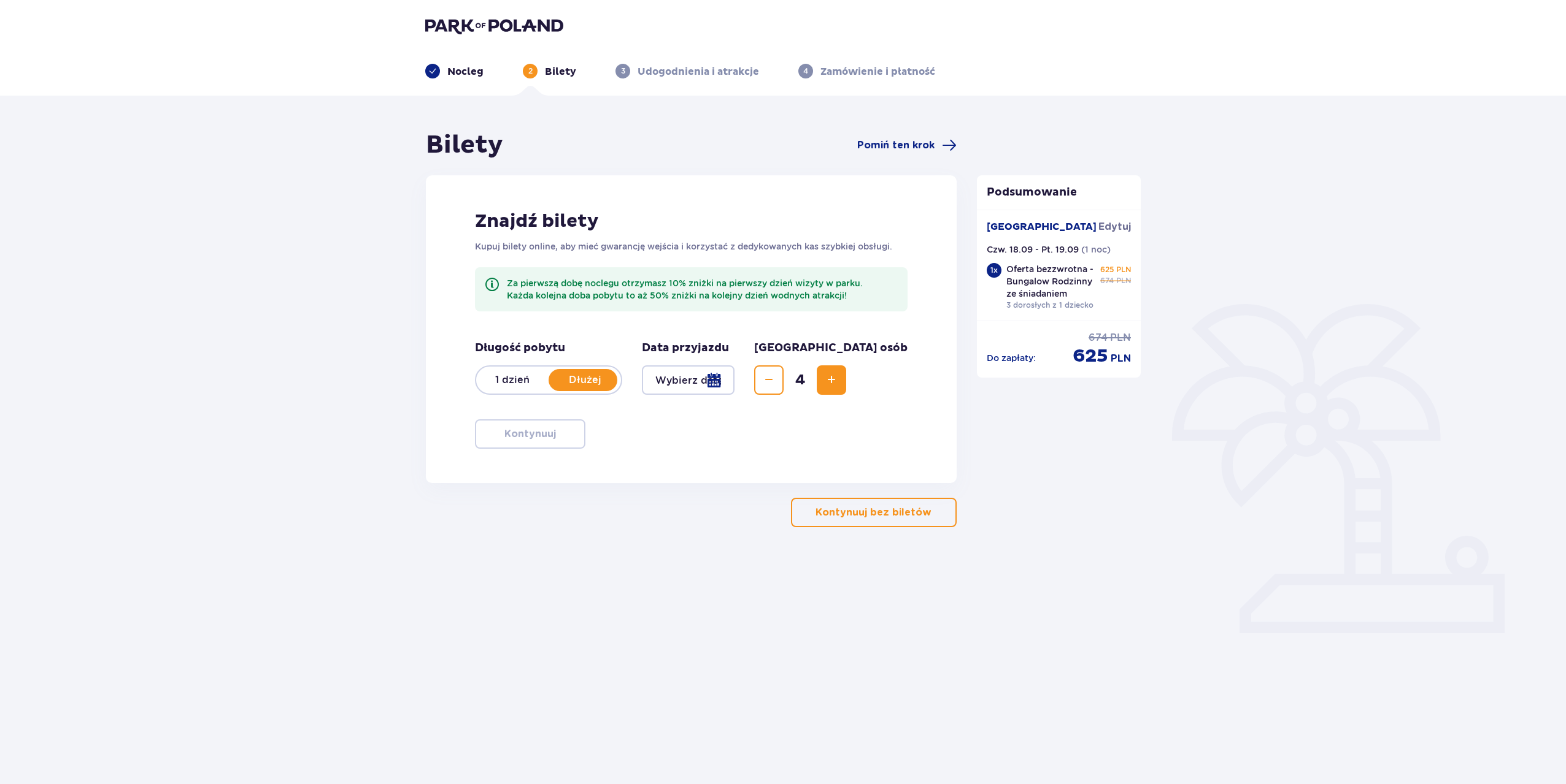
click at [735, 382] on div at bounding box center [688, 380] width 93 height 29
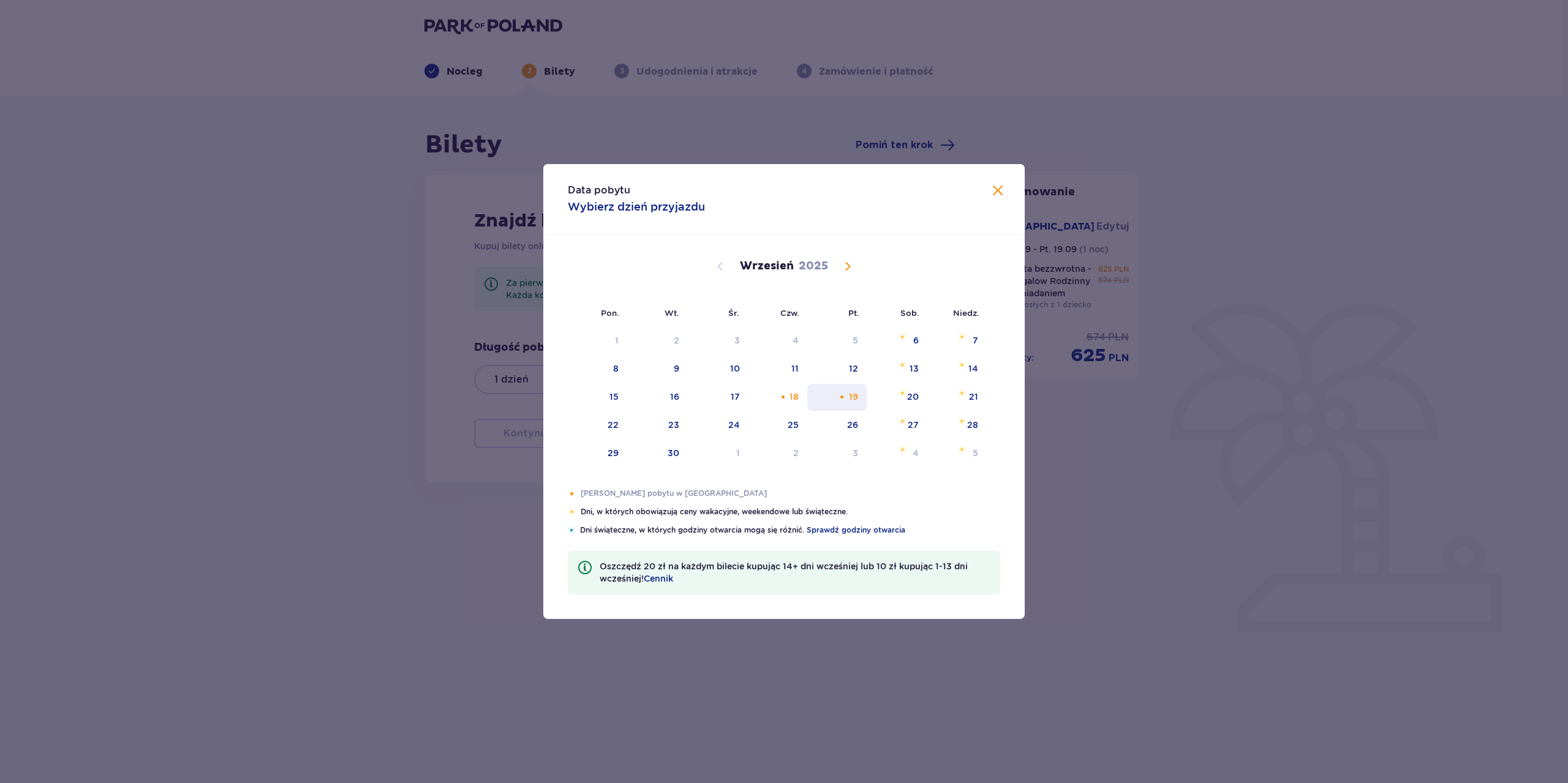
click at [851, 394] on div "19" at bounding box center [853, 397] width 9 height 13
type input "[DATE]"
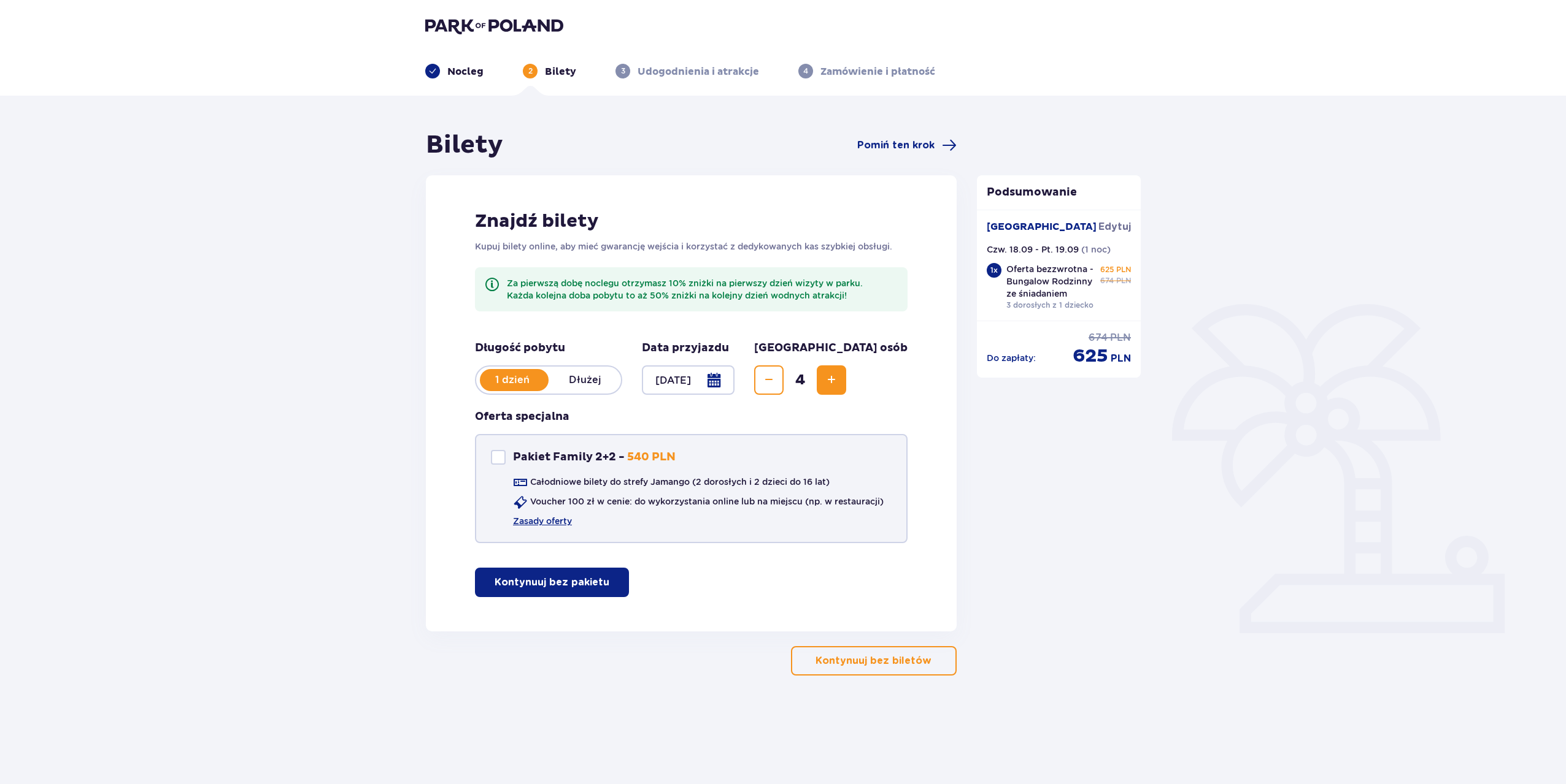
click at [498, 458] on div at bounding box center [497, 457] width 15 height 15
checkbox input "true"
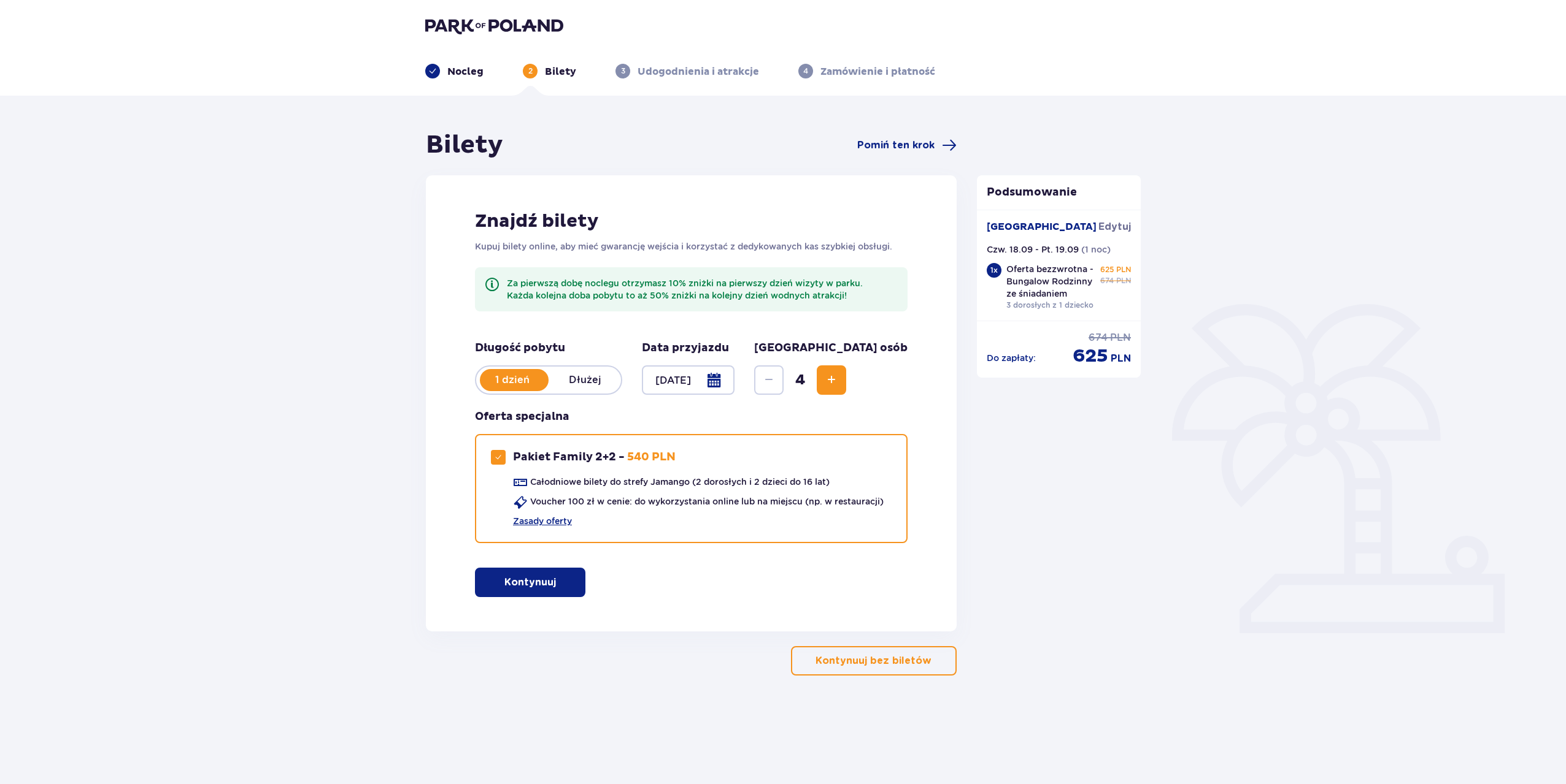
click at [651, 561] on div "Znajdź bilety Kupuj bilety online, aby mieć gwarancję wejścia i korzystać z ded…" at bounding box center [691, 403] width 530 height 456
click at [556, 583] on span "button" at bounding box center [558, 582] width 15 height 15
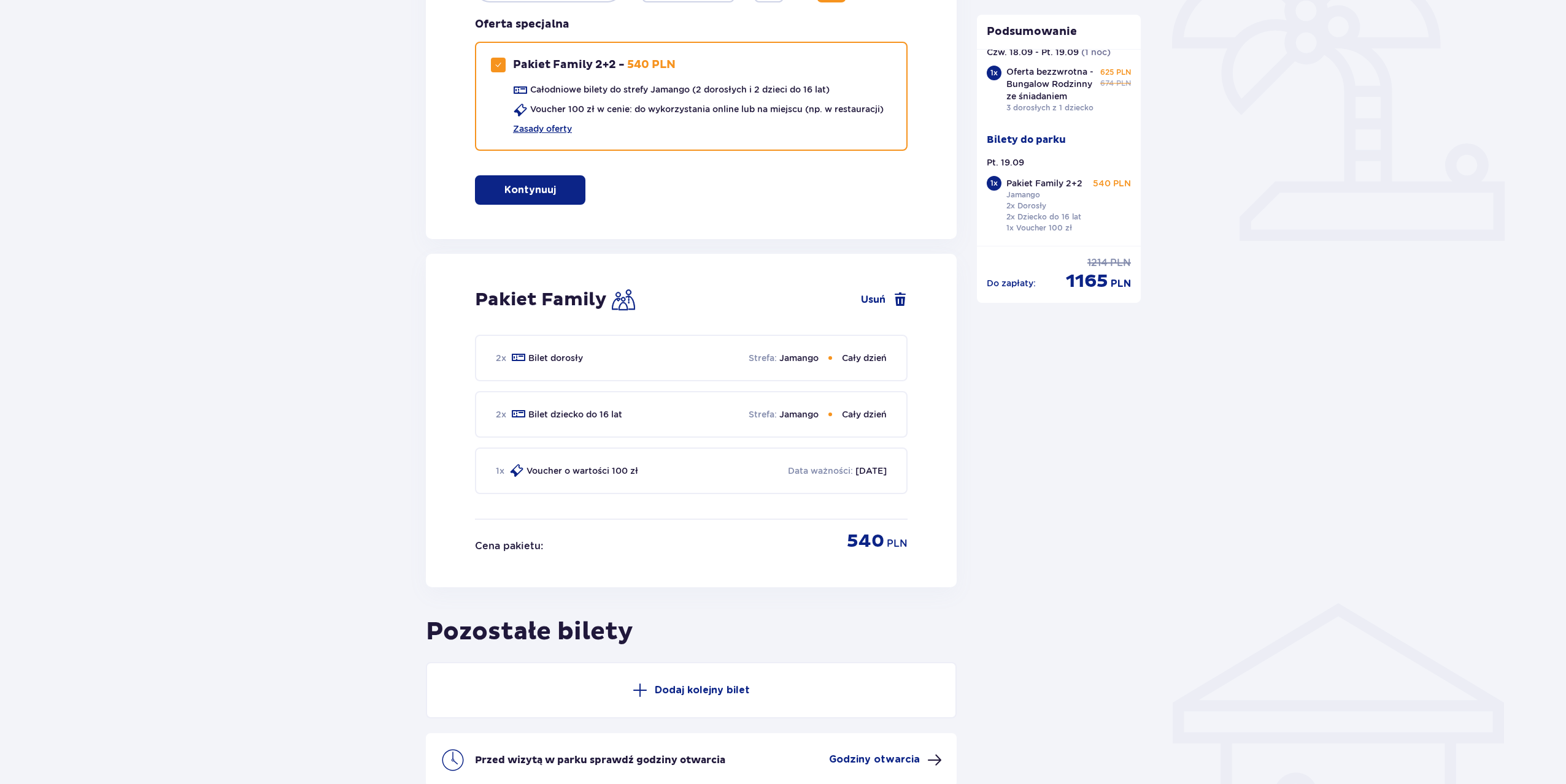
scroll to position [390, 0]
click at [816, 473] on p "Data ważności :" at bounding box center [820, 474] width 65 height 13
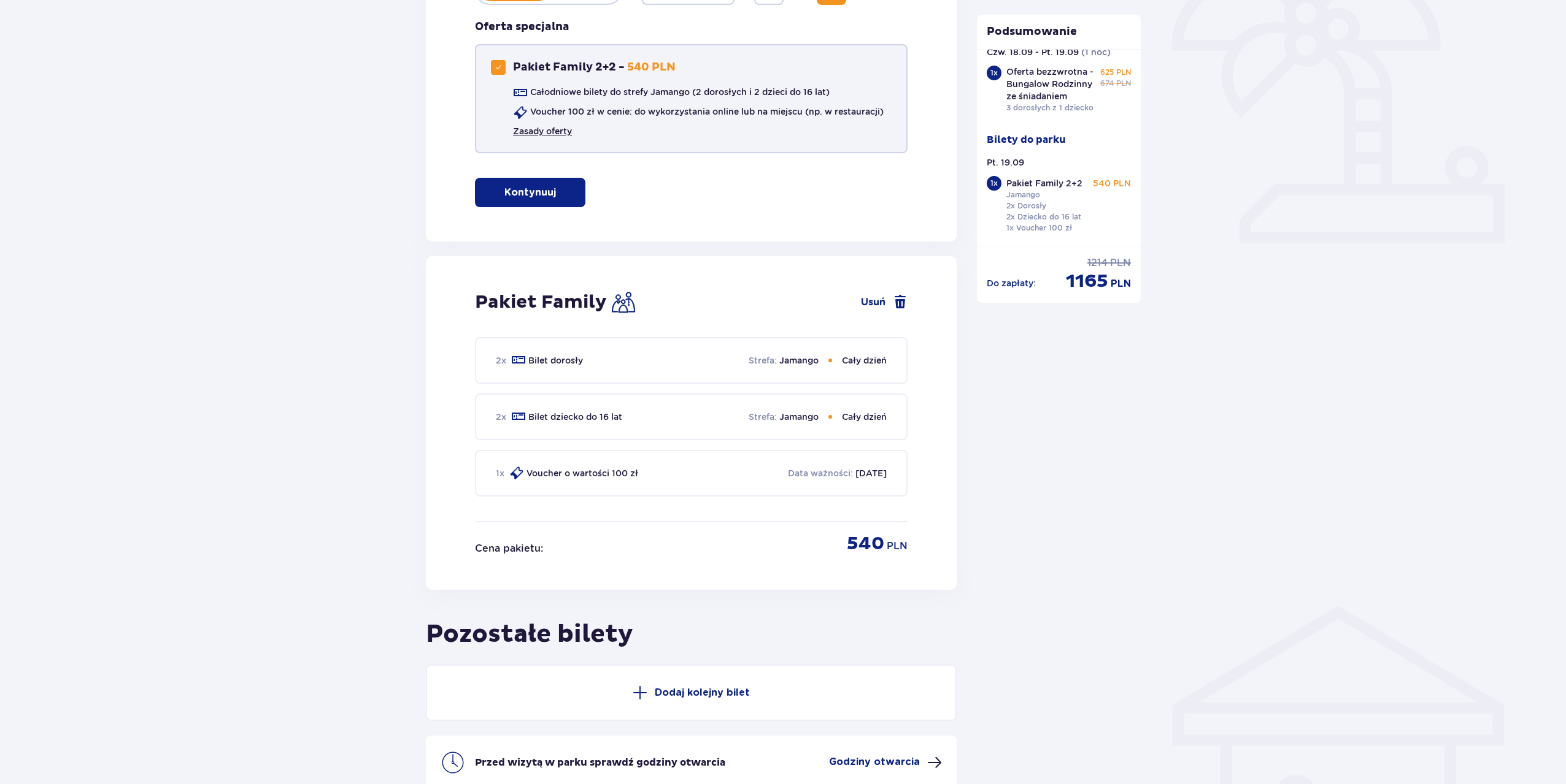
click at [550, 135] on link "Zasady oferty" at bounding box center [542, 131] width 59 height 13
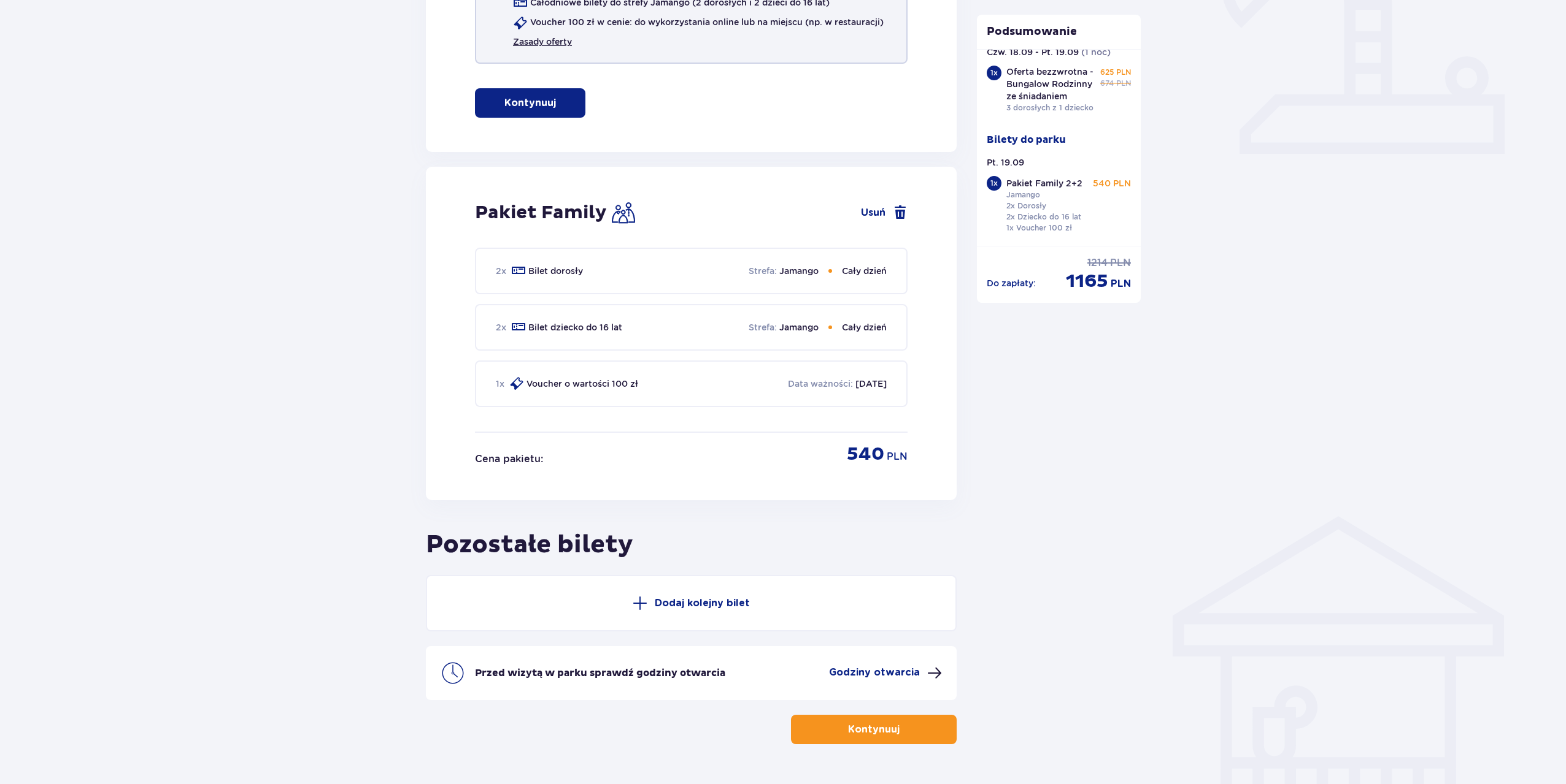
scroll to position [513, 0]
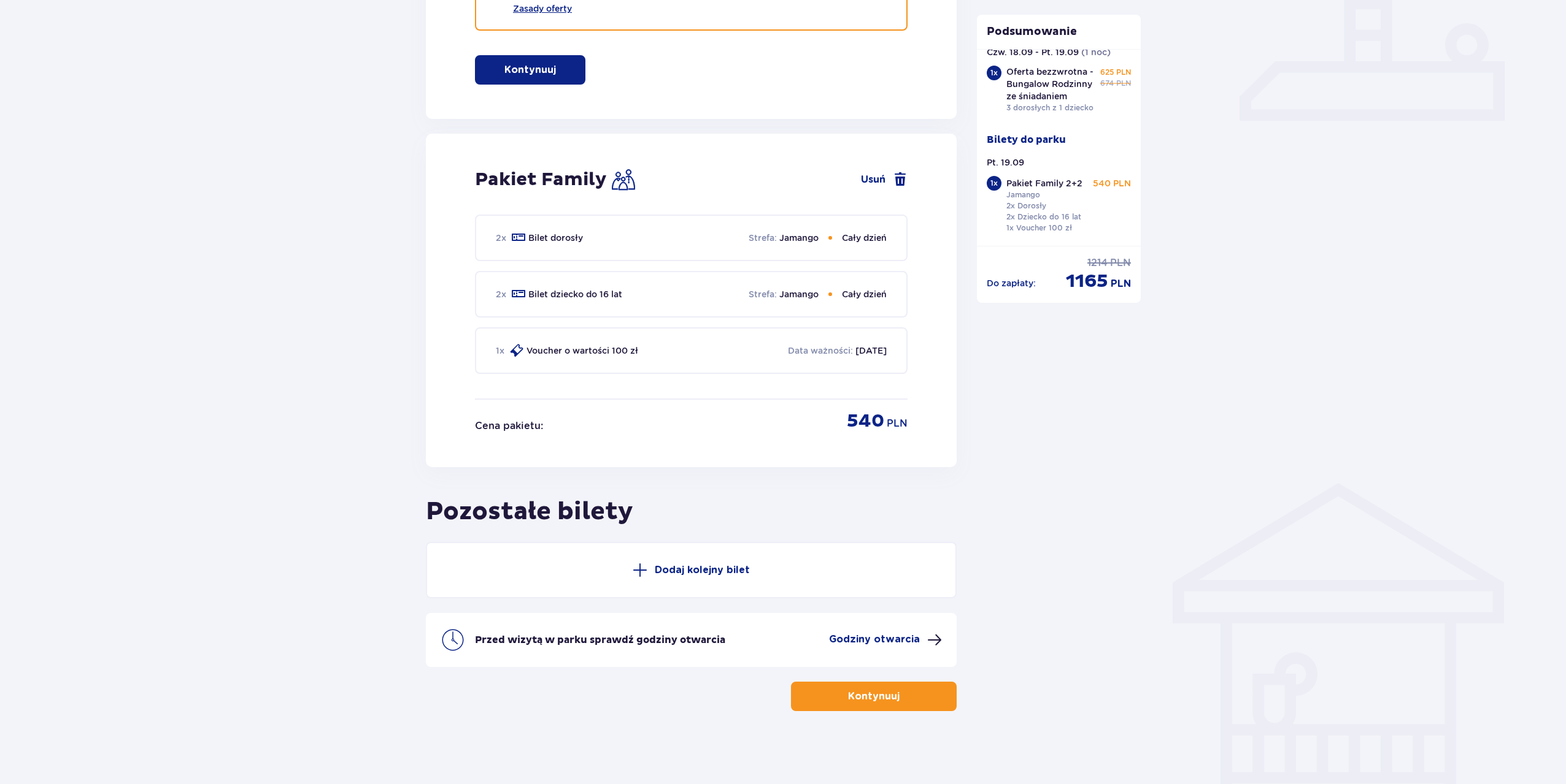
click at [902, 708] on button "Kontynuuj" at bounding box center [874, 696] width 166 height 29
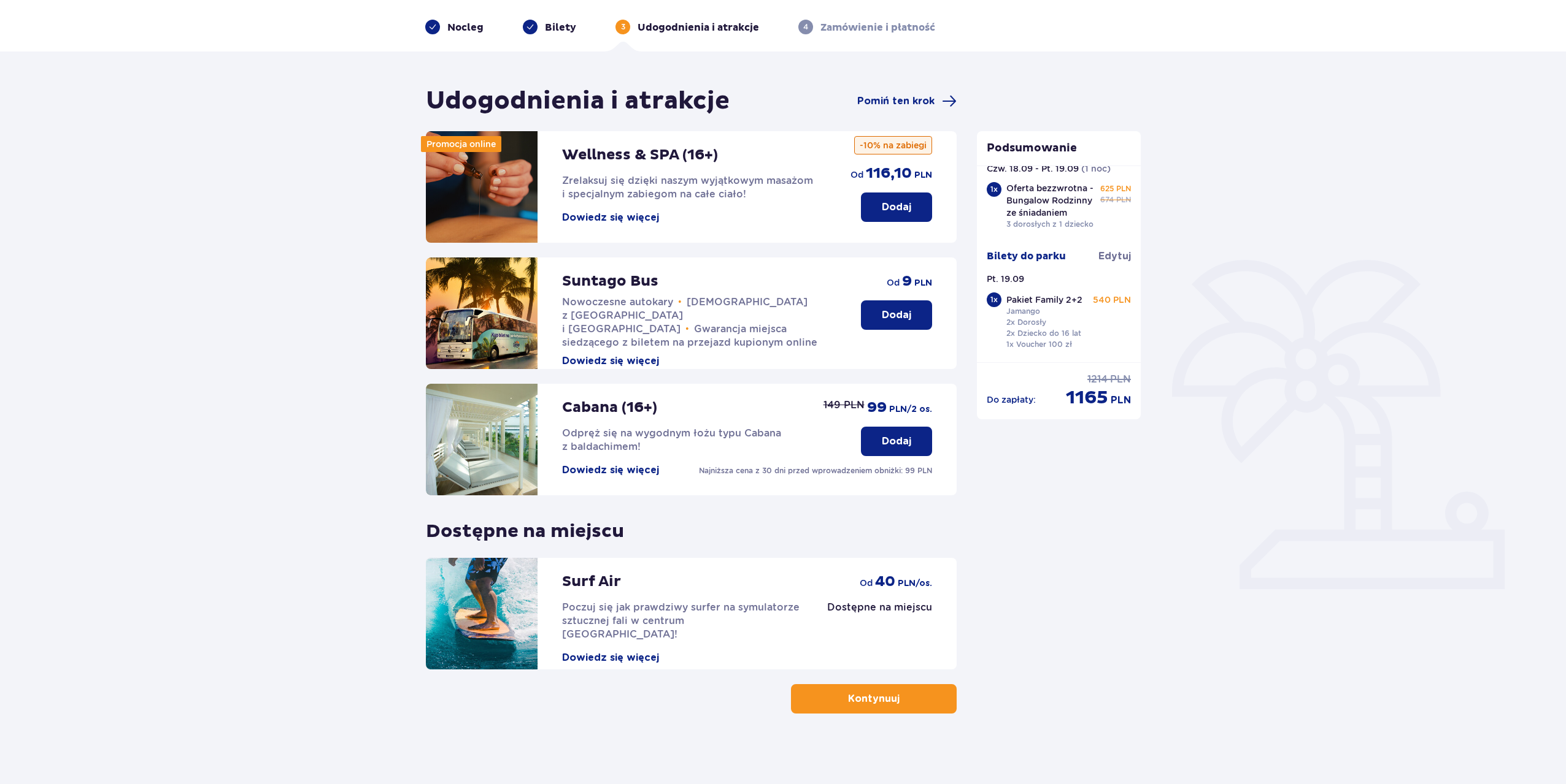
scroll to position [47, 0]
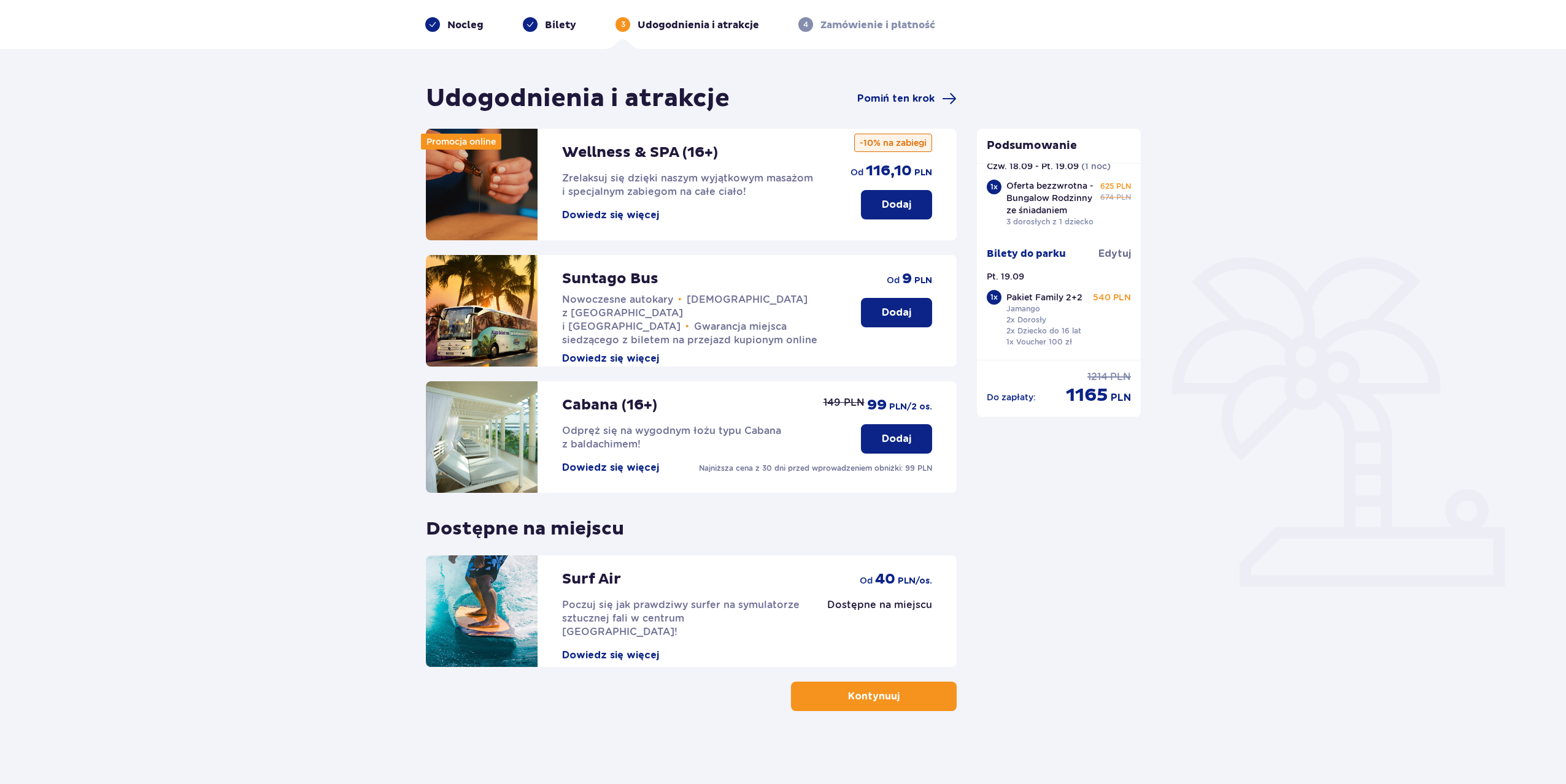
click at [896, 693] on span "button" at bounding box center [902, 696] width 15 height 15
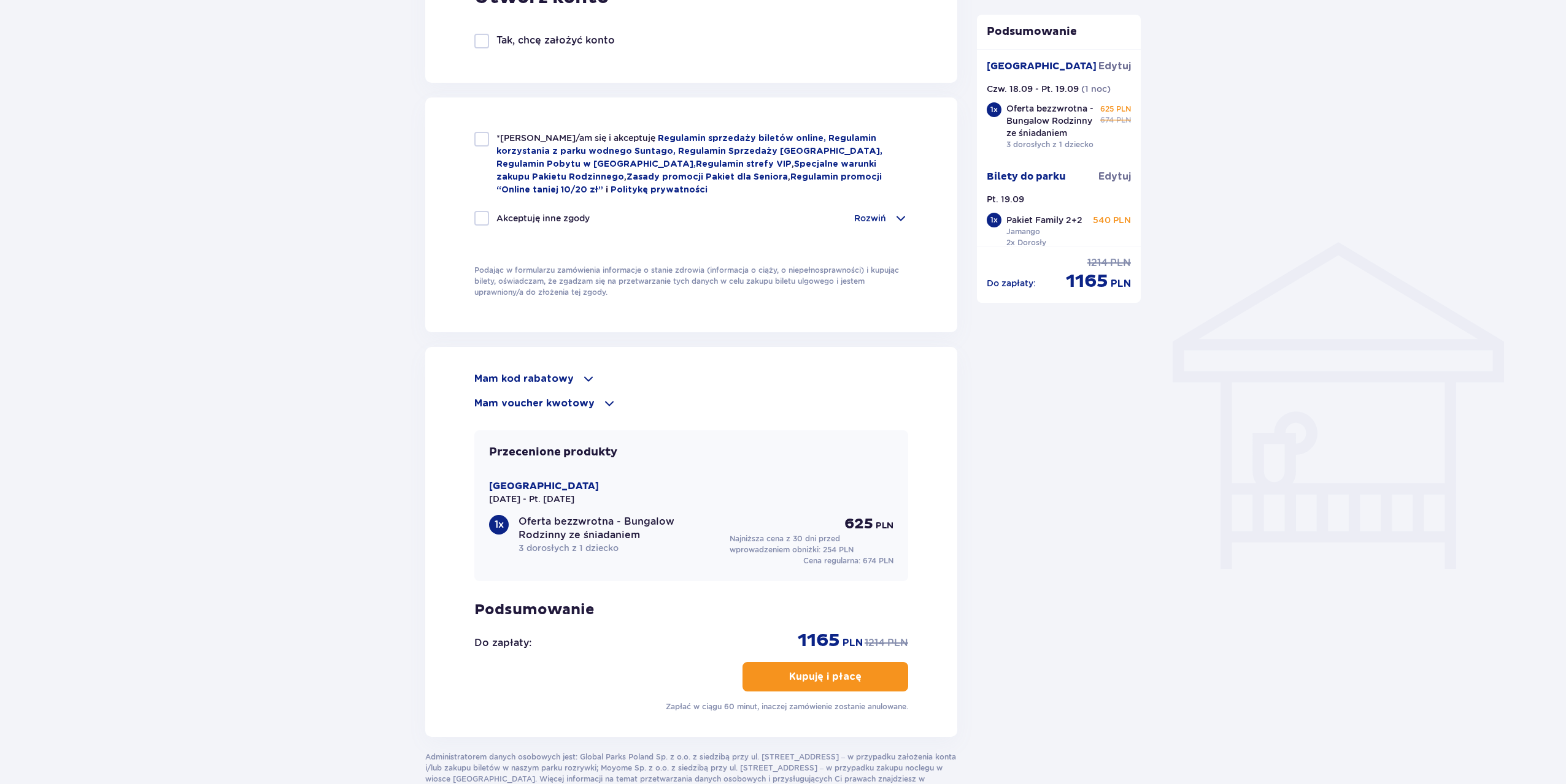
scroll to position [838, 0]
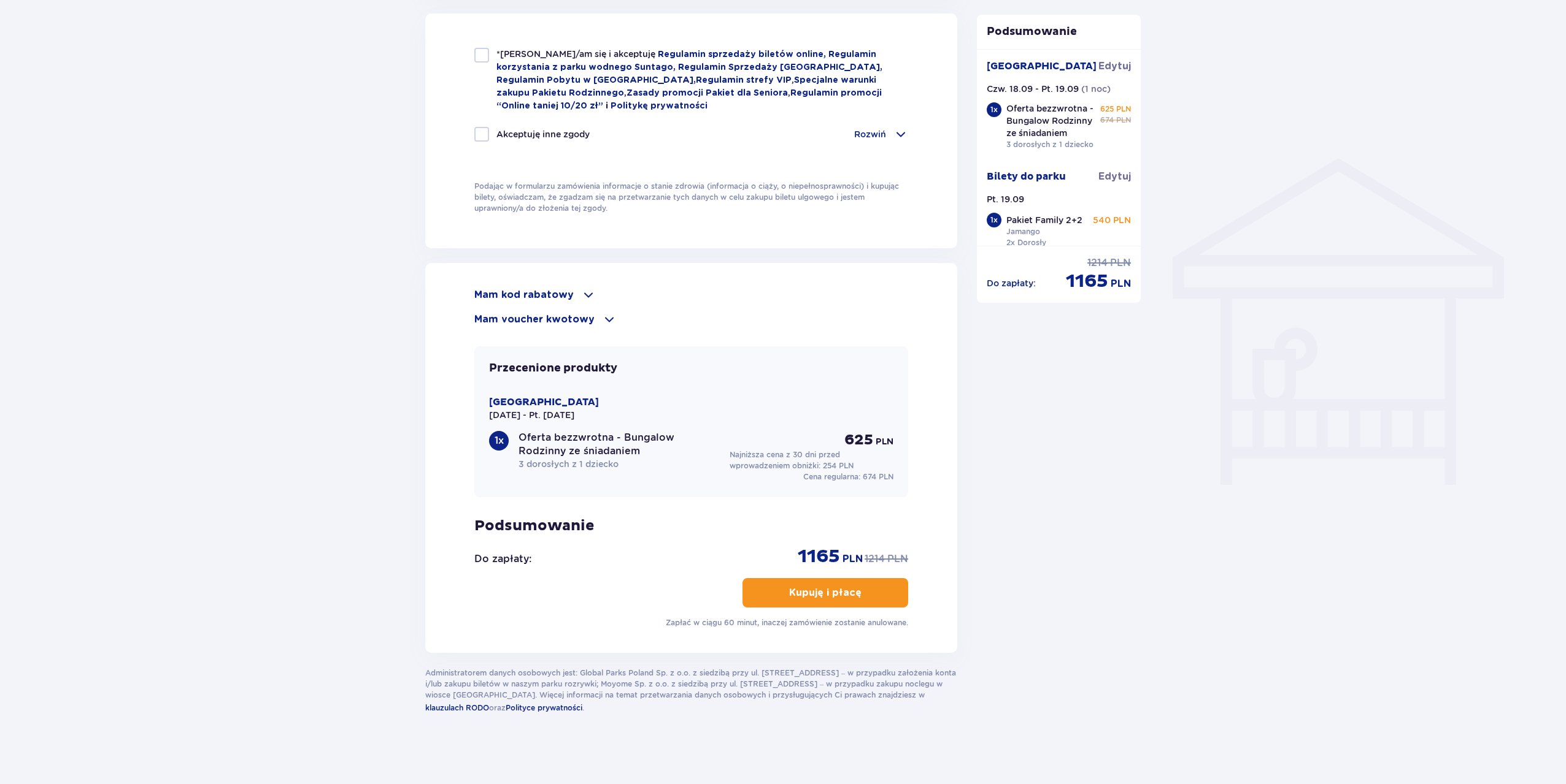
click at [602, 315] on span at bounding box center [609, 319] width 15 height 15
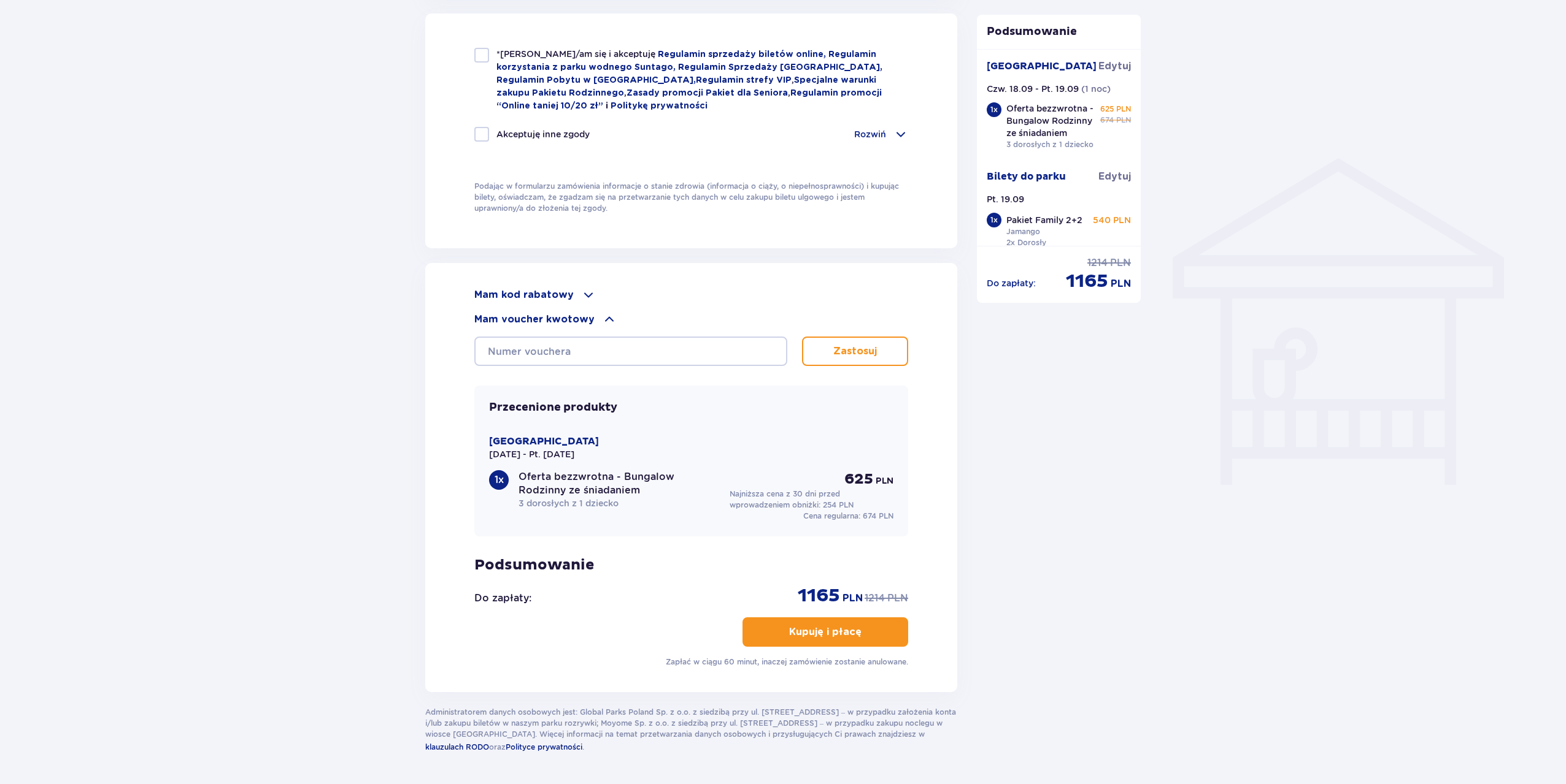
click at [581, 288] on span at bounding box center [588, 295] width 15 height 15
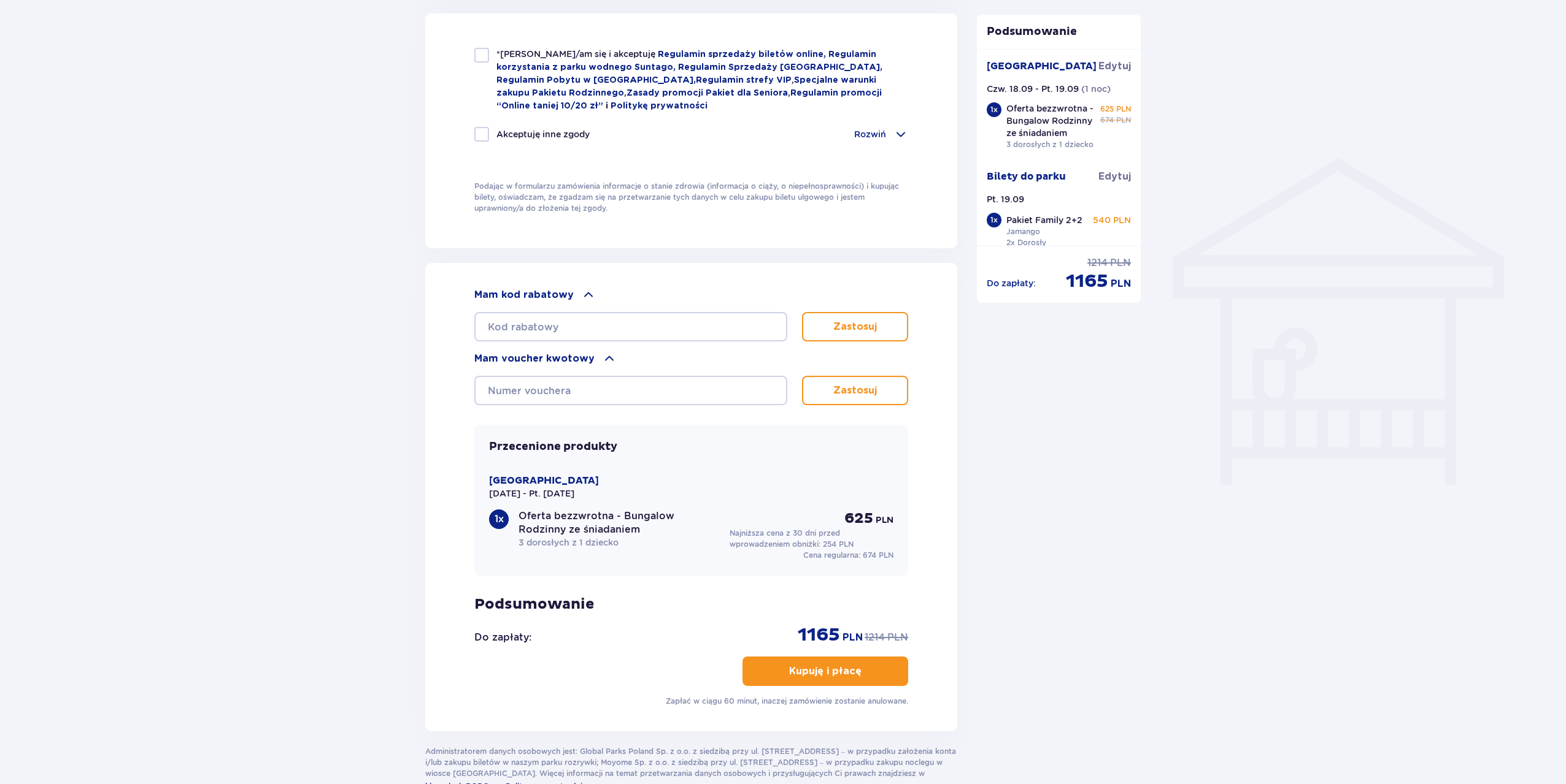
click at [1232, 473] on div "Zamówienie i płatność Dane kontaktowe Imię * Nazwisko * Adres e-mail * Potwierd…" at bounding box center [783, 62] width 1566 height 1608
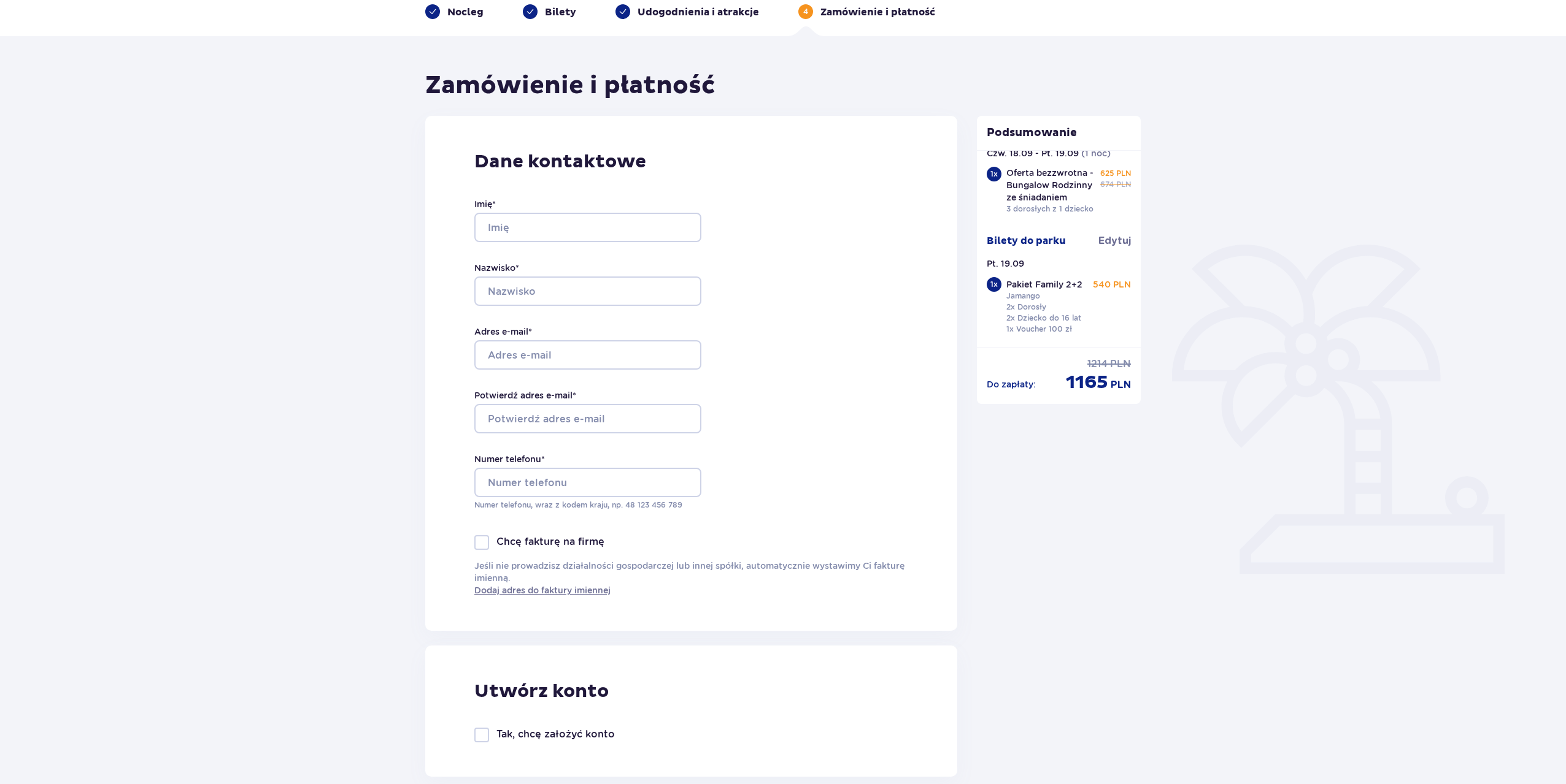
scroll to position [62, 0]
